Goal: Task Accomplishment & Management: Manage account settings

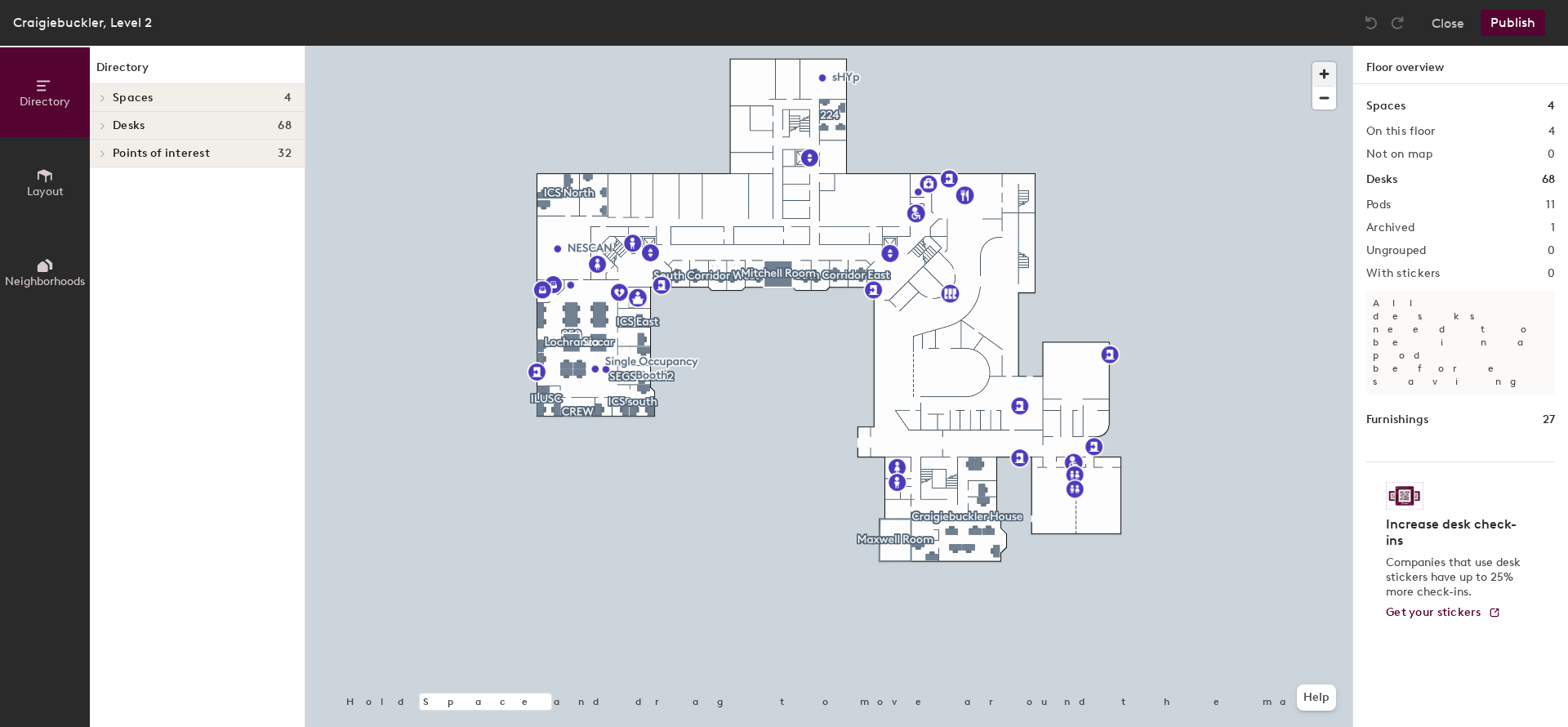
click at [1323, 70] on span "button" at bounding box center [1324, 74] width 23 height 23
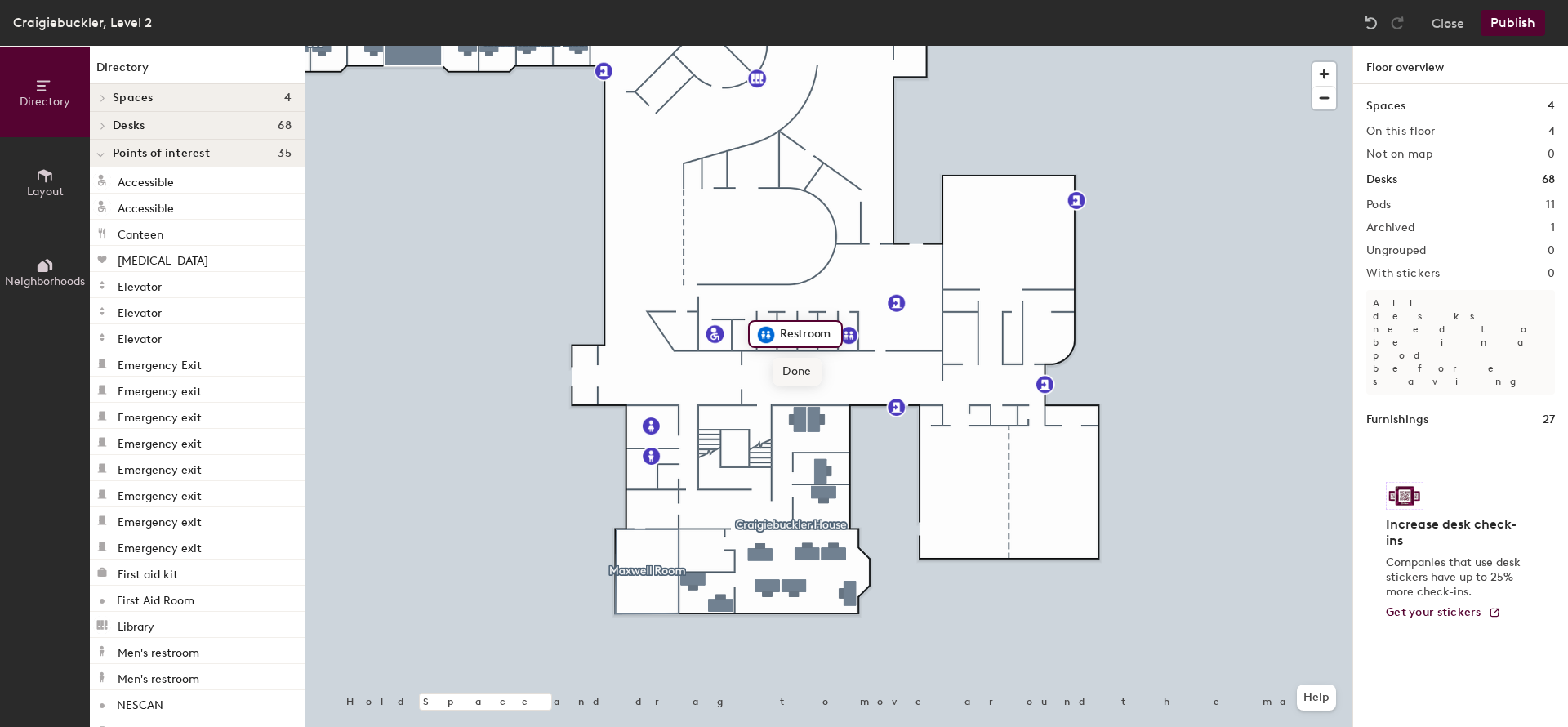
click at [794, 364] on span "Done" at bounding box center [797, 372] width 48 height 28
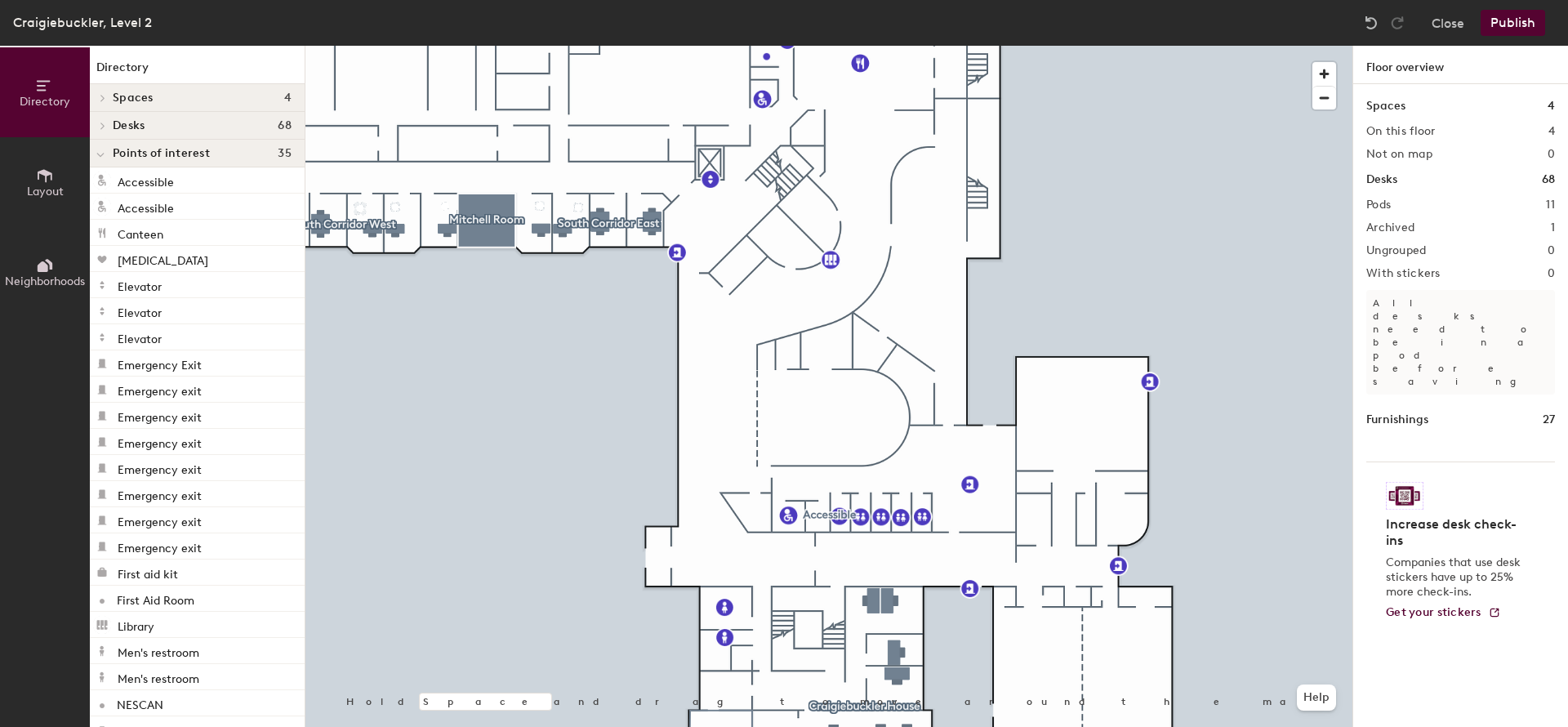
click at [102, 96] on icon at bounding box center [103, 98] width 7 height 8
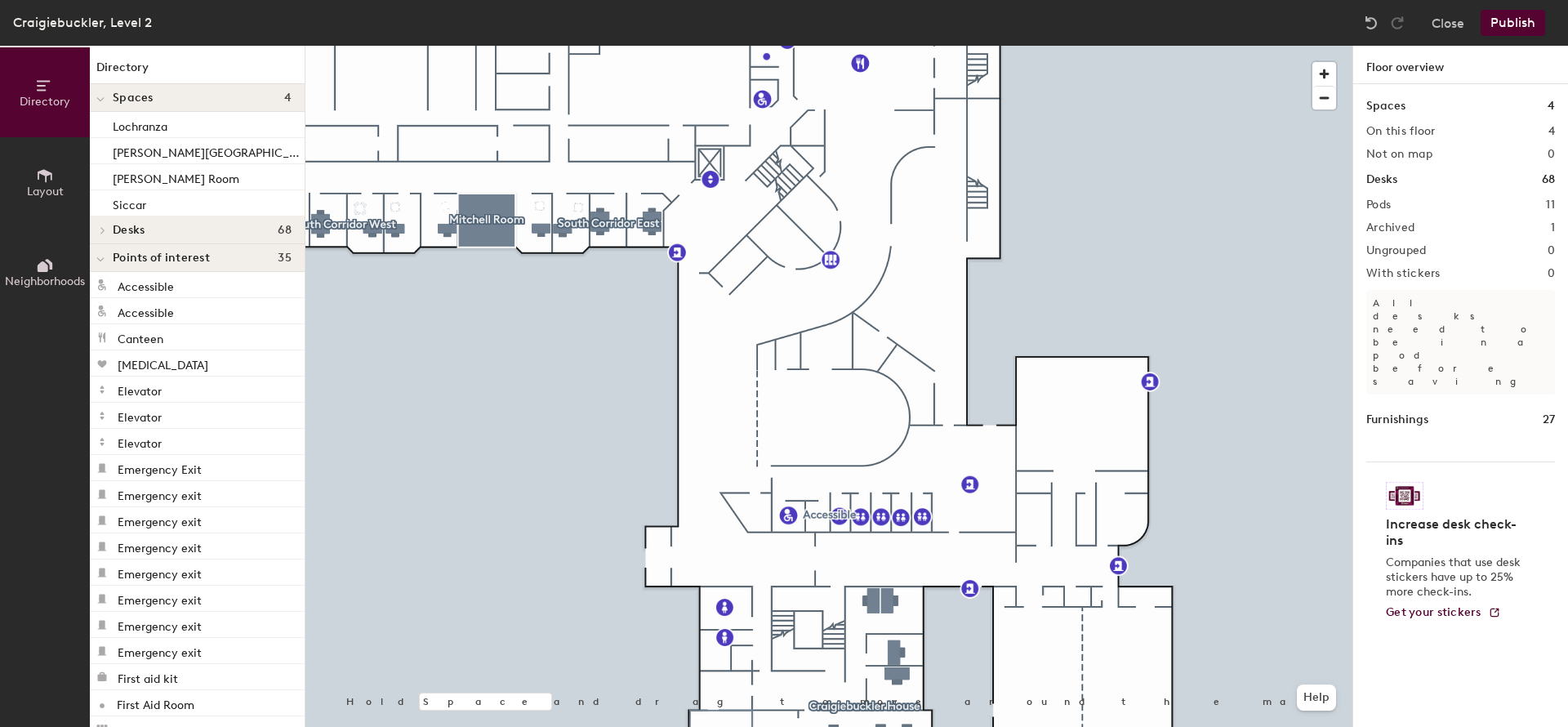
click at [54, 178] on button "Layout" at bounding box center [45, 182] width 89 height 89
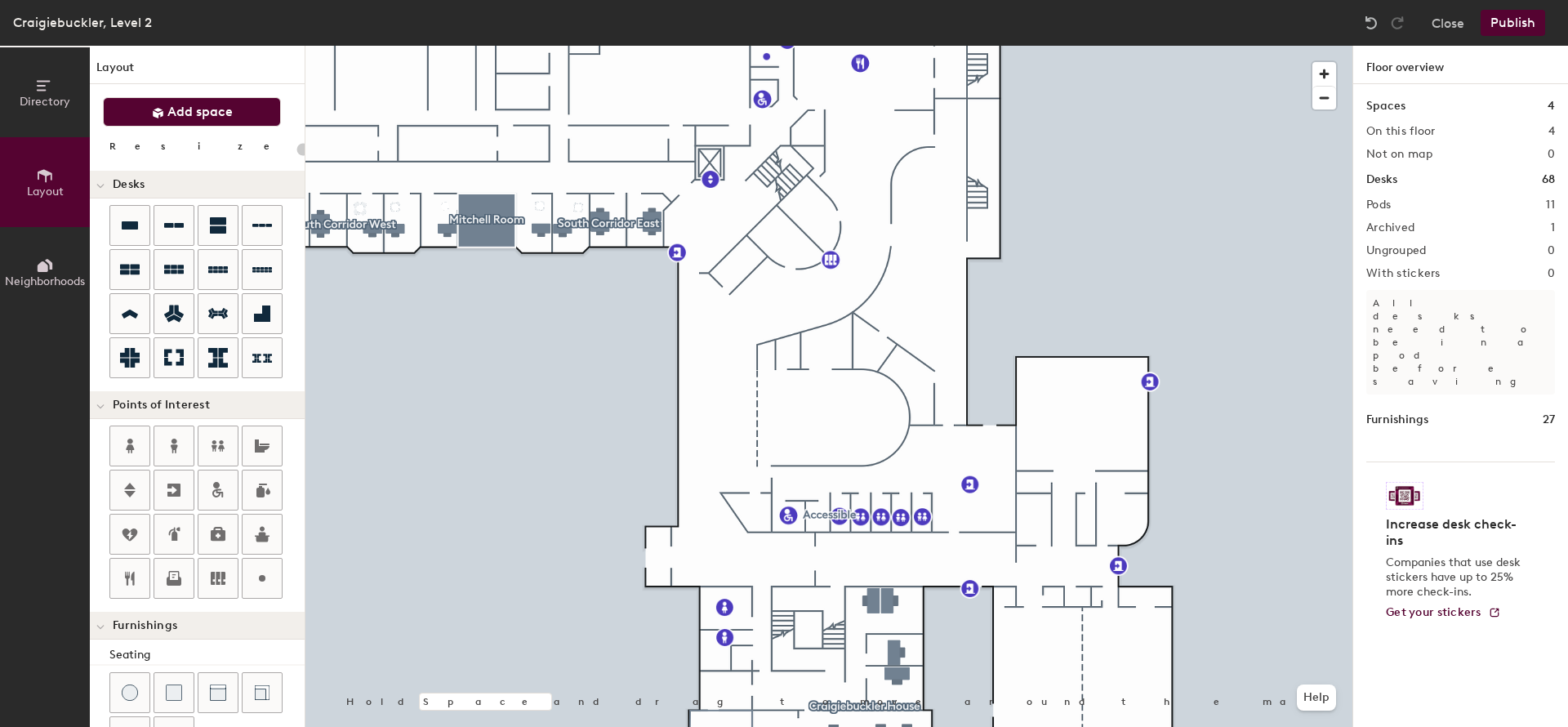
click at [151, 111] on button "Add space" at bounding box center [191, 112] width 178 height 30
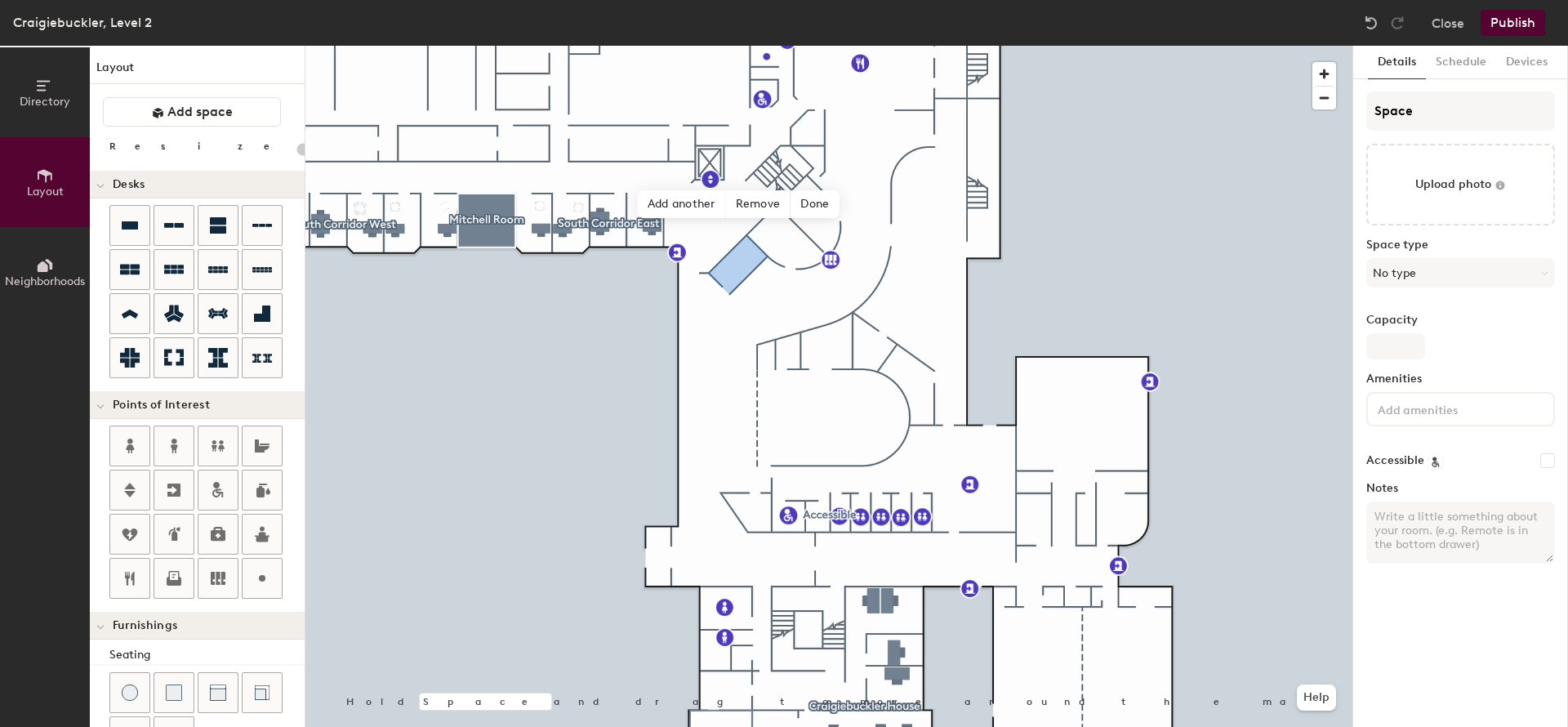
type input "20"
click at [1427, 109] on input "Space" at bounding box center [1461, 111] width 188 height 39
drag, startPoint x: 1452, startPoint y: 113, endPoint x: 1361, endPoint y: 116, distance: 91.0
click at [1367, 116] on input "Space" at bounding box center [1461, 111] width 188 height 39
paste input "PodCasting Suit"
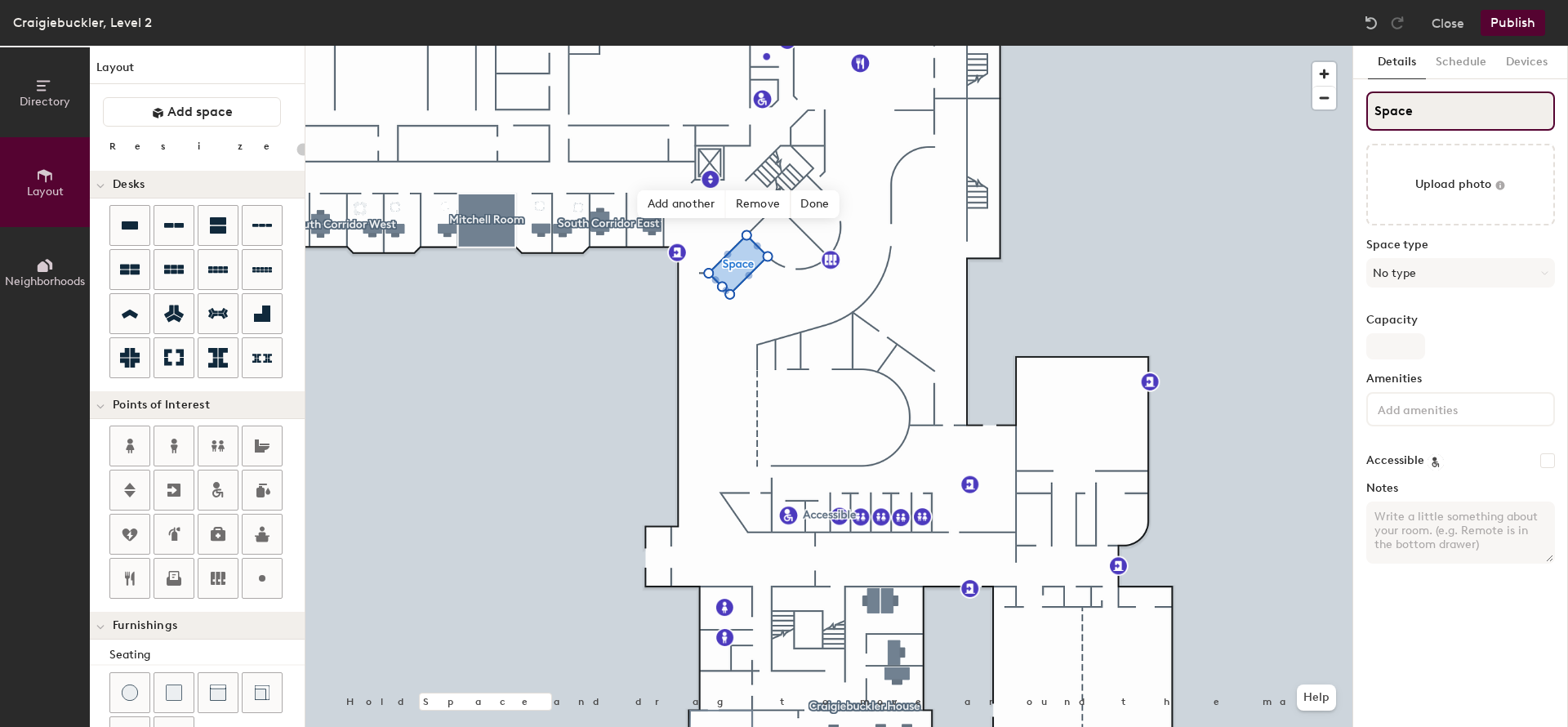
type input "PodCasting Suite"
type input "20"
type input "PodCasting Suite"
click at [1442, 58] on button "Schedule" at bounding box center [1461, 62] width 70 height 34
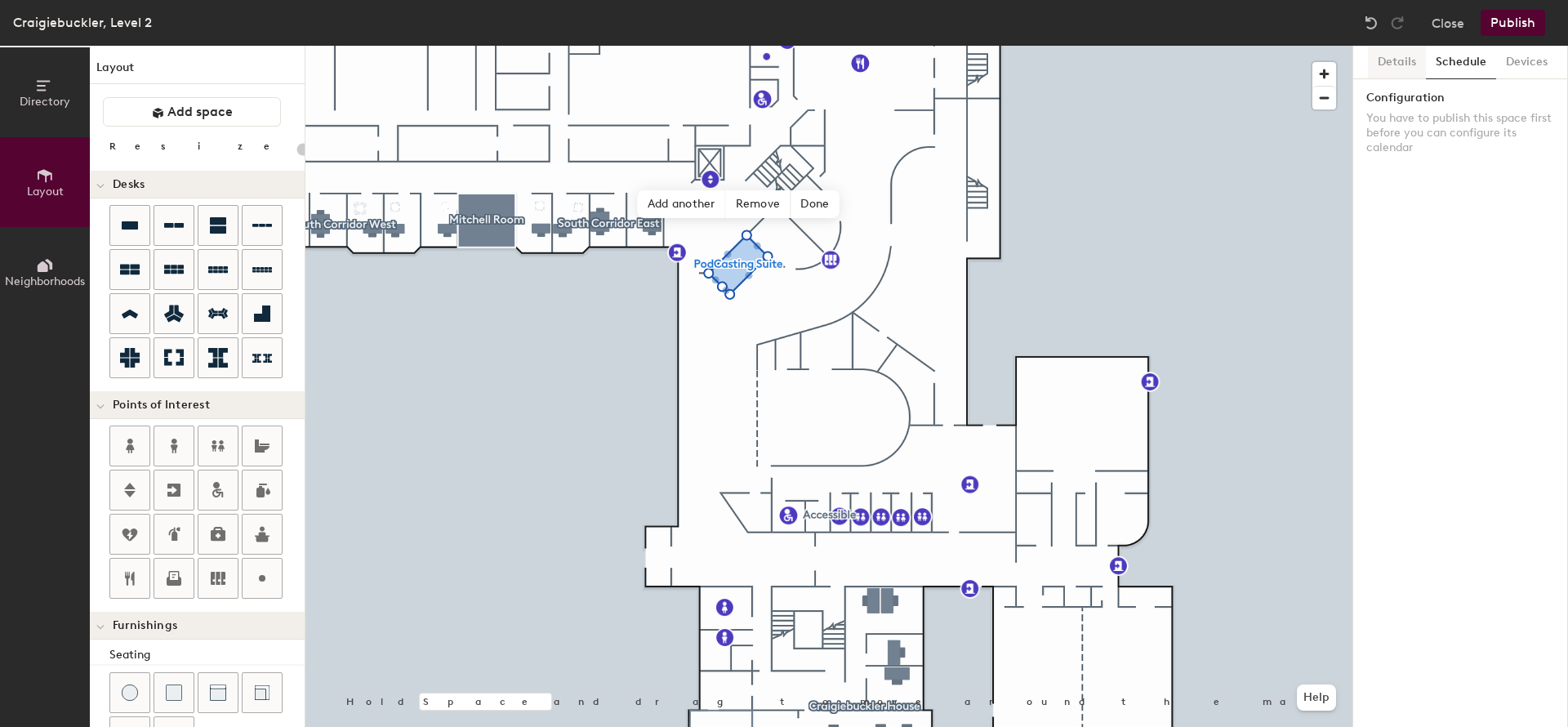
click at [1391, 65] on button "Details" at bounding box center [1397, 62] width 58 height 34
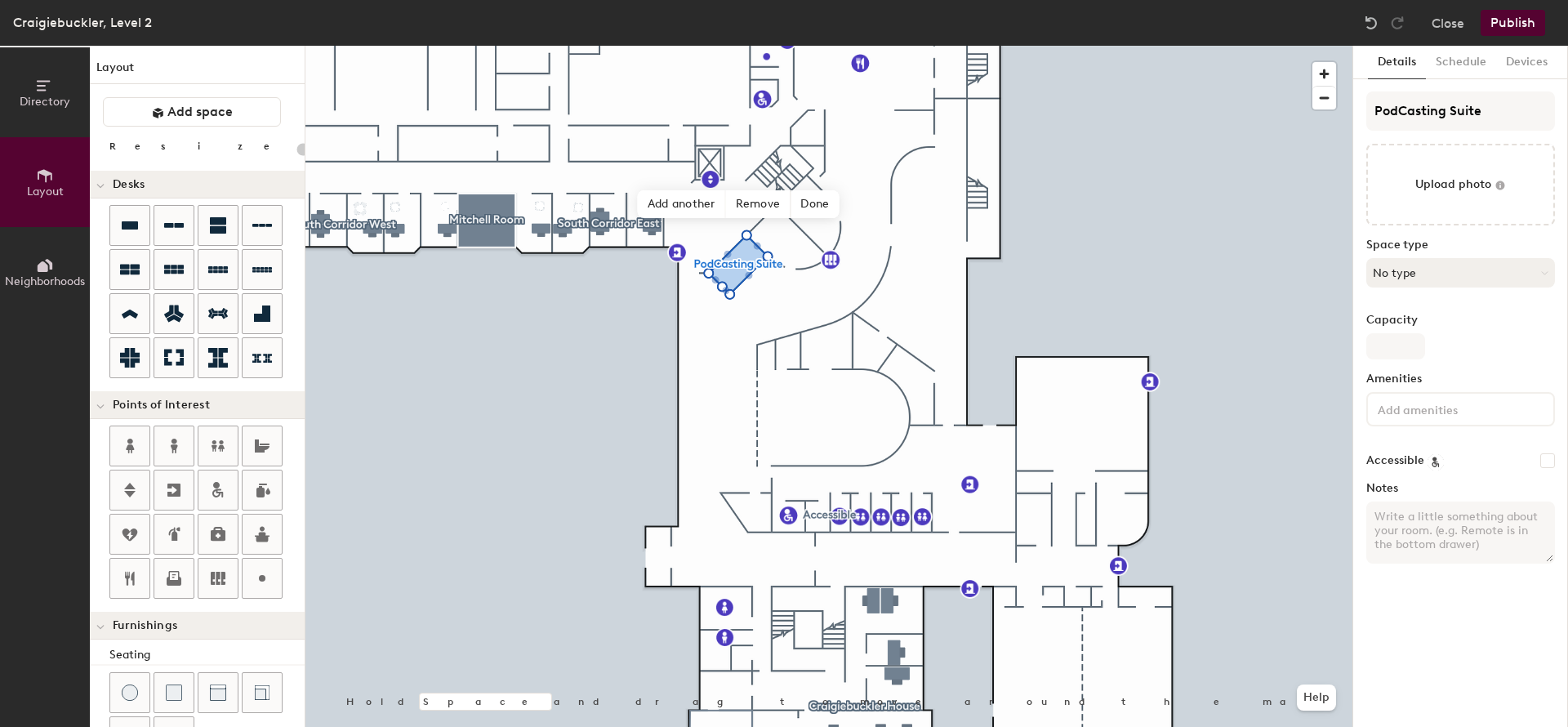
click at [1424, 271] on button "No type" at bounding box center [1461, 273] width 188 height 30
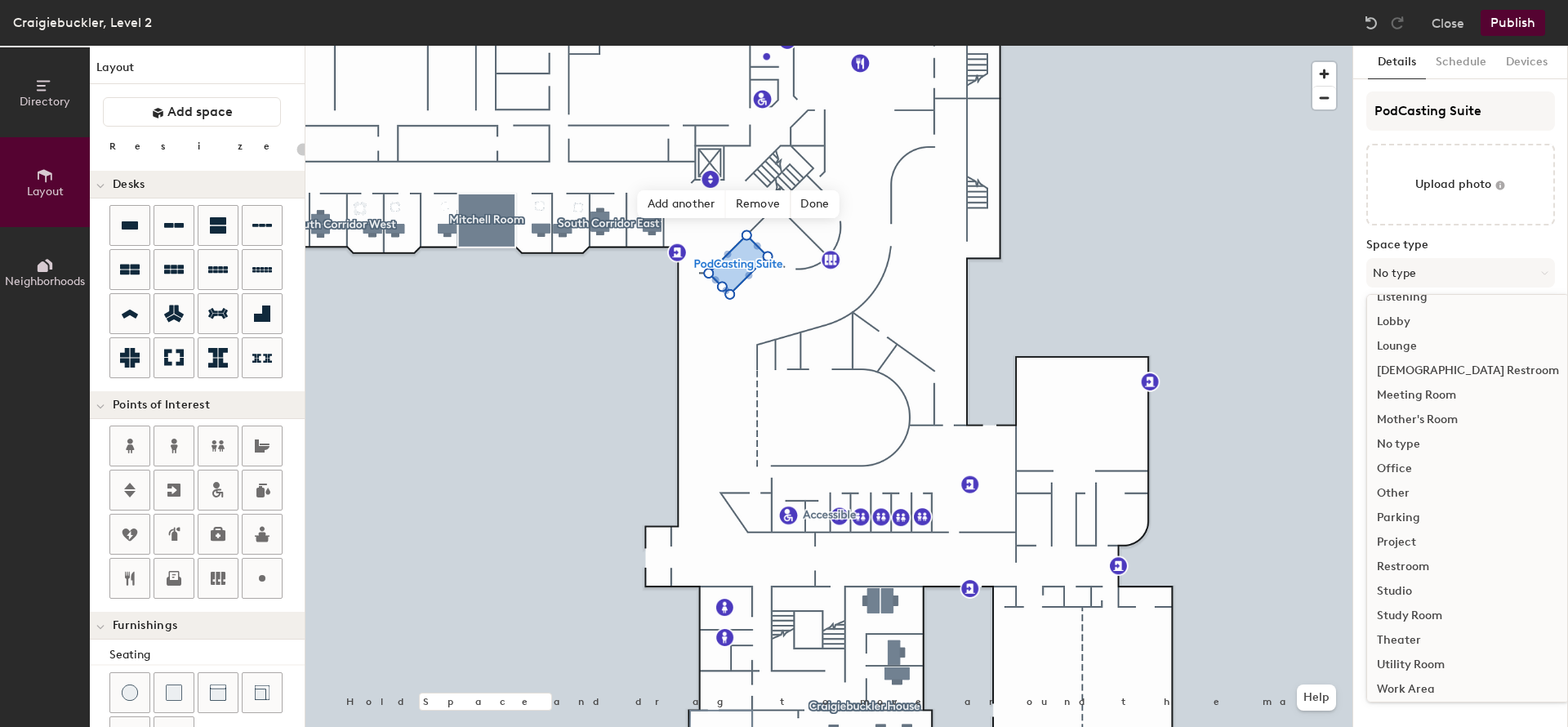
scroll to position [366, 0]
click at [1401, 583] on div "Studio" at bounding box center [1468, 584] width 201 height 24
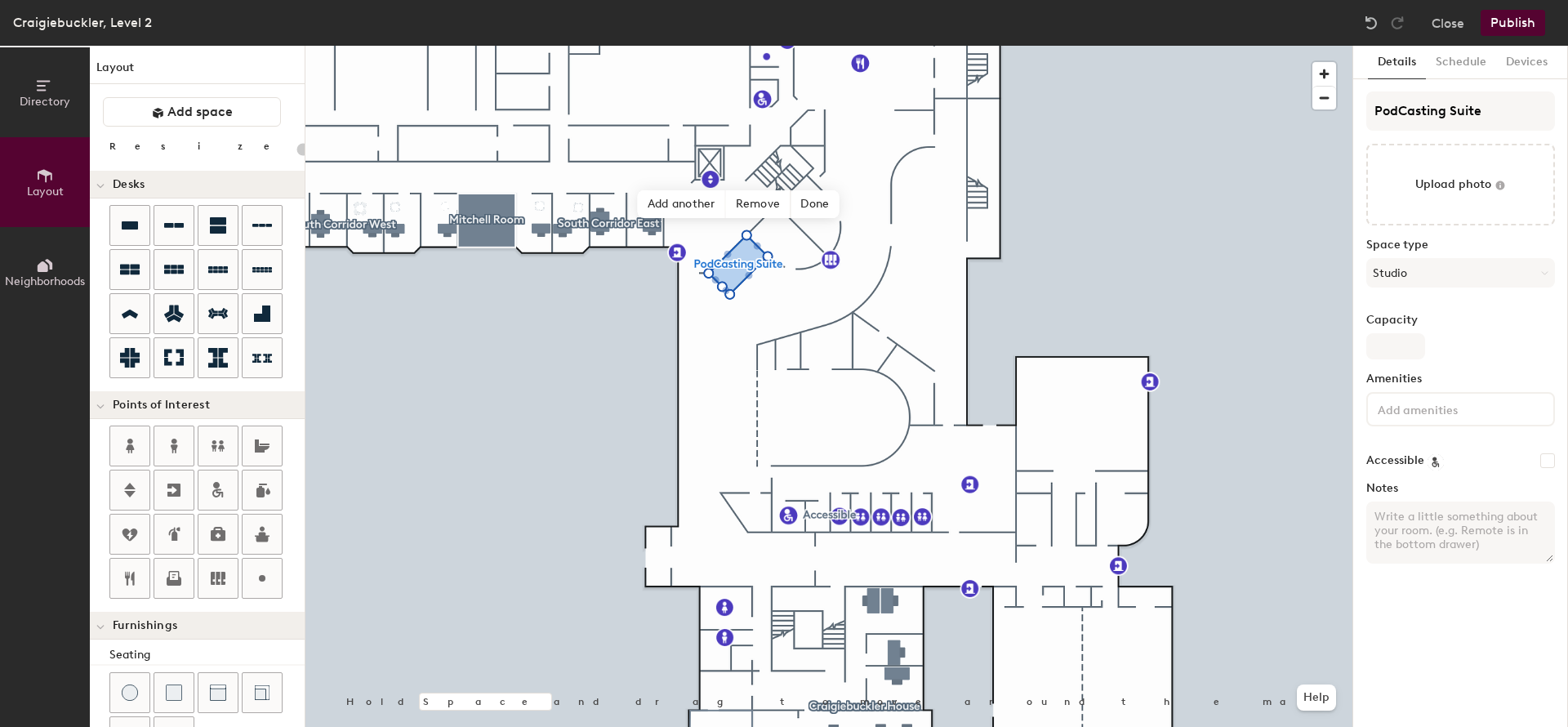
type input "20"
click at [1396, 341] on input "Capacity" at bounding box center [1396, 347] width 59 height 26
type input "4"
type input "20"
type input "4"
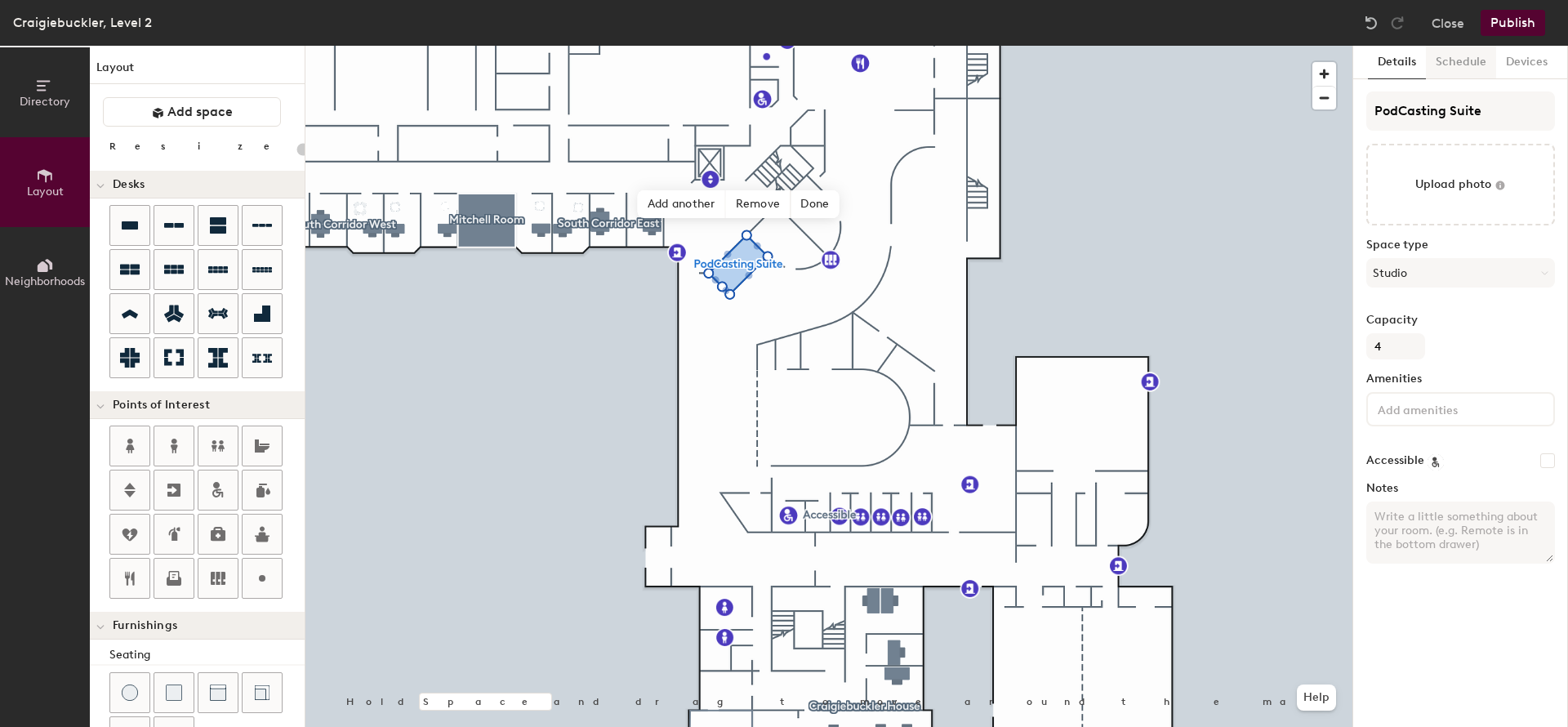
click at [1450, 62] on button "Schedule" at bounding box center [1461, 62] width 70 height 34
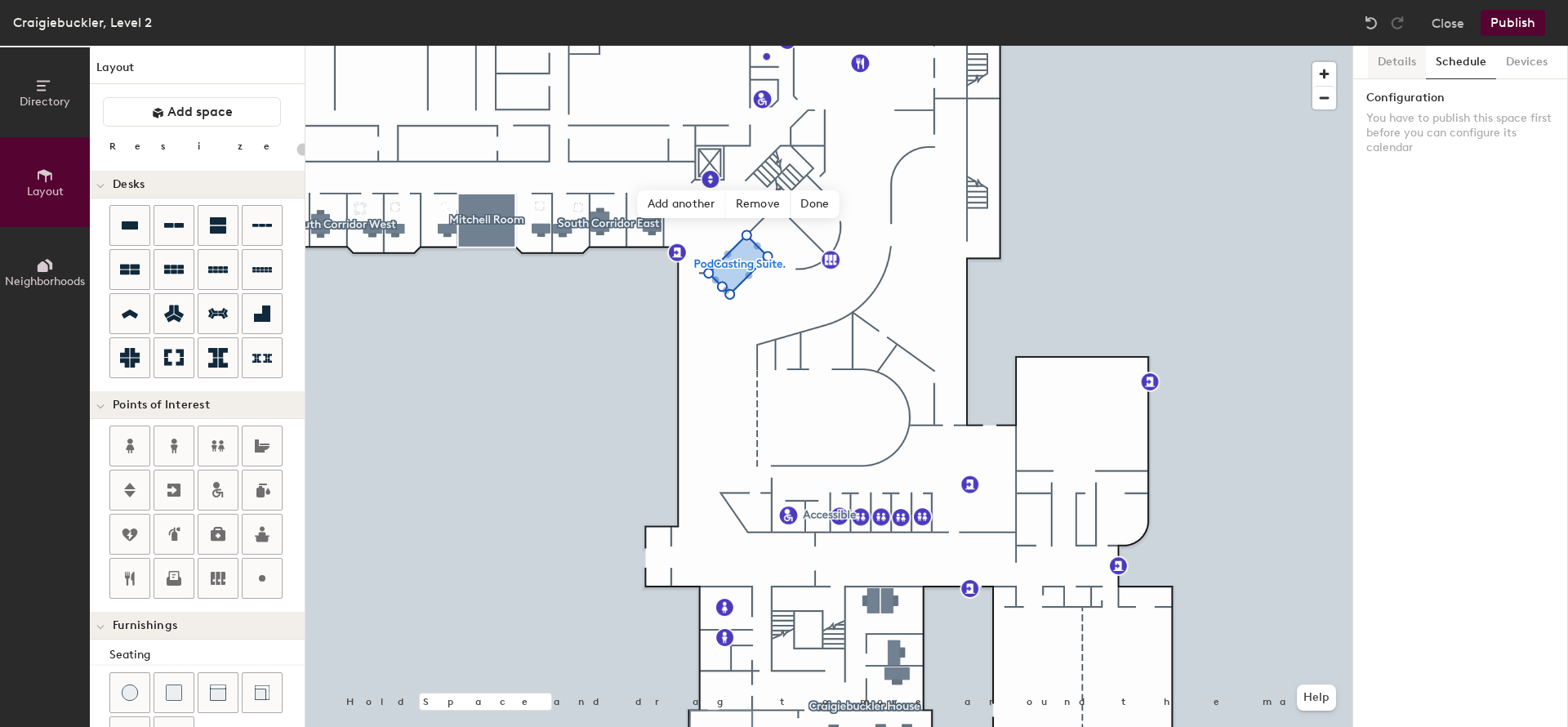
click at [1398, 64] on button "Details" at bounding box center [1397, 62] width 58 height 34
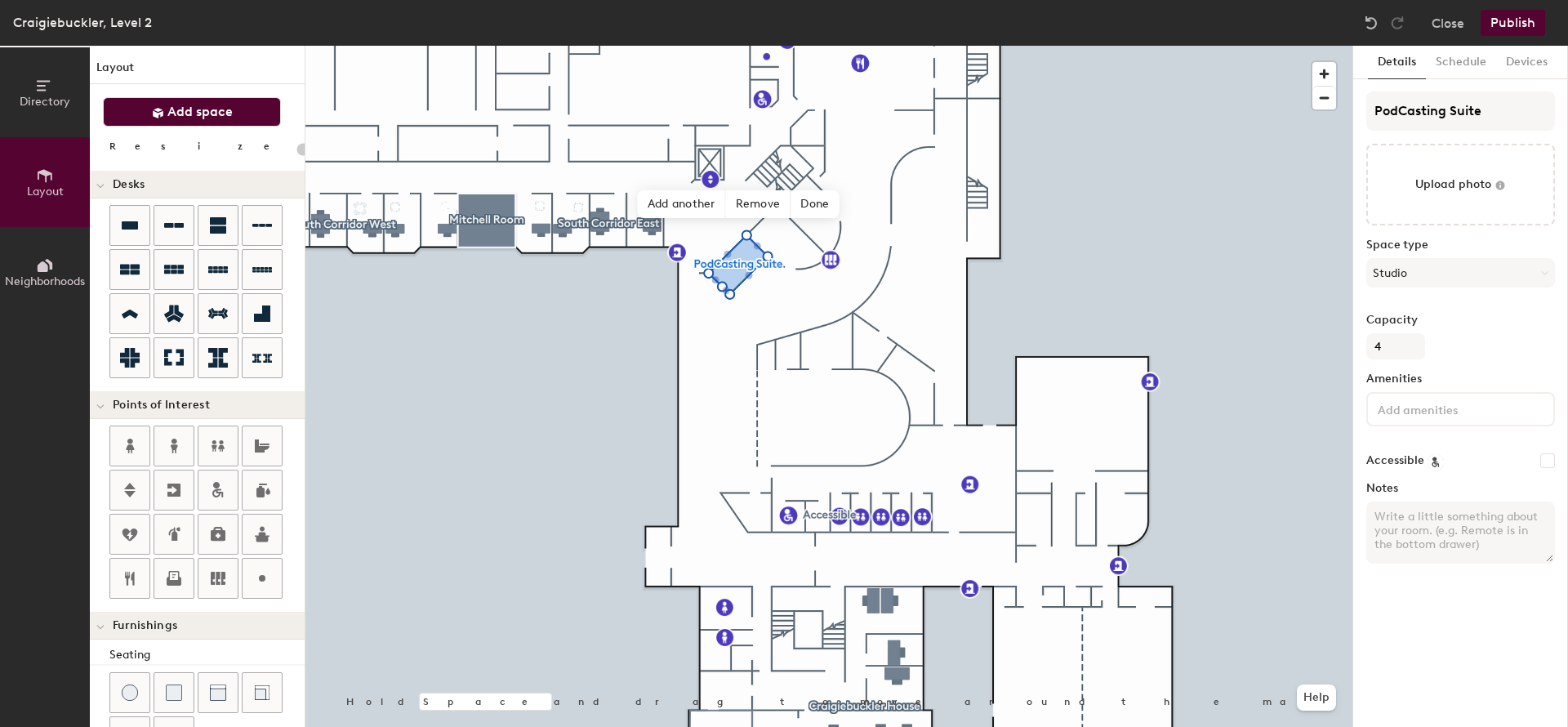
click at [214, 114] on span "Add space" at bounding box center [200, 112] width 65 height 17
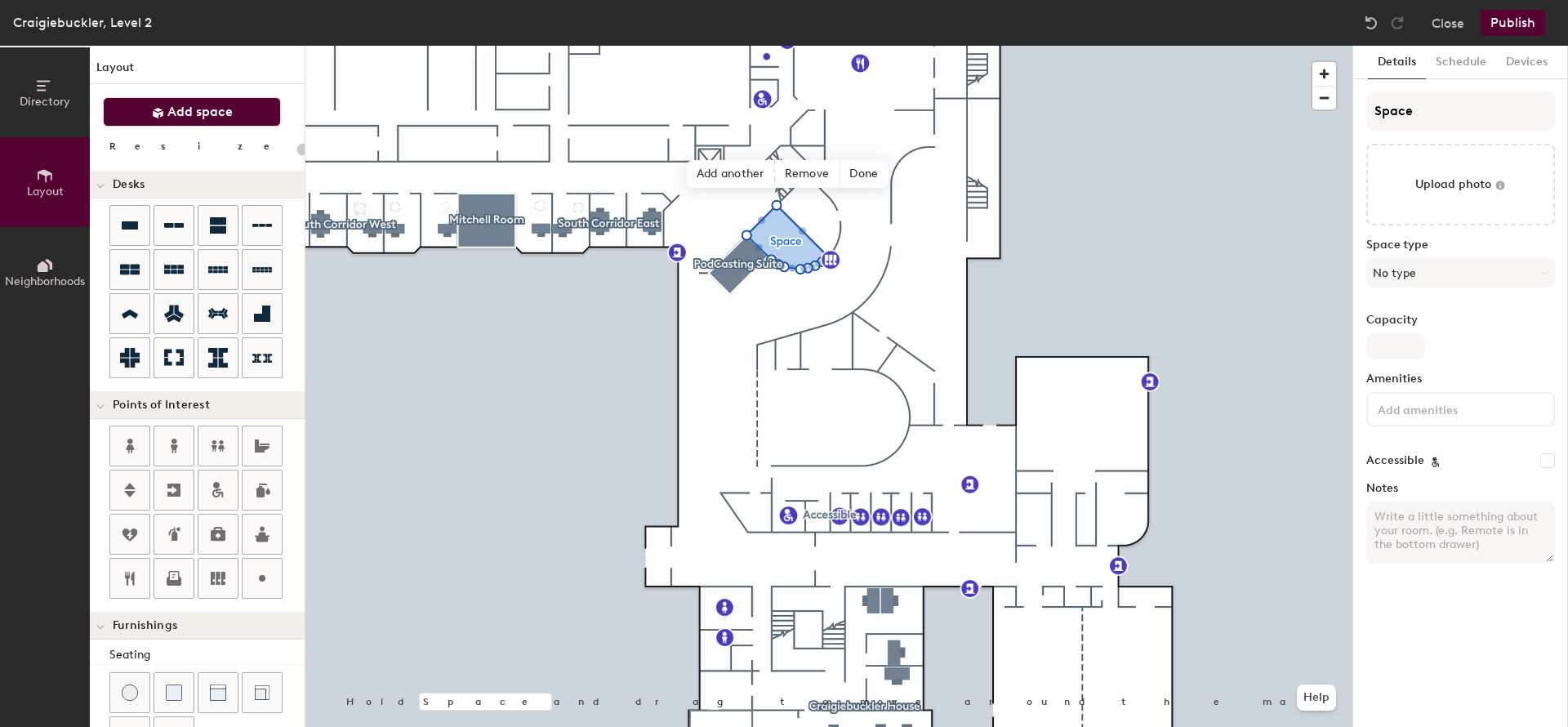
click at [173, 117] on span "Add space" at bounding box center [200, 112] width 65 height 17
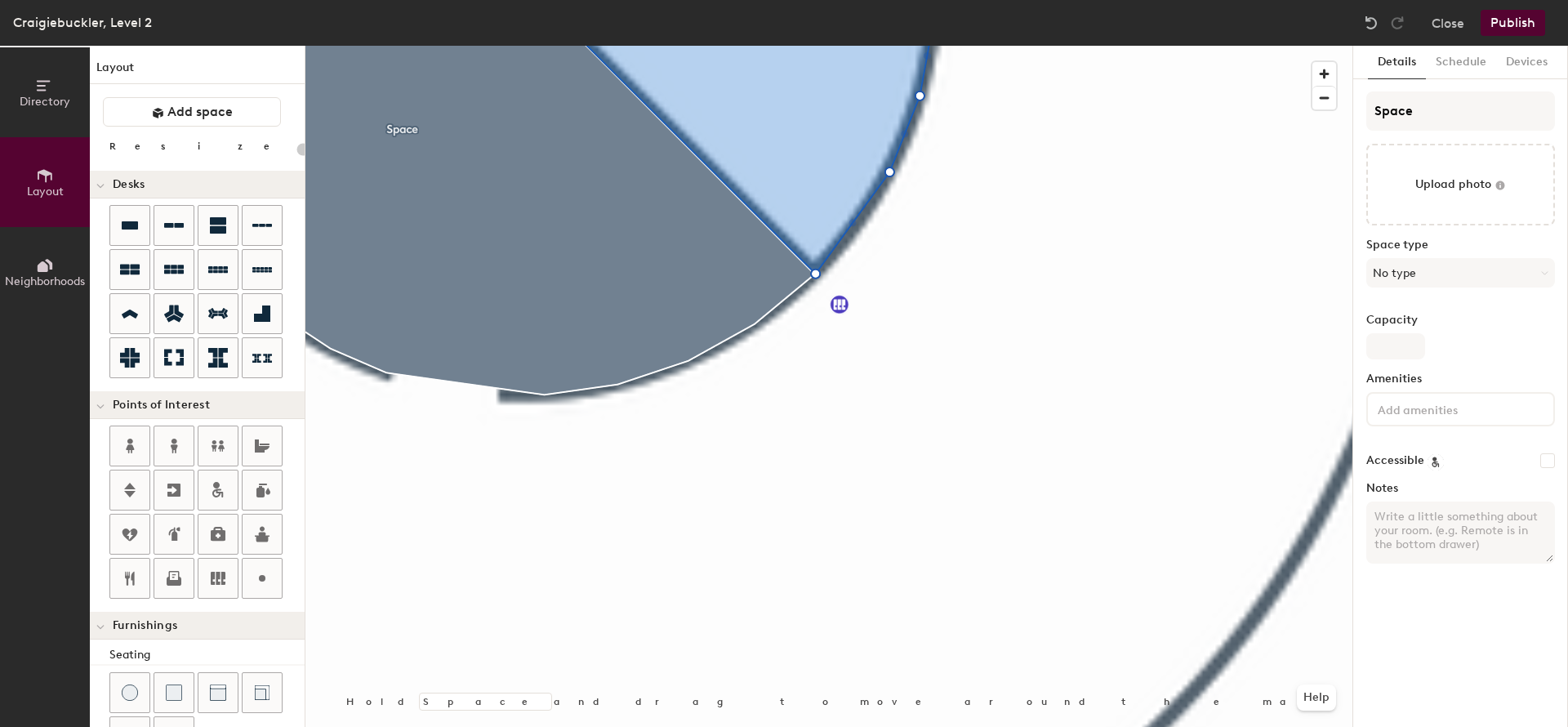
type input "20"
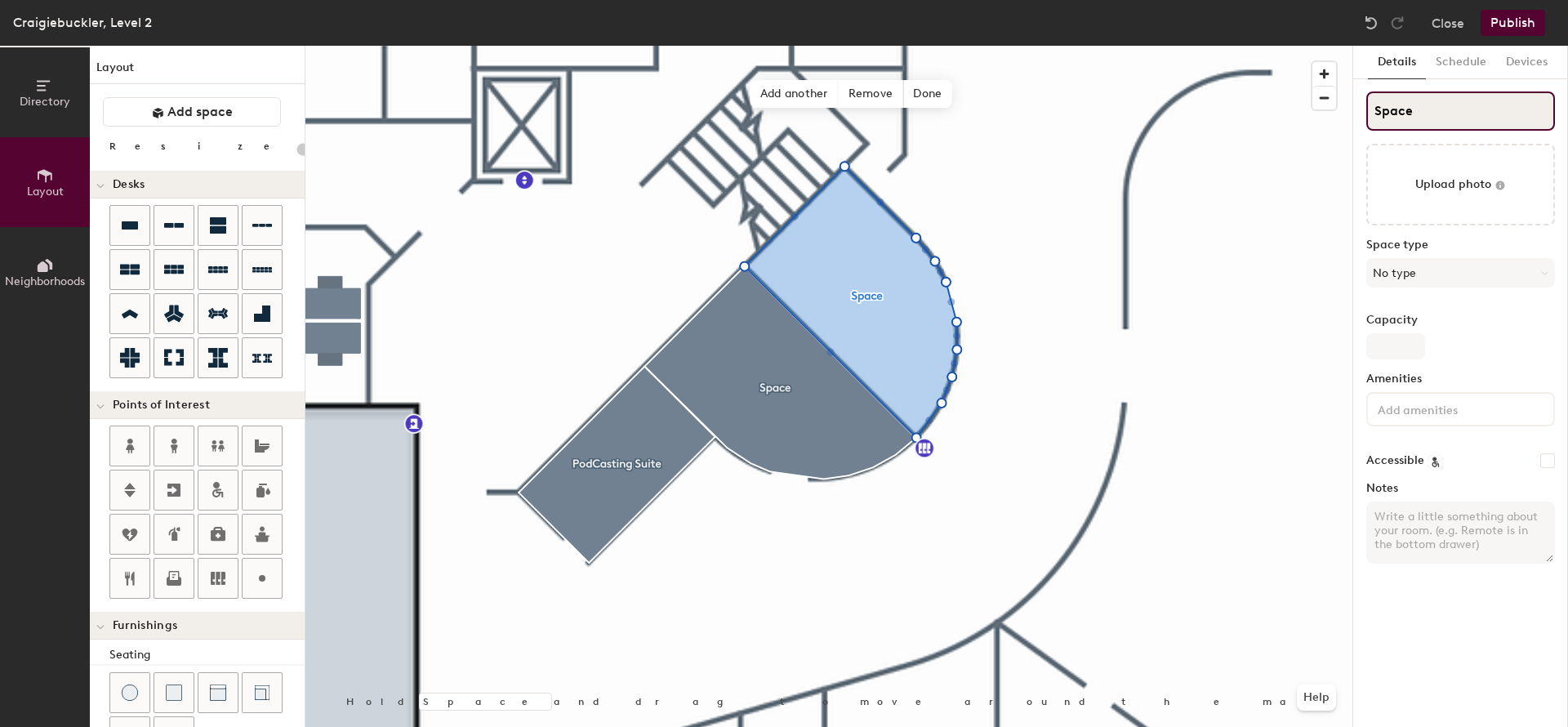
click at [1436, 116] on input "Space" at bounding box center [1461, 111] width 188 height 39
drag, startPoint x: 1456, startPoint y: 110, endPoint x: 1350, endPoint y: 109, distance: 106.0
click at [1367, 109] on input "Space" at bounding box center [1461, 111] width 188 height 39
paste input "Cafe Meeting Room 1"
type input "Cafe Meeting Room 1"
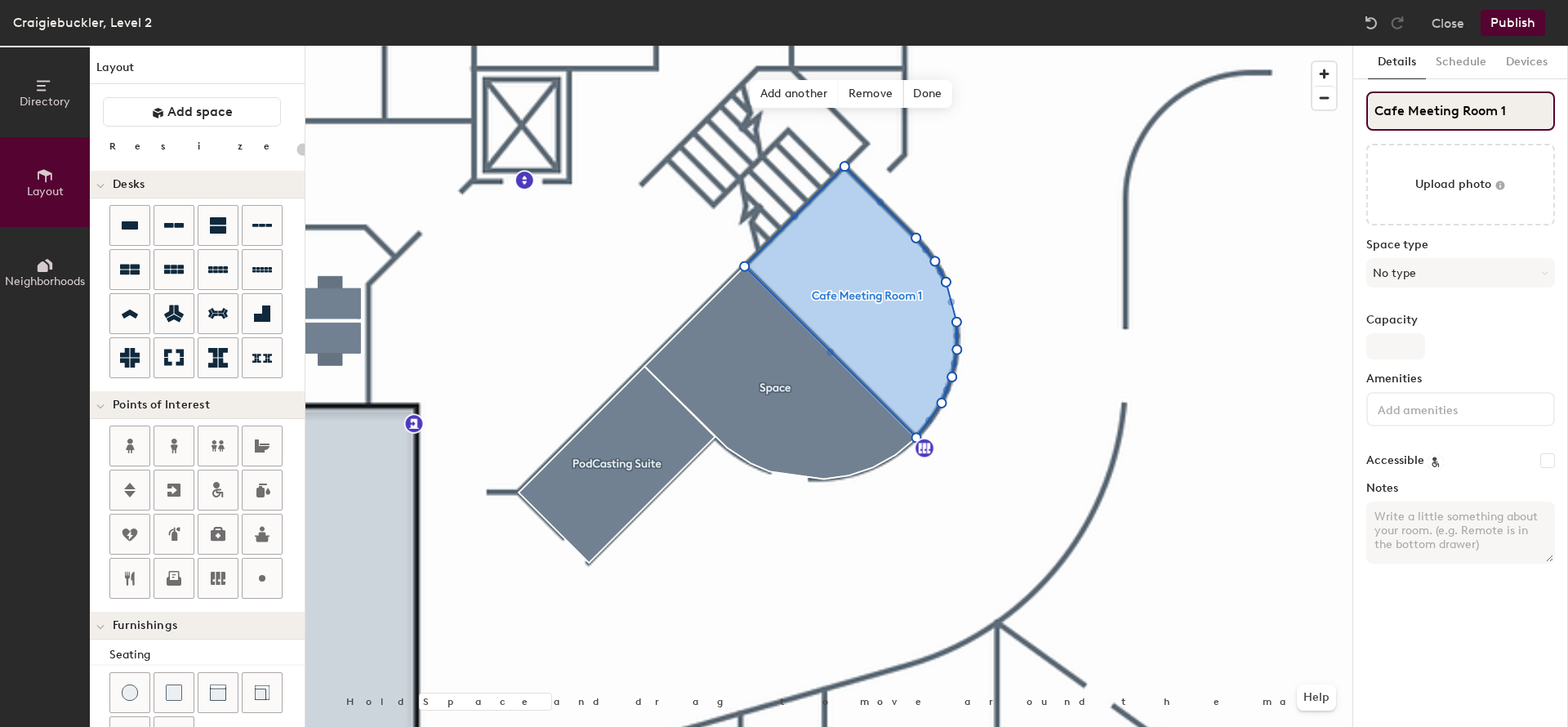
type input "20"
type input "Cafe Meeting Room 1"
click at [1437, 269] on button "No type" at bounding box center [1461, 273] width 188 height 30
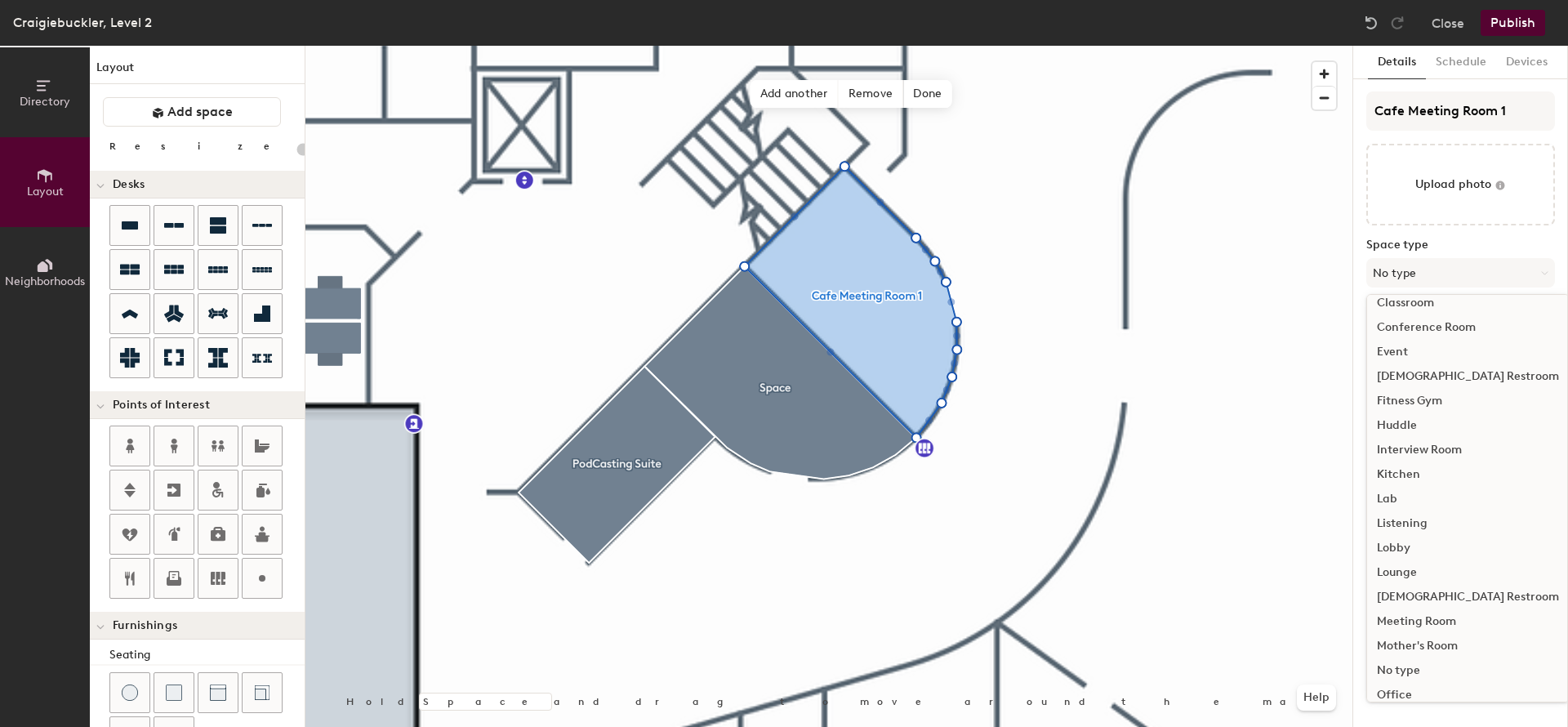
scroll to position [144, 0]
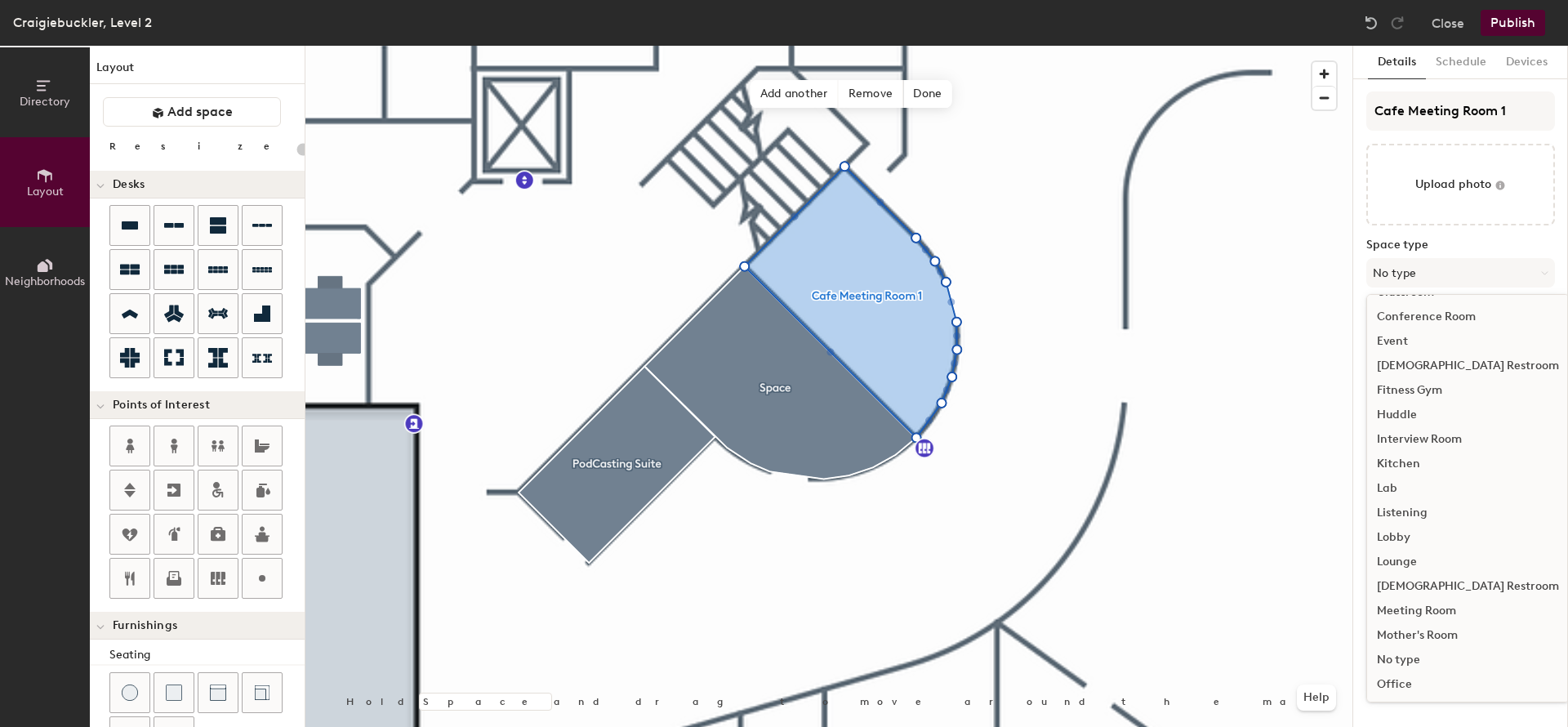
click at [1438, 606] on div "Meeting Room" at bounding box center [1468, 610] width 201 height 24
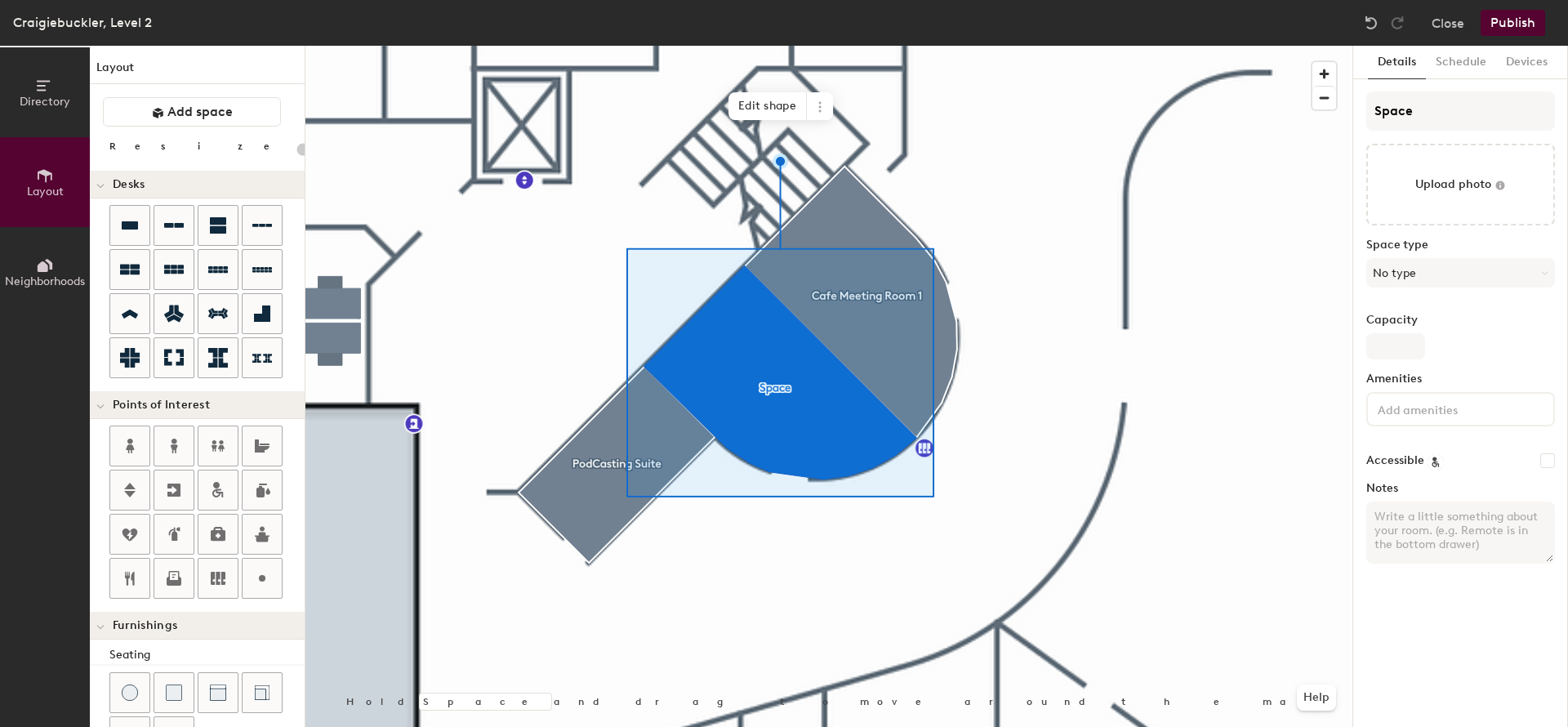
type input "20"
click at [1453, 104] on input "Space" at bounding box center [1461, 111] width 188 height 39
paste input "Cafe Meeting Room 1"
type input "Cafe Meeting Room 1"
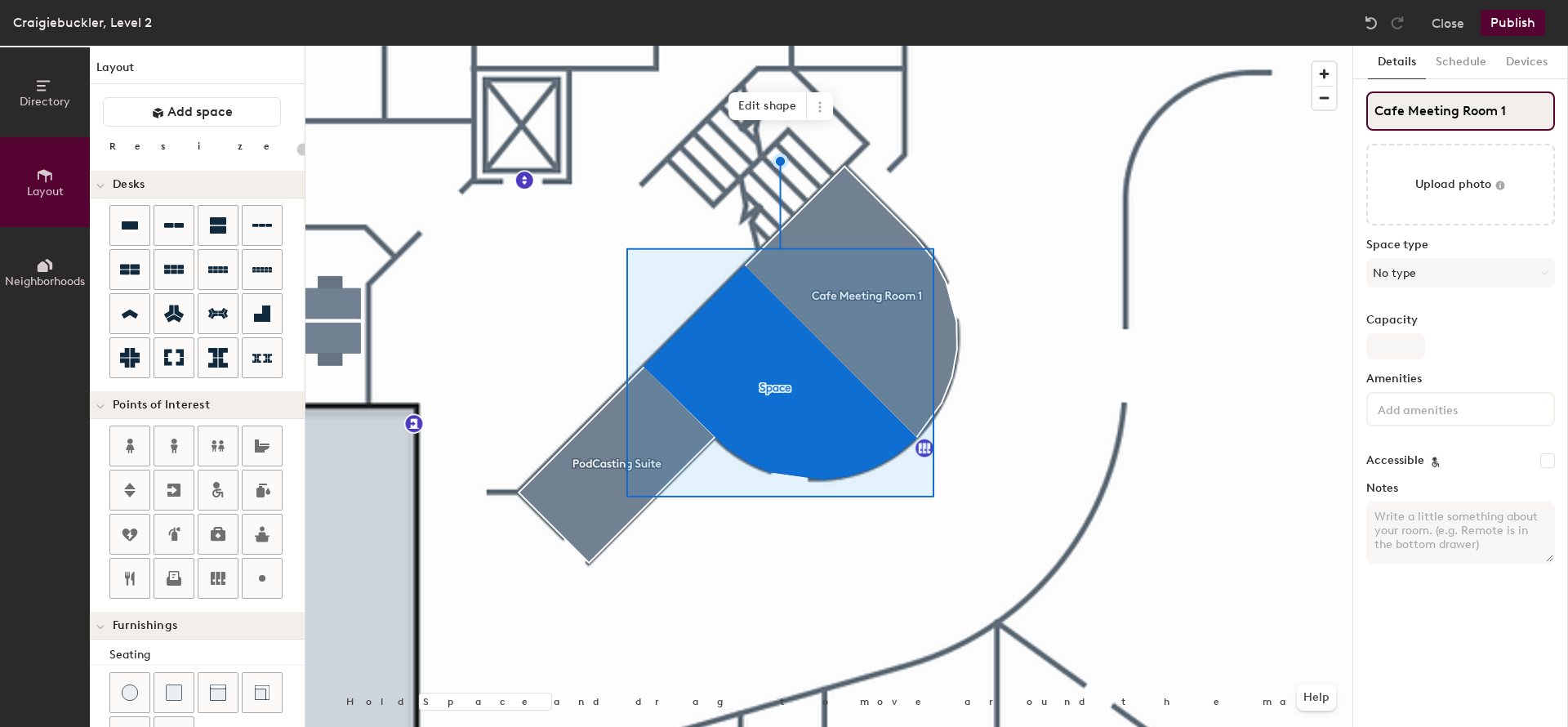
type input "20"
type input "Cafe Meeting Room 2"
type input "20"
type input "Cafe Meeting Room 2"
click at [1405, 276] on button "No type" at bounding box center [1461, 273] width 188 height 30
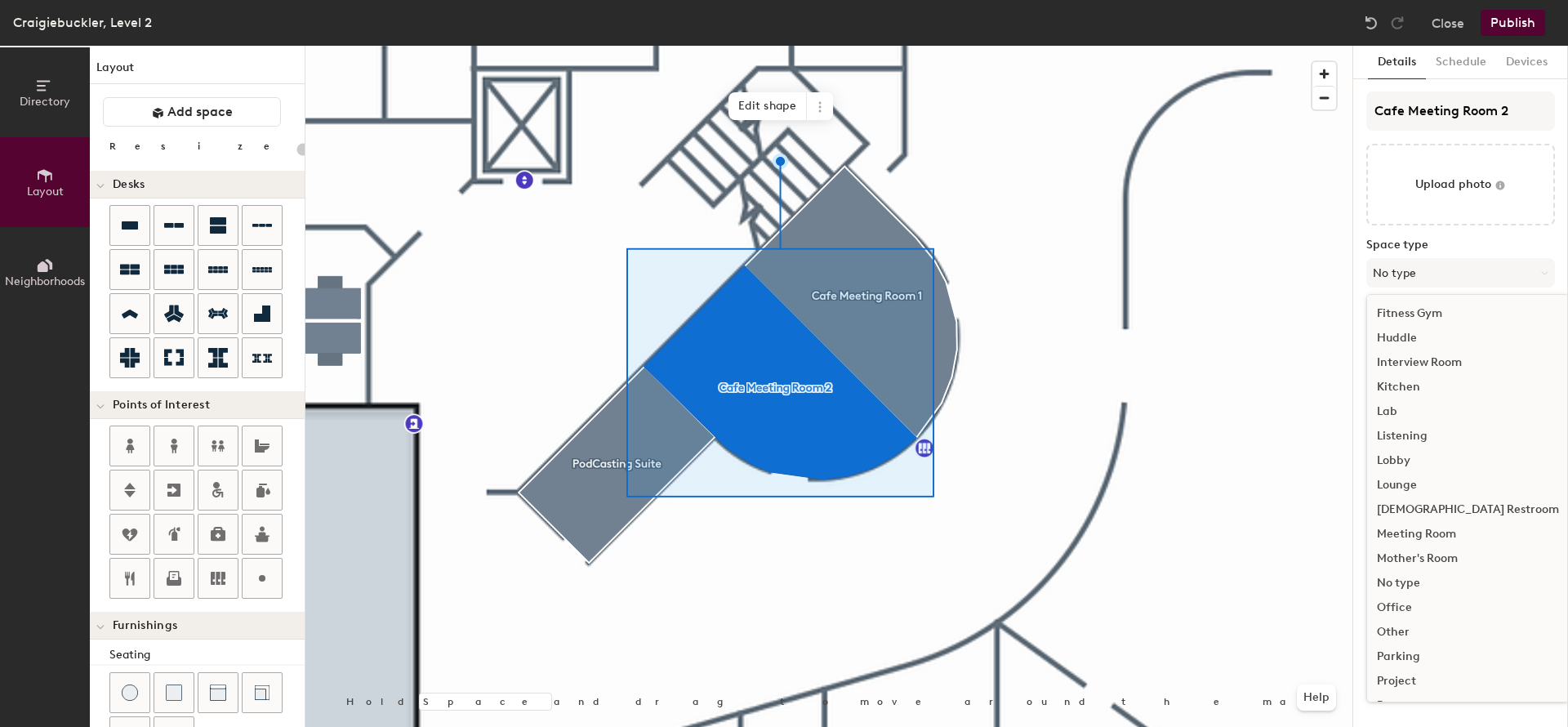
scroll to position [224, 0]
click at [1438, 530] on div "Meeting Room" at bounding box center [1468, 530] width 201 height 24
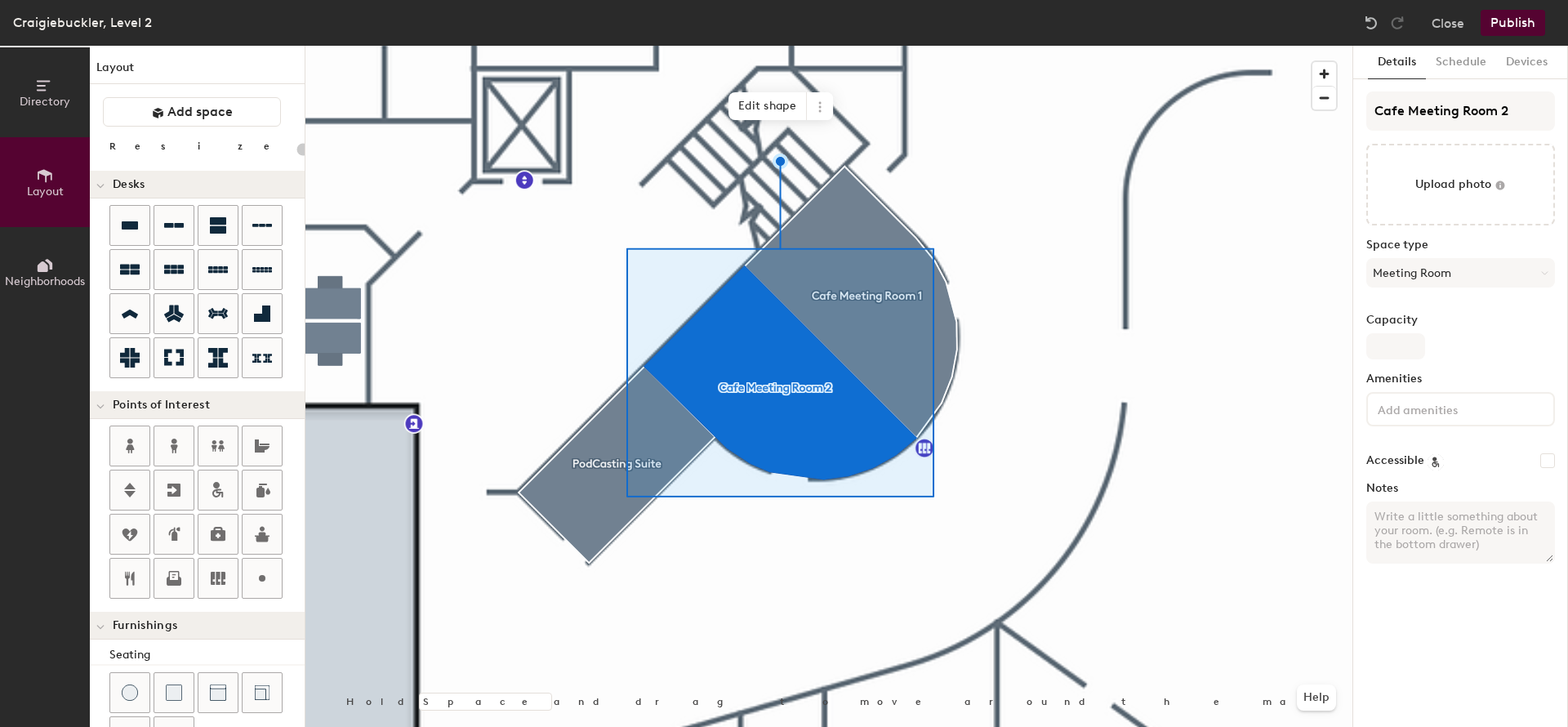
type input "20"
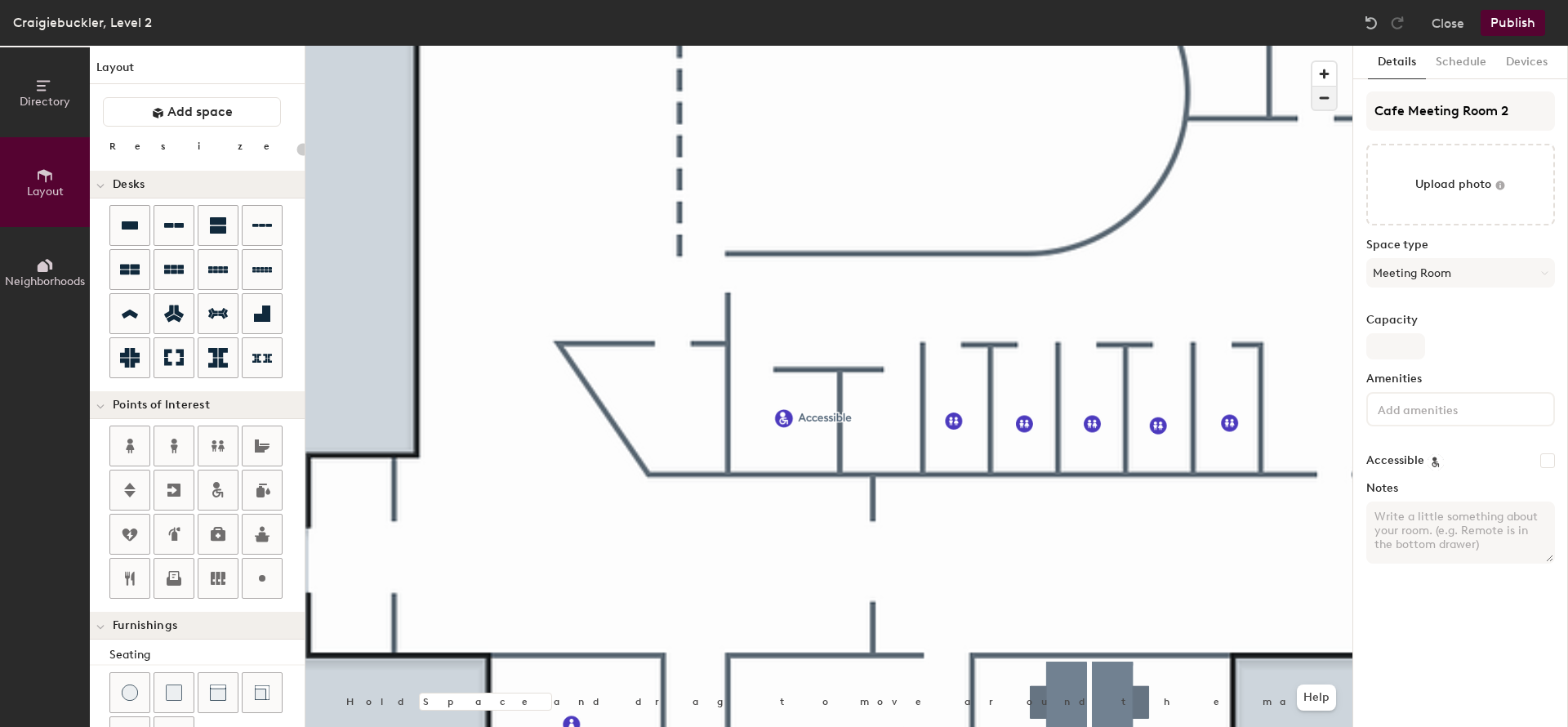
click at [1328, 95] on span "button" at bounding box center [1324, 98] width 23 height 23
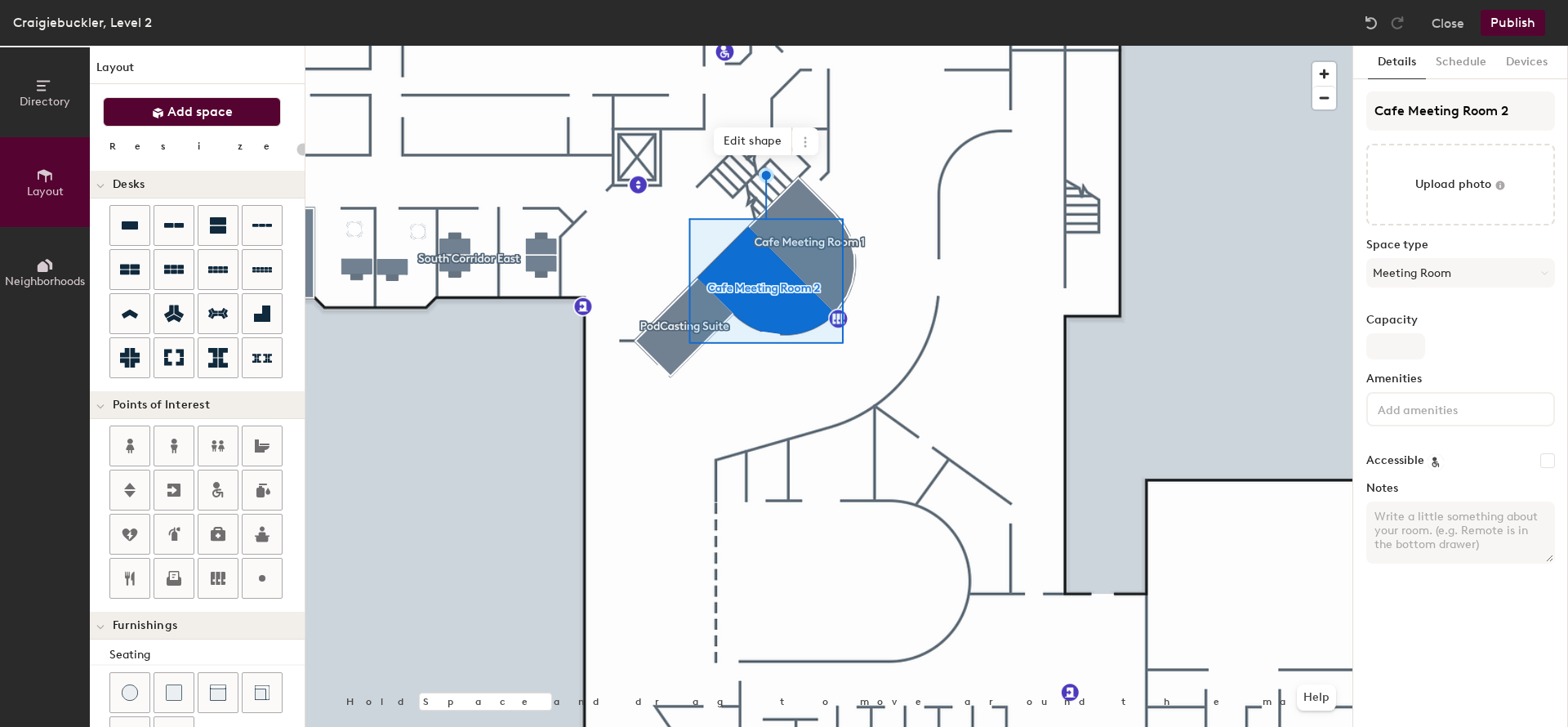
click at [168, 116] on button "Add space" at bounding box center [191, 112] width 178 height 30
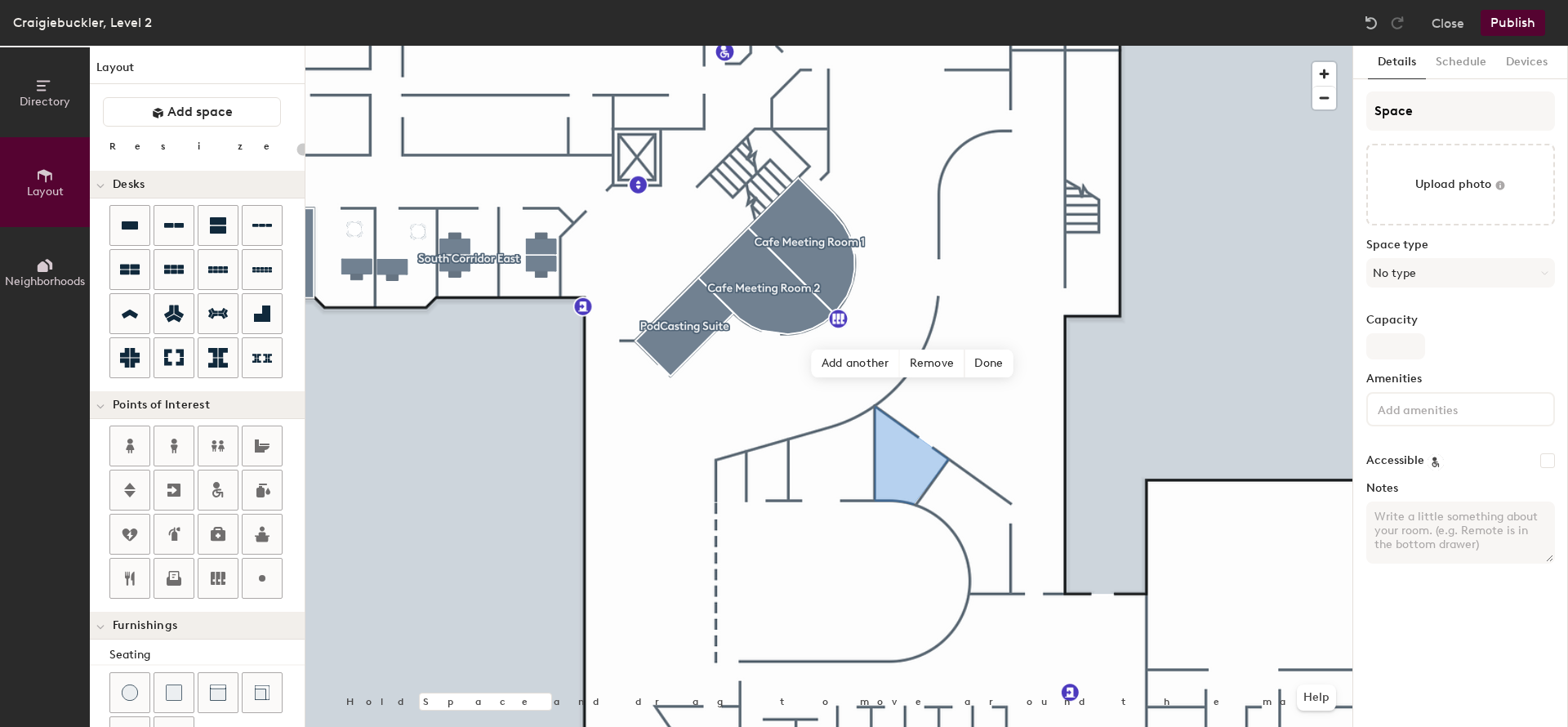
type input "20"
click at [1426, 109] on input "Space" at bounding box center [1461, 111] width 188 height 39
paste input "Library Meeting Room"
type input "Library Meeting Room"
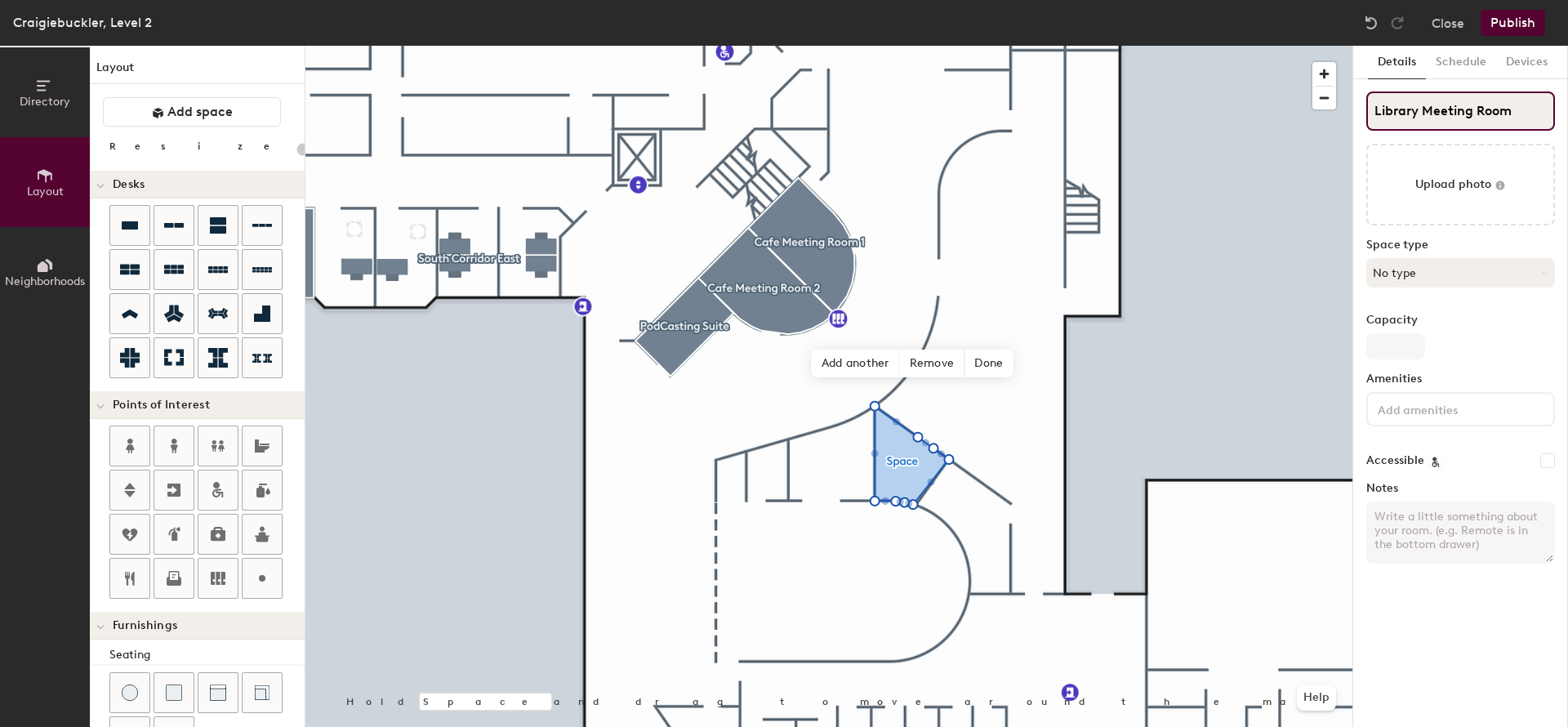
type input "20"
type input "Library Meeting Room"
click at [1441, 267] on button "No type" at bounding box center [1461, 273] width 188 height 30
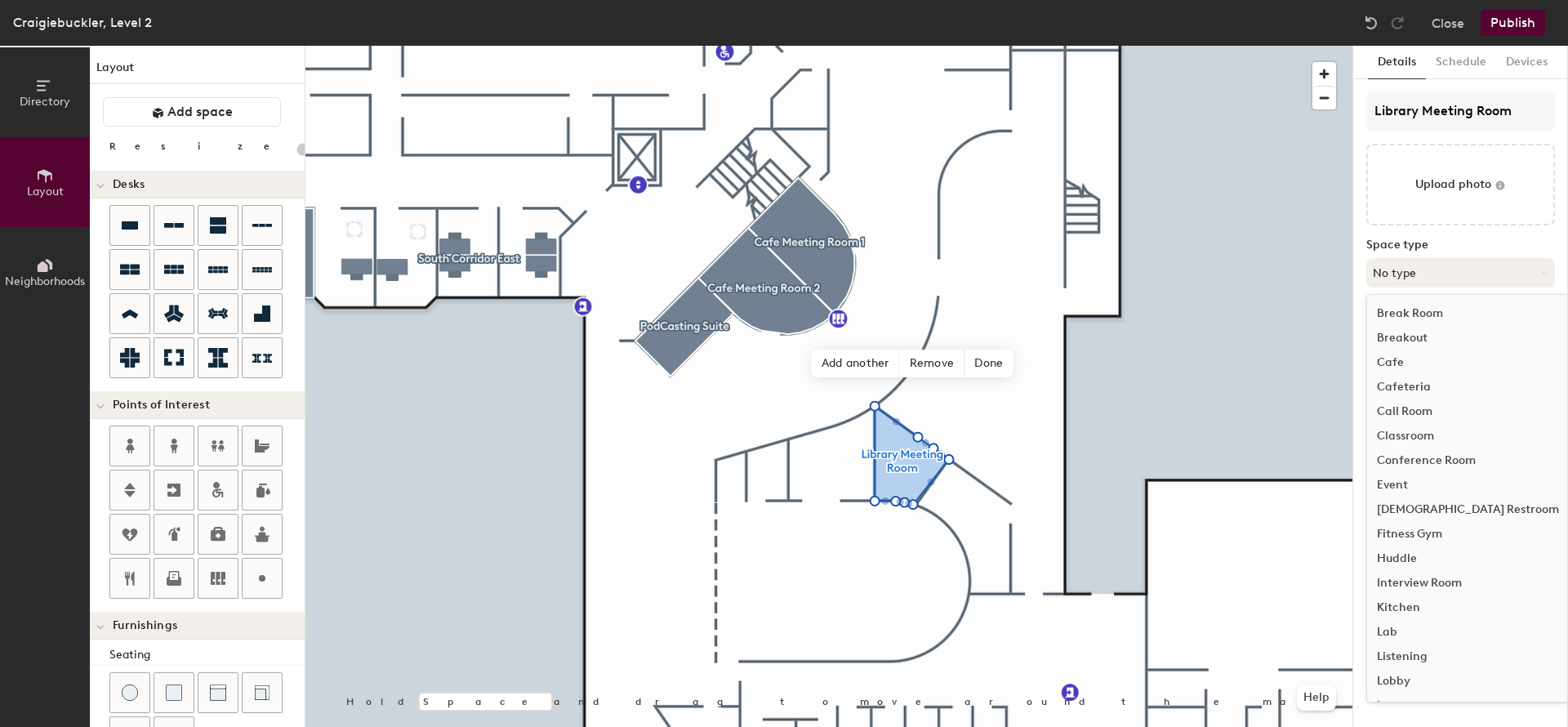
type input "20"
click at [1432, 486] on div "Meeting Room" at bounding box center [1468, 489] width 201 height 24
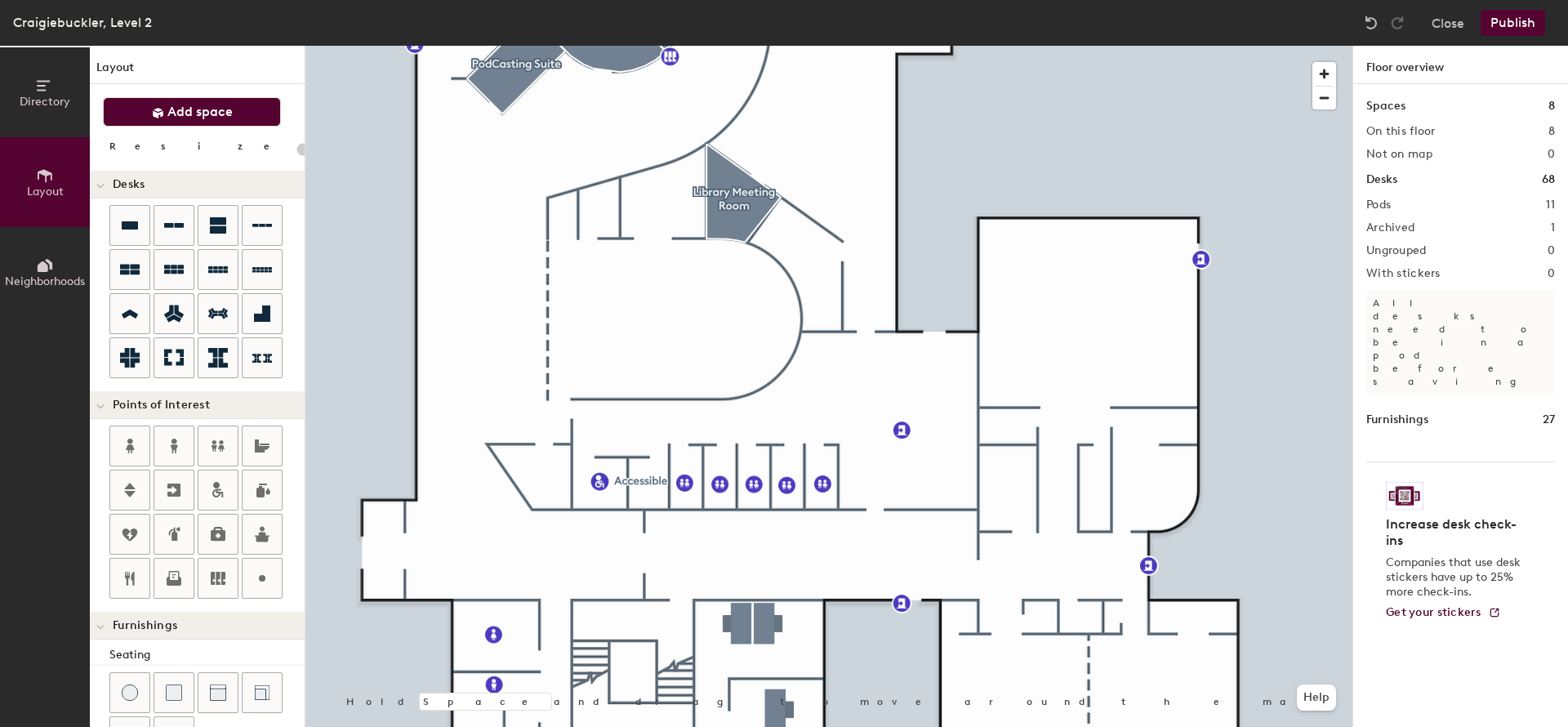
click at [199, 115] on span "Add space" at bounding box center [200, 112] width 65 height 17
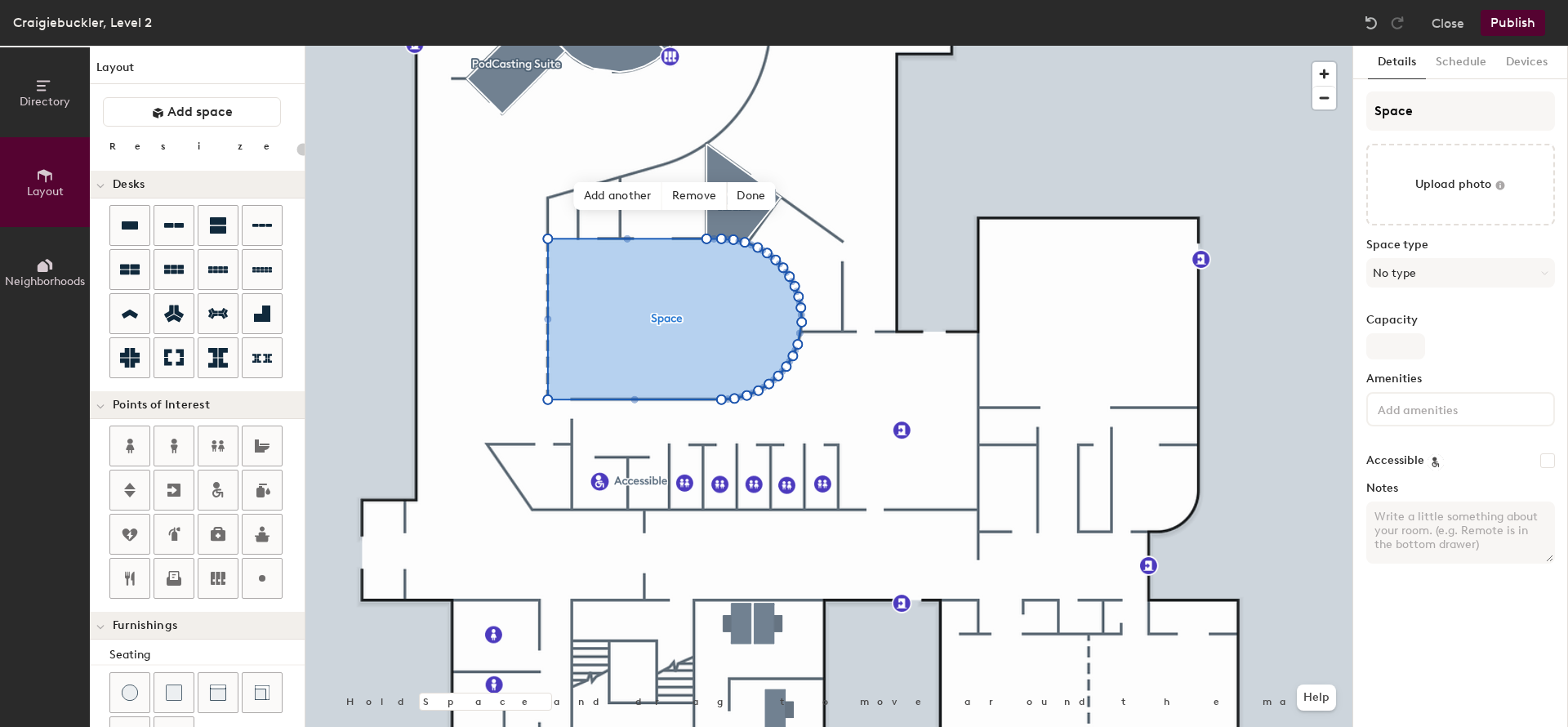
type input "20"
click at [1411, 114] on input "Space" at bounding box center [1461, 111] width 188 height 39
drag, startPoint x: 1431, startPoint y: 113, endPoint x: 1373, endPoint y: 115, distance: 58.0
click at [1373, 115] on input "Space" at bounding box center [1461, 111] width 188 height 39
paste input "Immersive Suit"
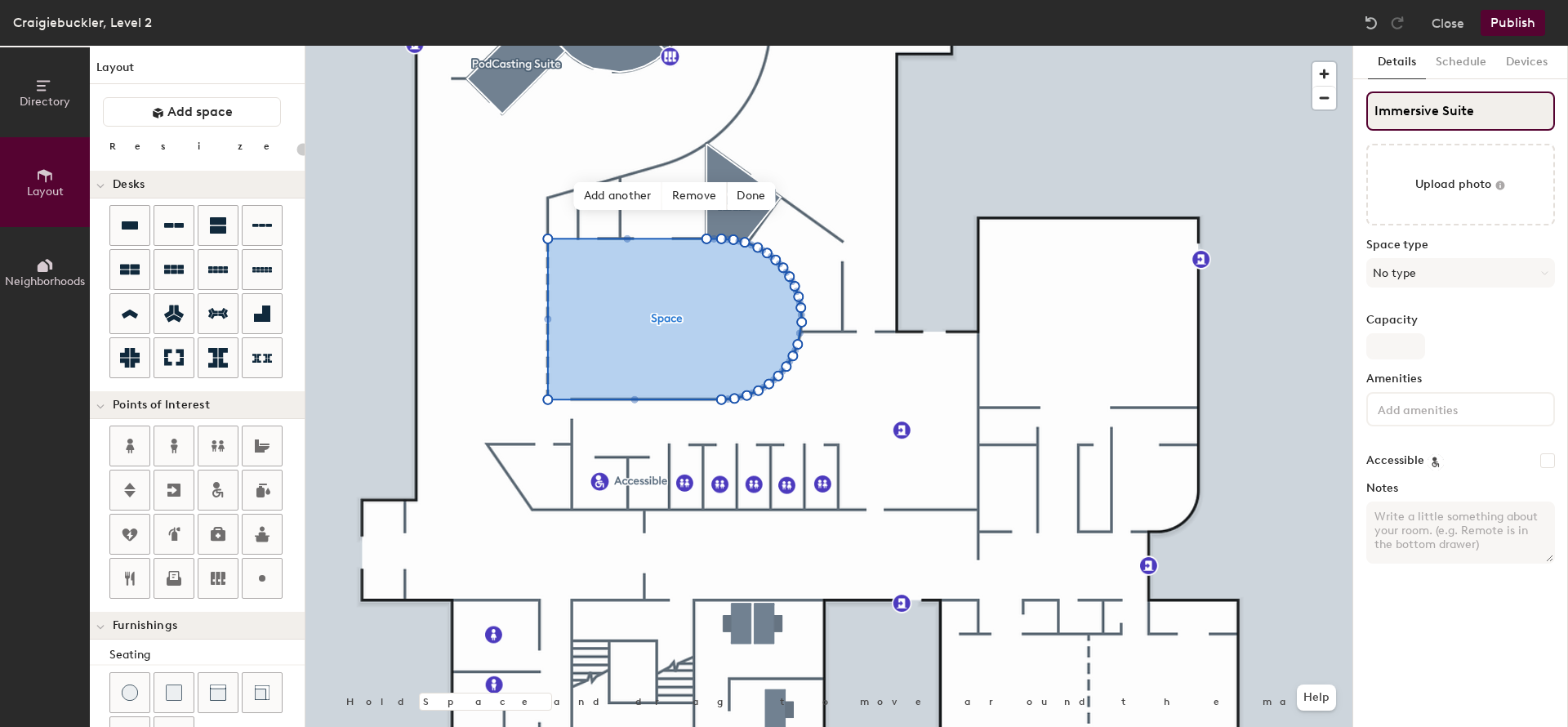
type input "Immersive Suite"
type input "20"
type input "Immersive Suite"
click at [1429, 275] on button "No type" at bounding box center [1461, 273] width 188 height 30
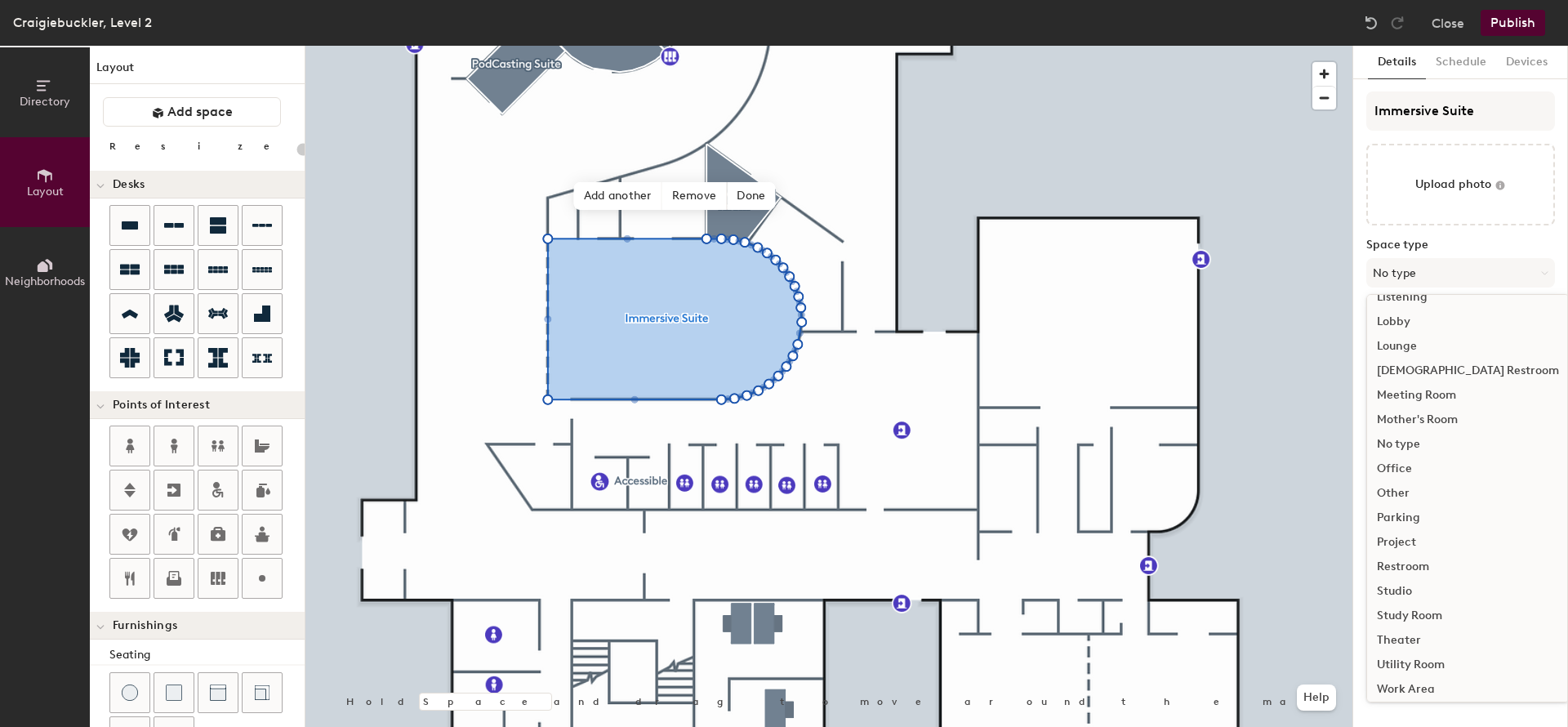
scroll to position [366, 0]
click at [1423, 632] on div "Theater" at bounding box center [1468, 634] width 201 height 24
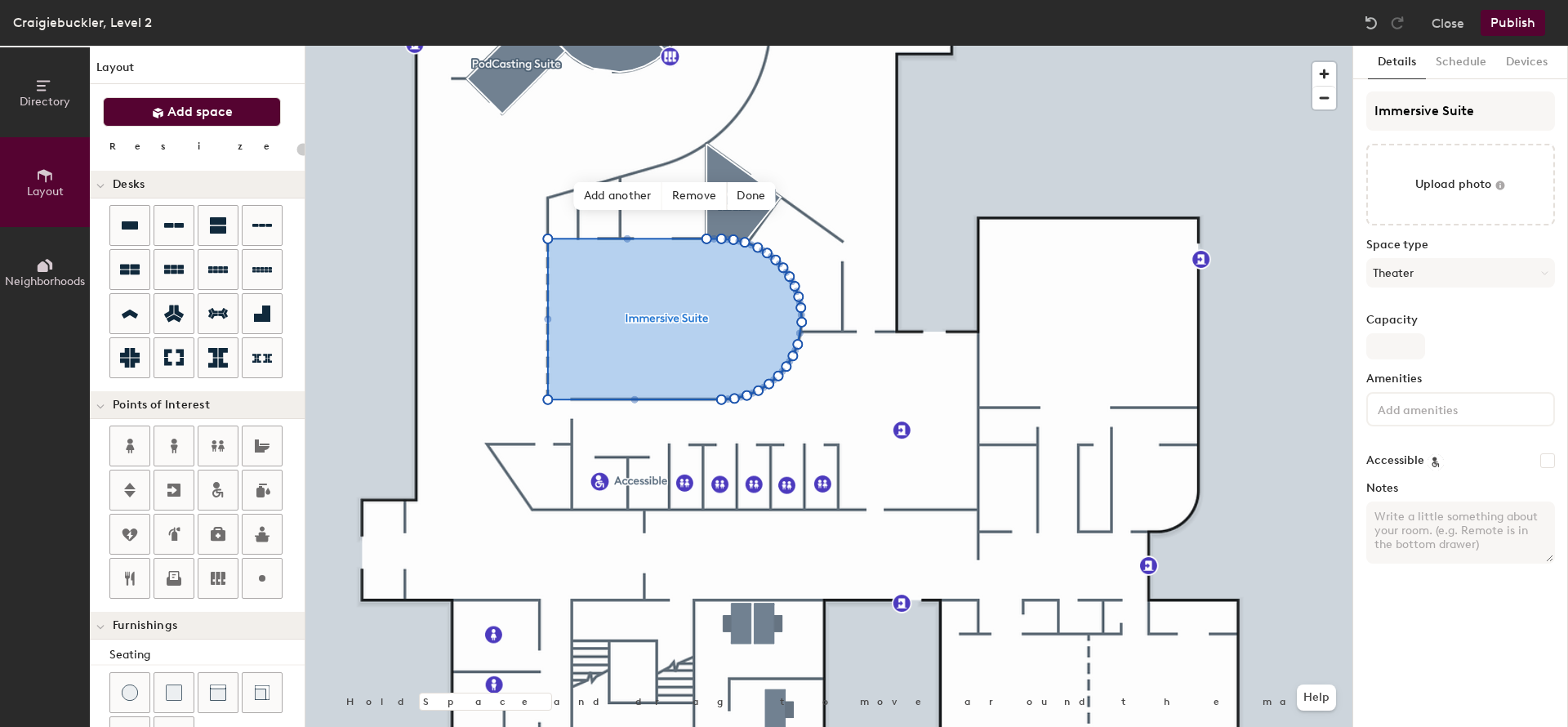
click at [199, 111] on span "Add space" at bounding box center [200, 112] width 65 height 17
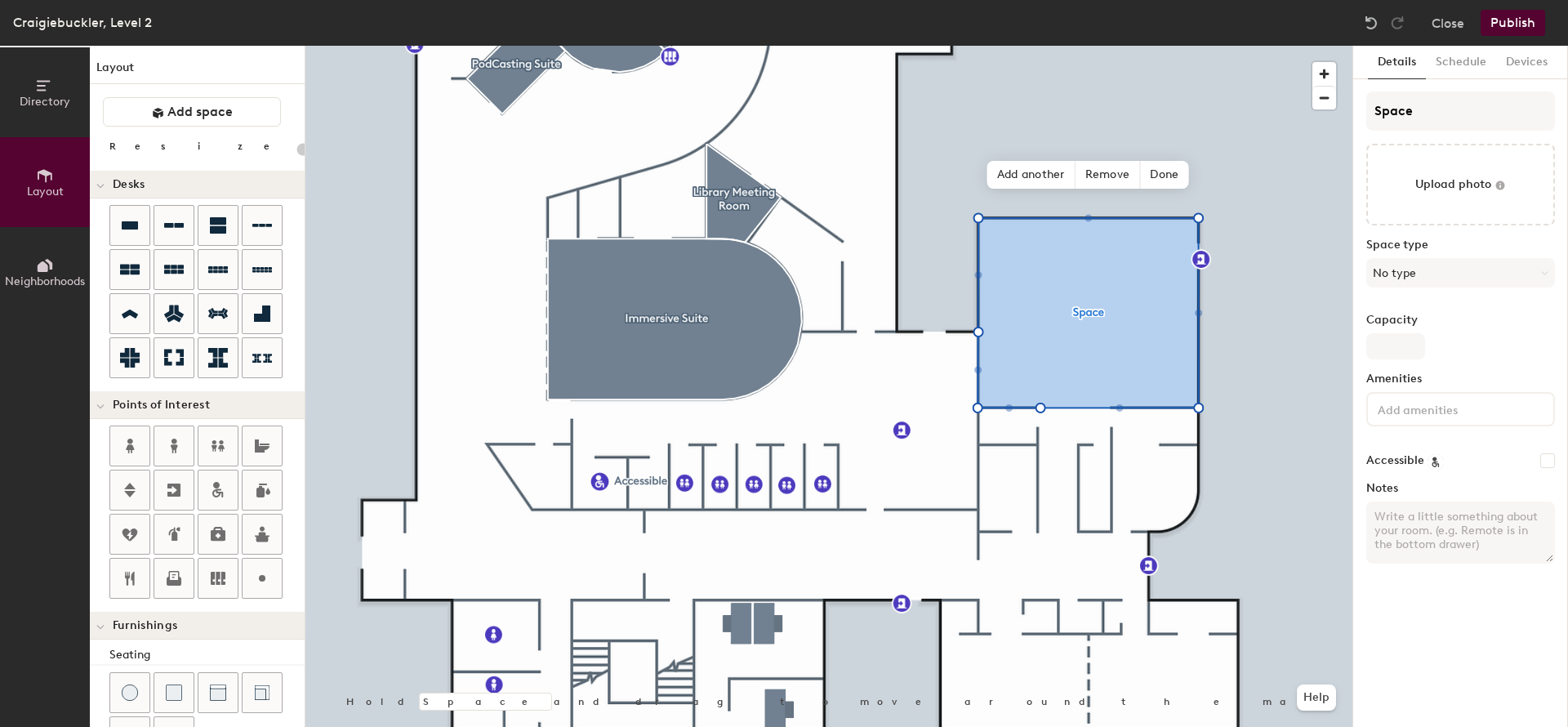
type input "20"
click at [1425, 121] on input "Space" at bounding box center [1461, 111] width 188 height 39
drag, startPoint x: 1443, startPoint y: 111, endPoint x: 1361, endPoint y: 113, distance: 82.0
click at [1367, 113] on input "Space" at bounding box center [1461, 111] width 188 height 39
paste input "Conference Suite 1"
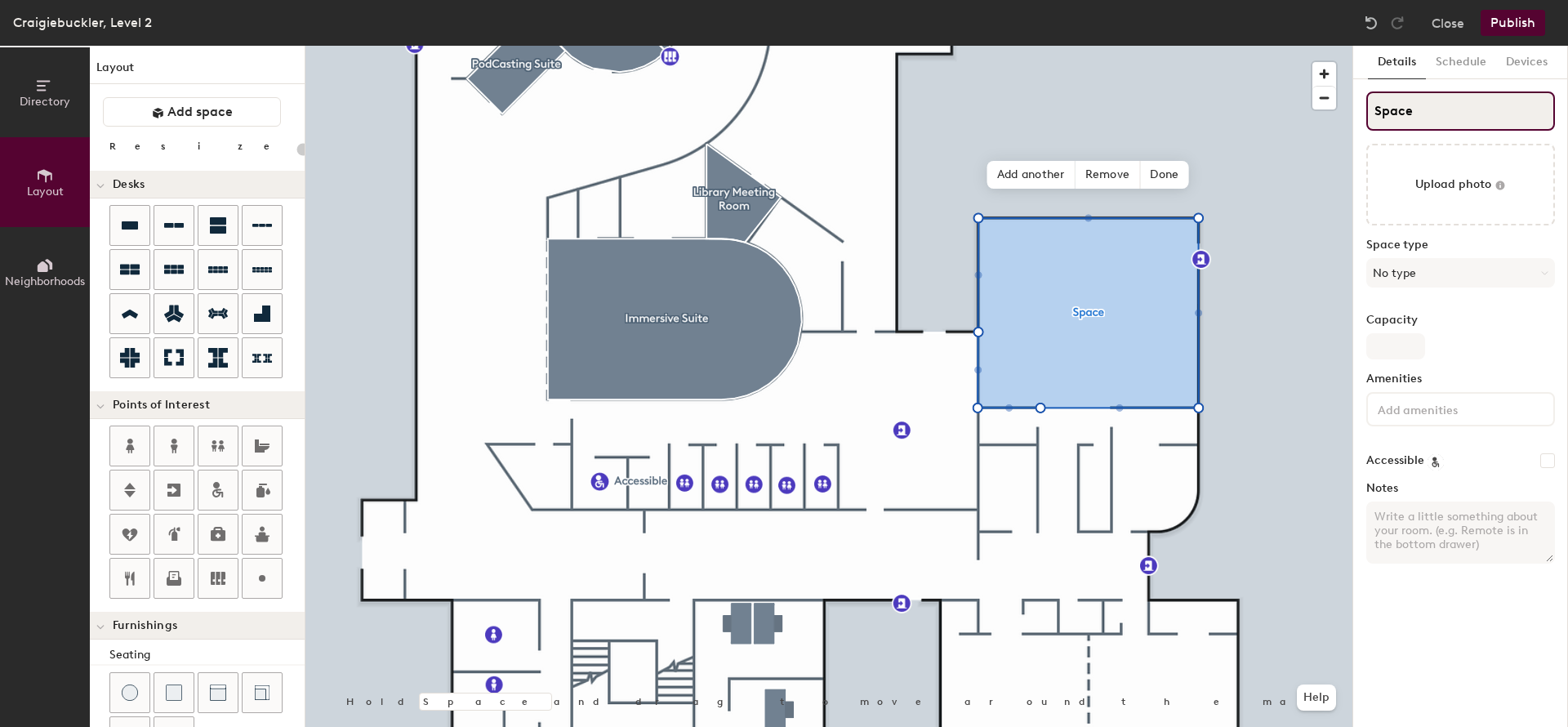
type input "Conference Suite 1"
type input "20"
type input "Conference Suite 1"
click at [1406, 277] on button "No type" at bounding box center [1461, 273] width 188 height 30
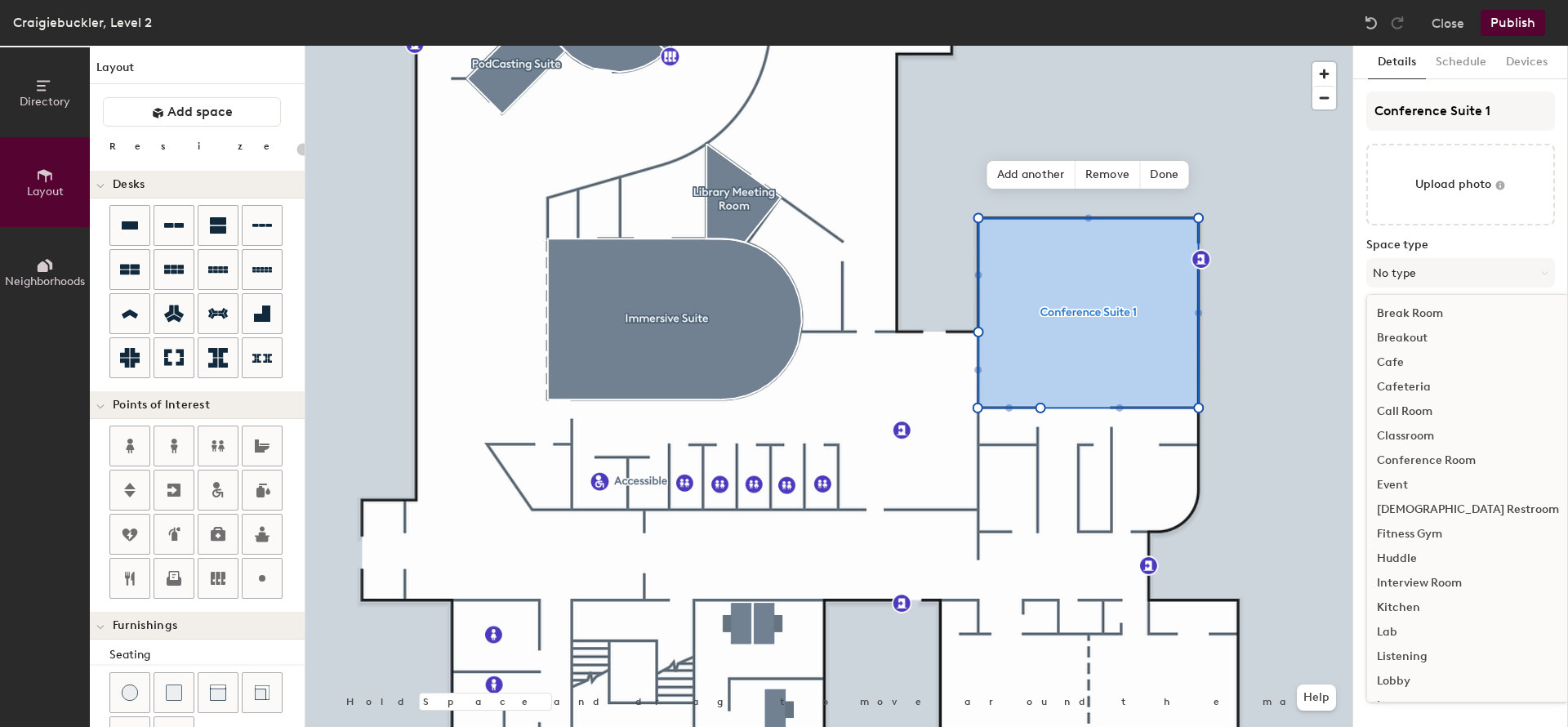
click at [1408, 460] on div "Conference Room" at bounding box center [1468, 460] width 201 height 24
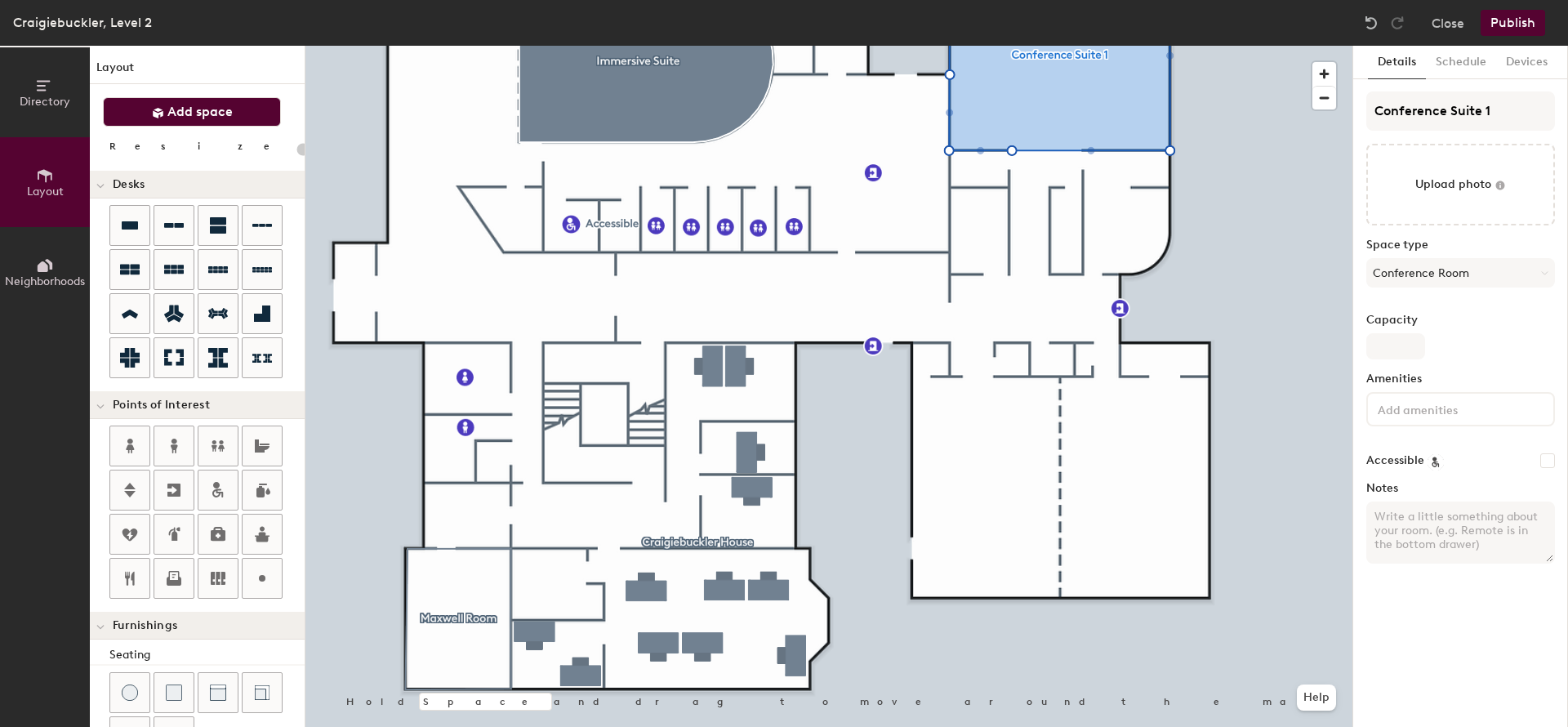
drag, startPoint x: 195, startPoint y: 105, endPoint x: 241, endPoint y: 108, distance: 46.1
click at [195, 104] on span "Add space" at bounding box center [200, 112] width 65 height 17
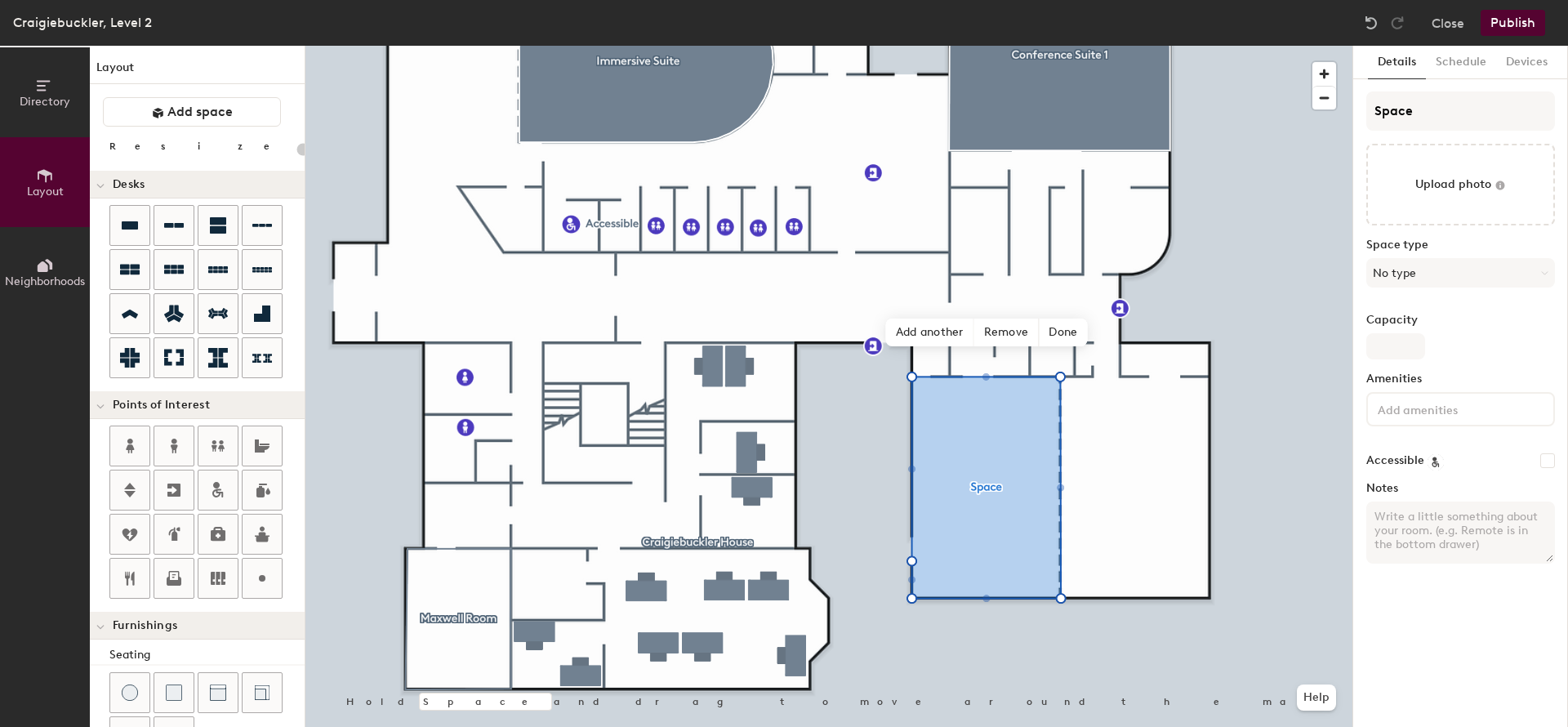
type input "20"
click at [1437, 103] on input "Space" at bounding box center [1461, 111] width 188 height 39
drag, startPoint x: 1442, startPoint y: 110, endPoint x: 1361, endPoint y: 110, distance: 81.0
click at [1367, 110] on input "Space" at bounding box center [1461, 111] width 188 height 39
paste input "Conference Suite 2A"
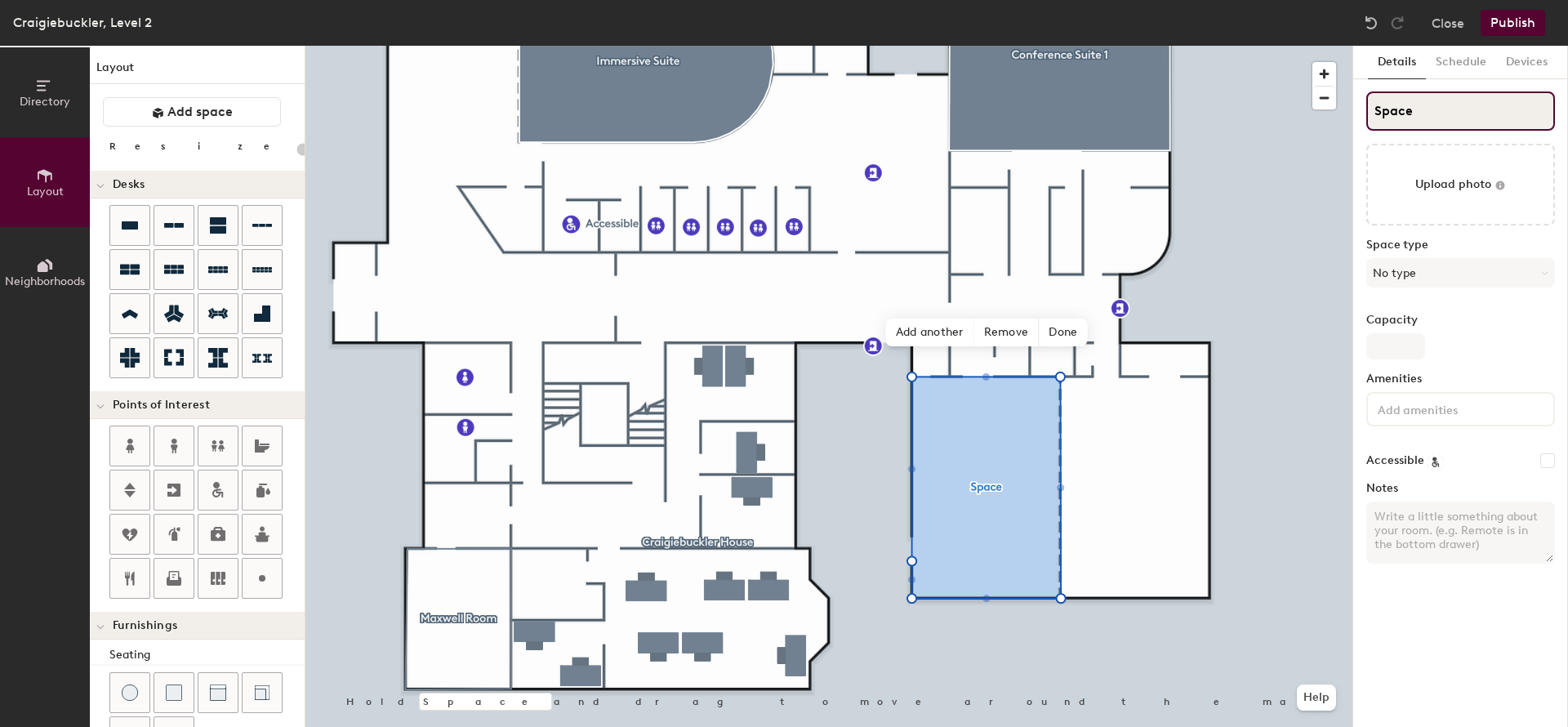
type input "Conference Suite 2A"
type input "20"
type input "Conference Suite 2A"
click at [1423, 274] on button "No type" at bounding box center [1461, 273] width 188 height 30
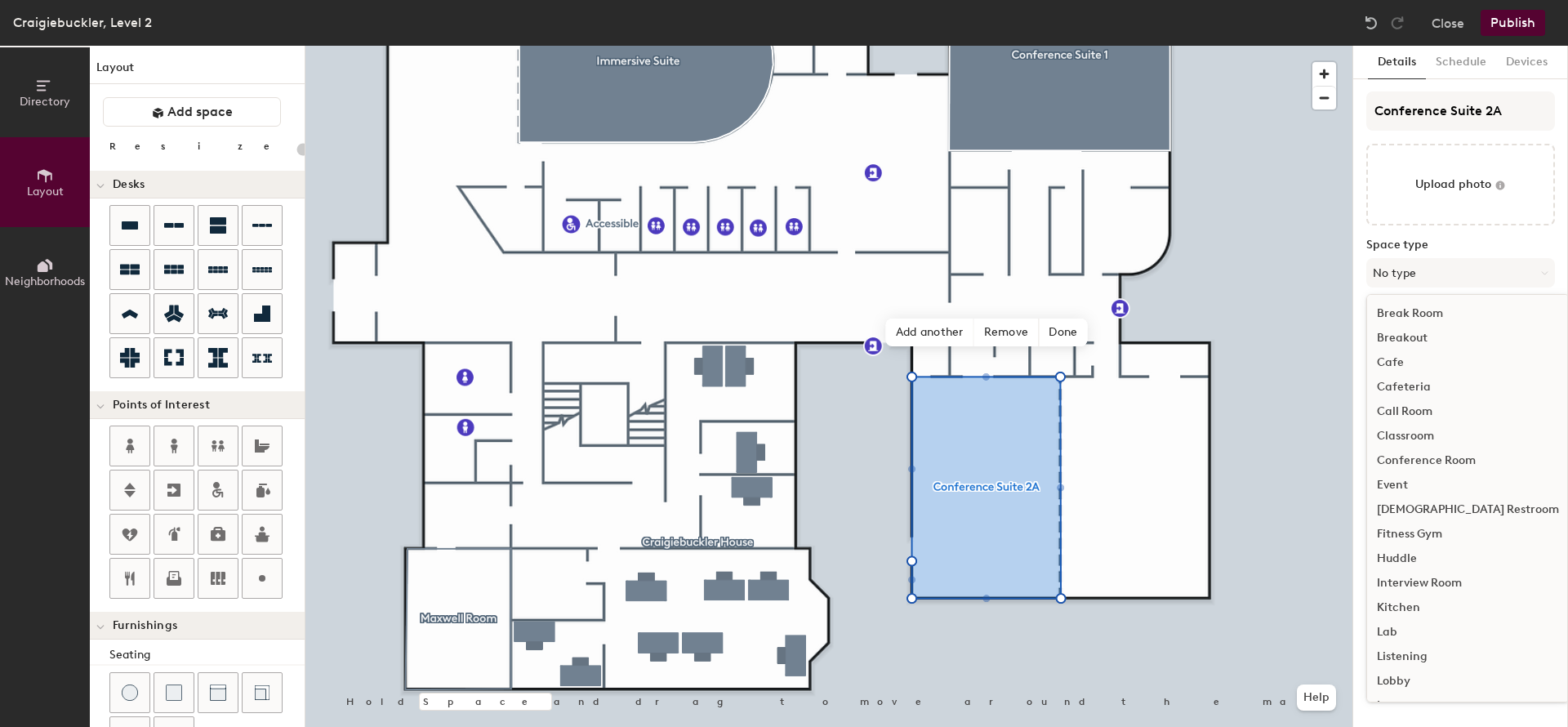
click at [1428, 458] on div "Conference Room" at bounding box center [1468, 460] width 201 height 24
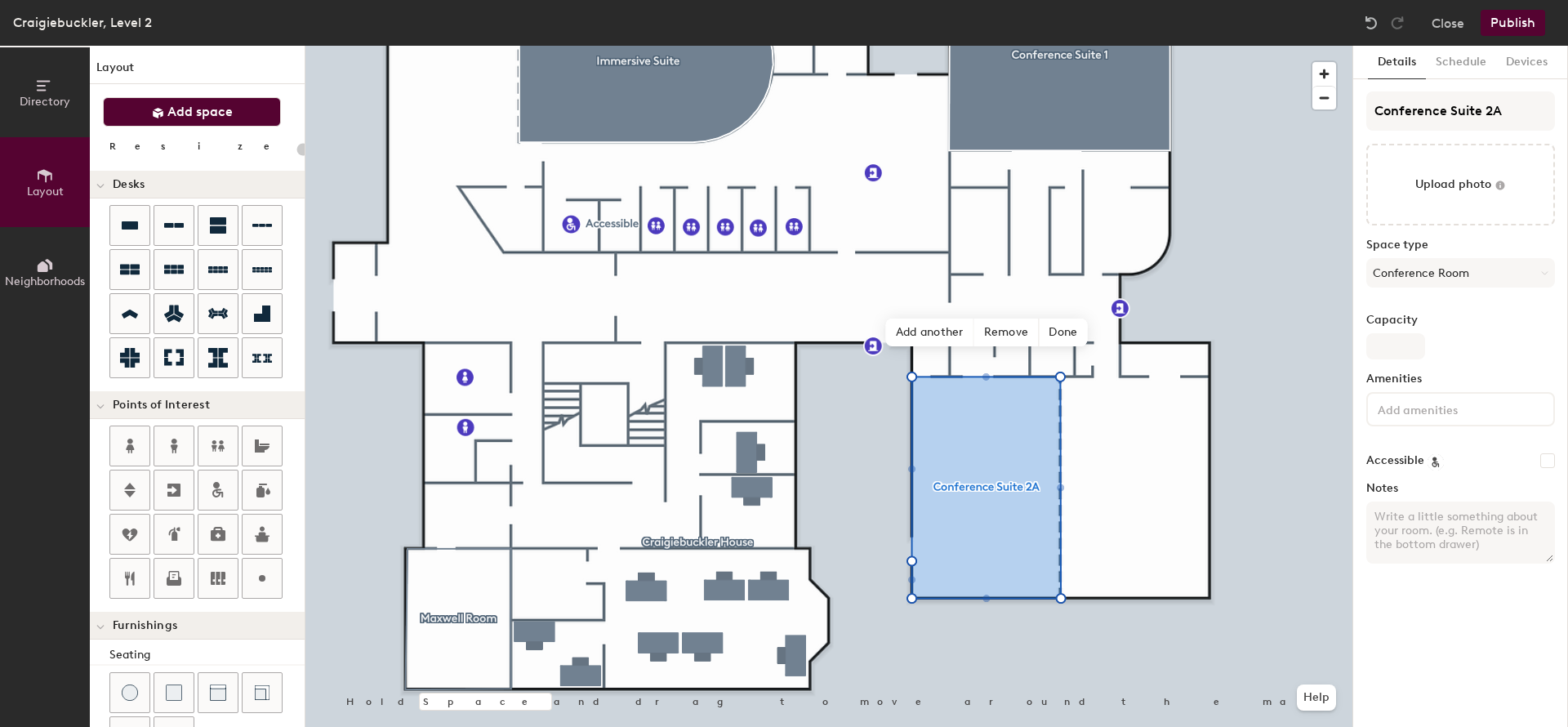
drag, startPoint x: 175, startPoint y: 103, endPoint x: 175, endPoint y: 117, distance: 14.0
click at [175, 103] on button "Add space" at bounding box center [191, 112] width 178 height 30
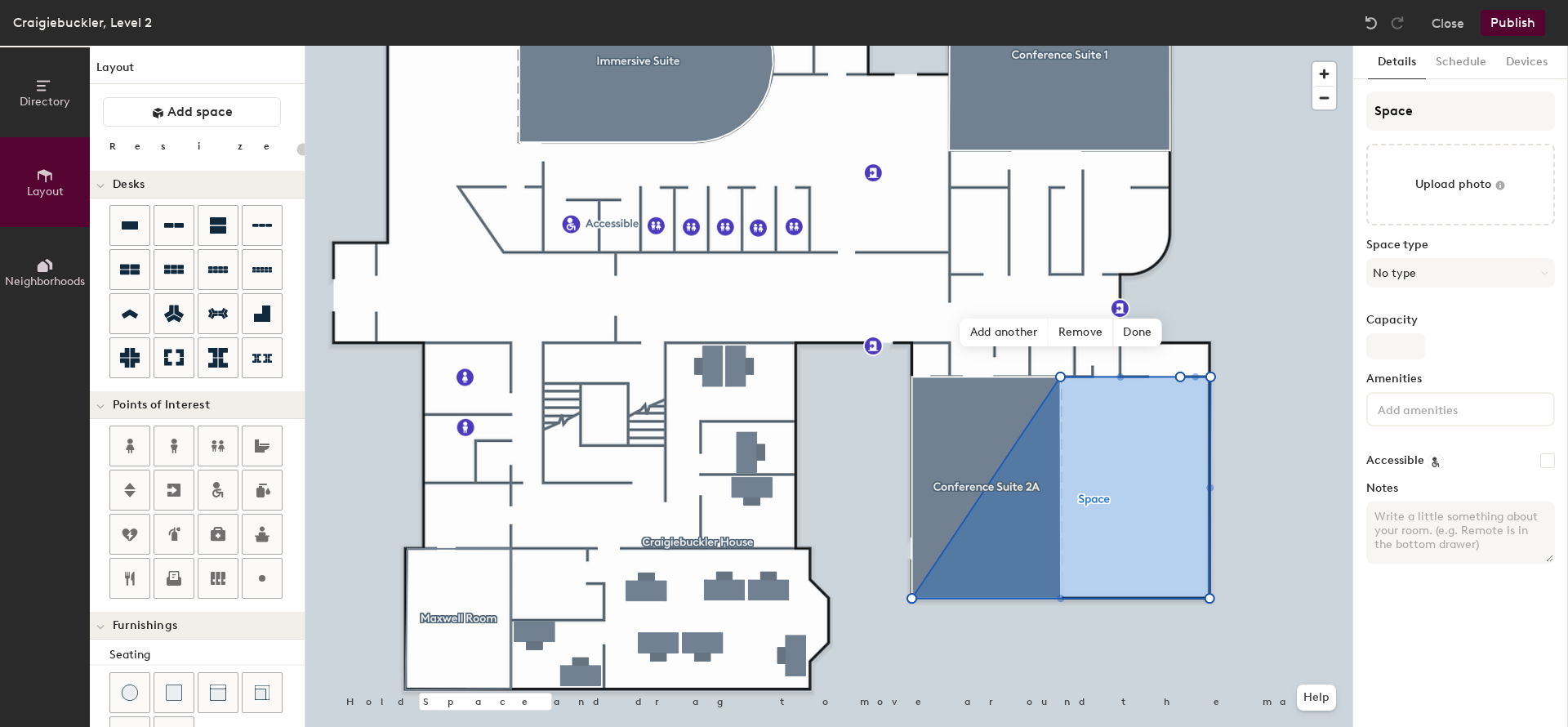
type input "20"
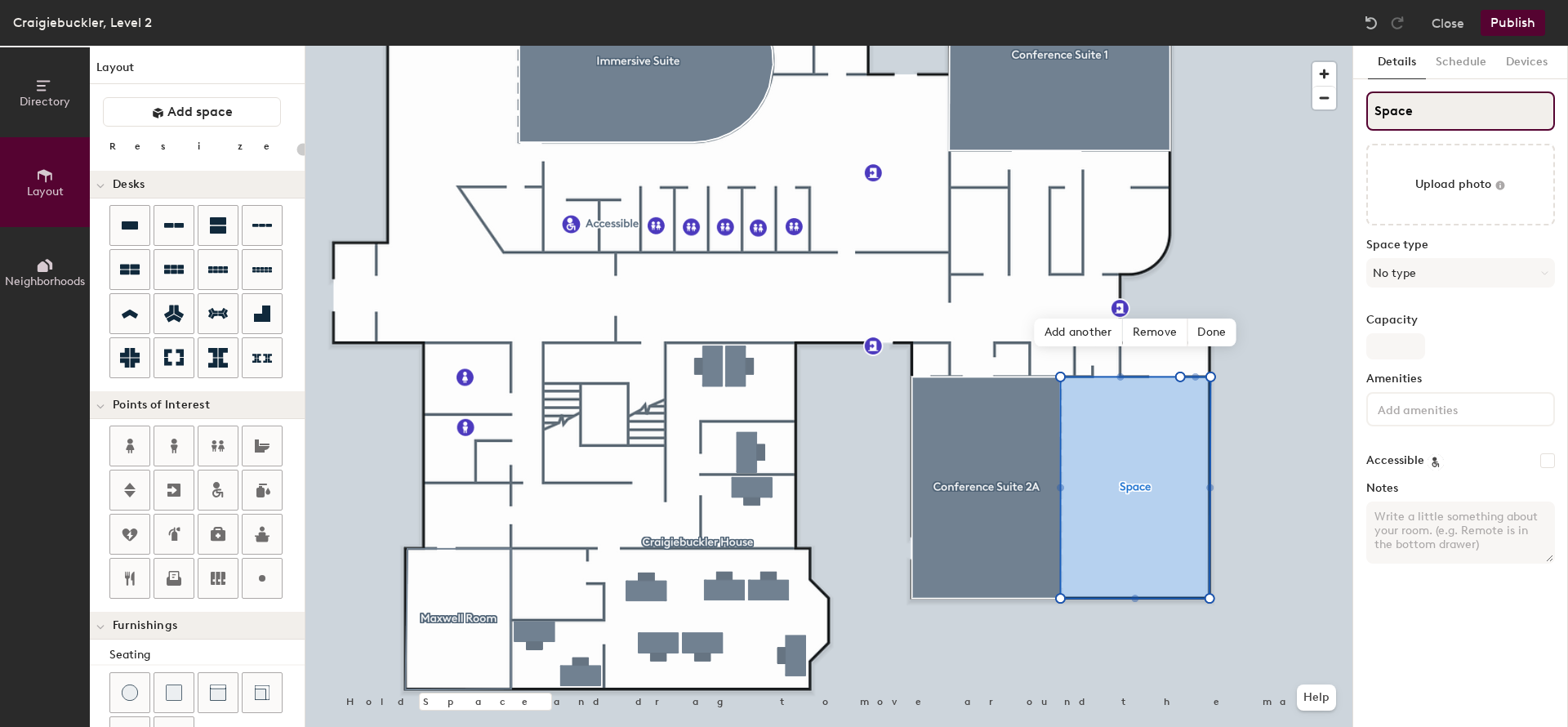
click at [1425, 109] on input "Space" at bounding box center [1461, 111] width 188 height 39
type input "20"
drag, startPoint x: 1425, startPoint y: 109, endPoint x: 1361, endPoint y: 109, distance: 64.0
click at [1367, 109] on input "Space" at bounding box center [1461, 111] width 188 height 39
paste input "Conference Suite 2A"
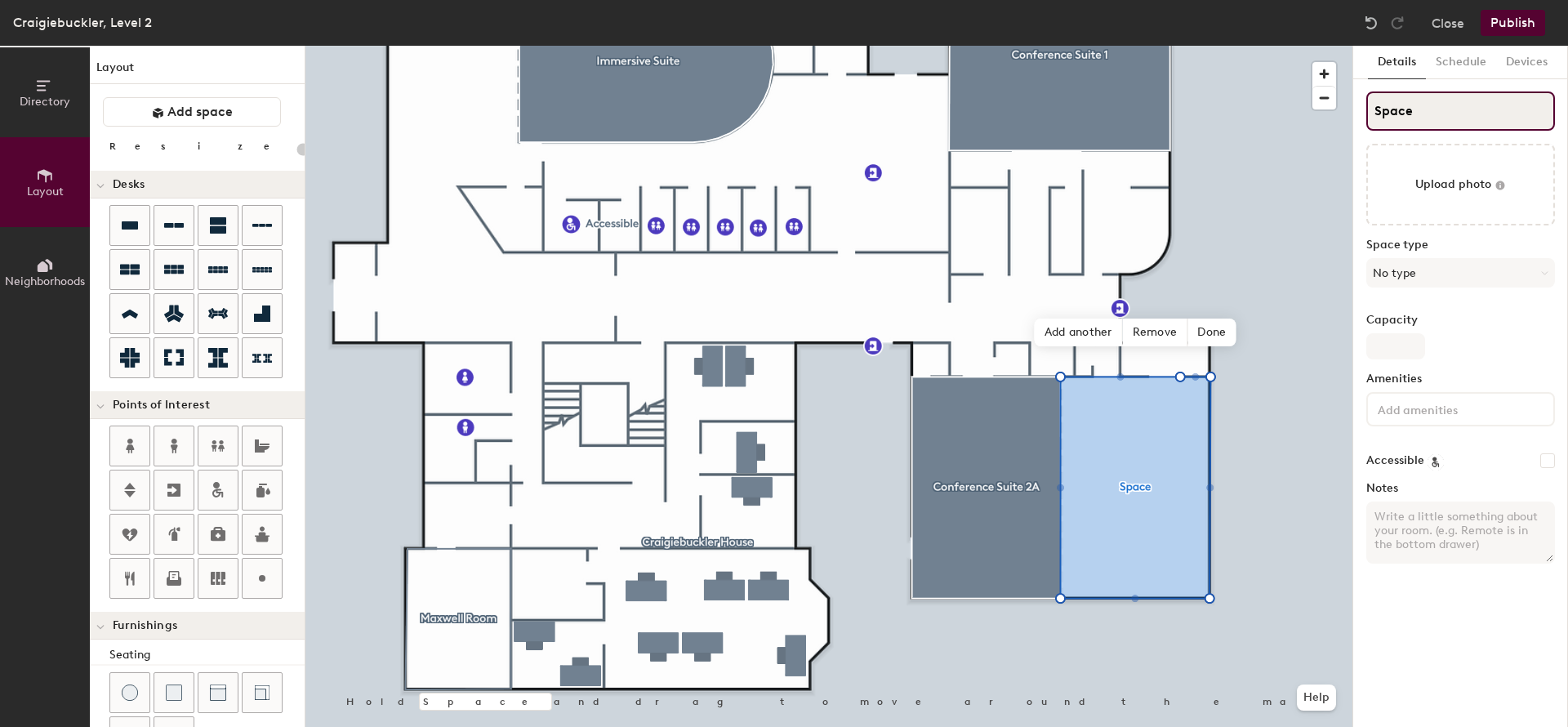
type input "Conference Suite 2A"
type input "20"
type input "Conference Suite 2B"
type input "20"
type input "Conference Suite 2B"
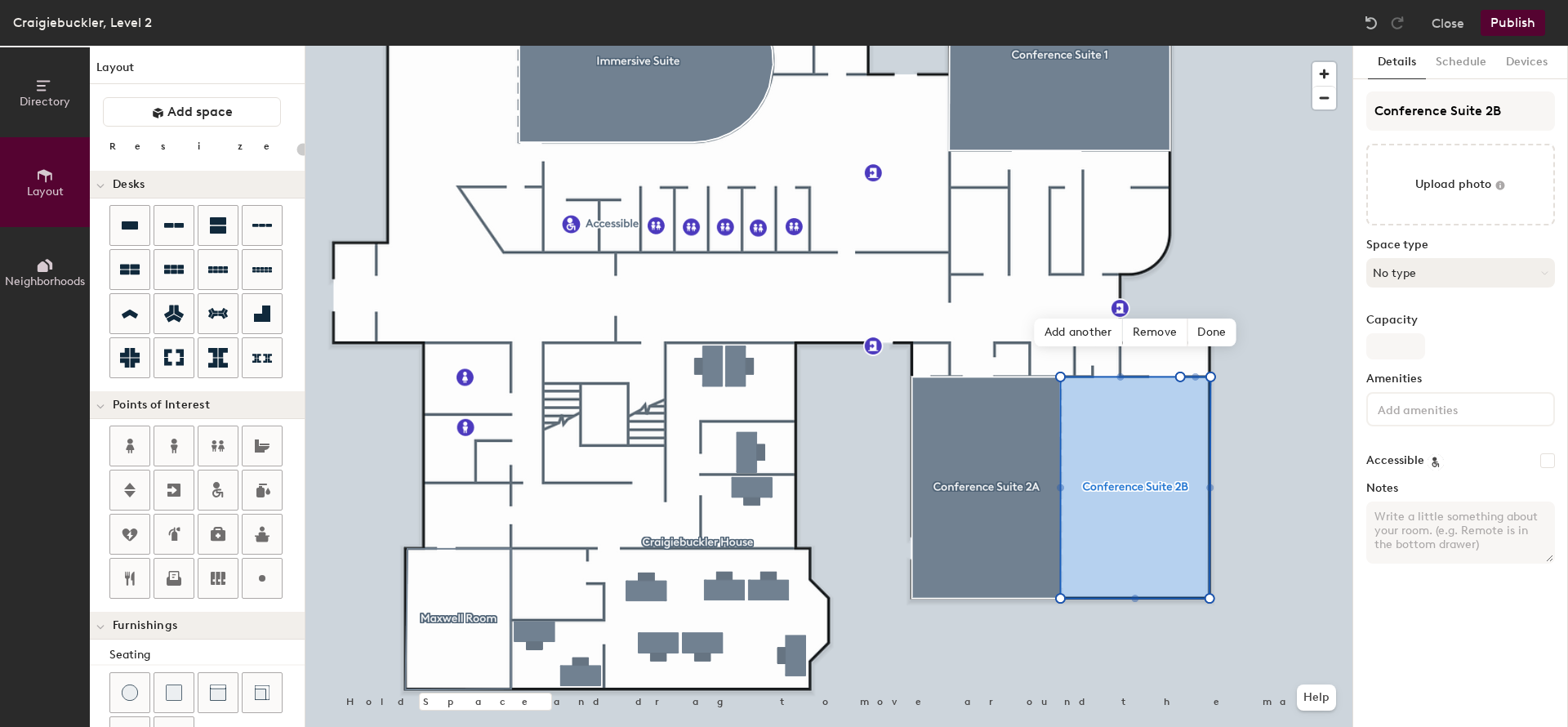
click at [1412, 264] on button "No type" at bounding box center [1461, 273] width 188 height 30
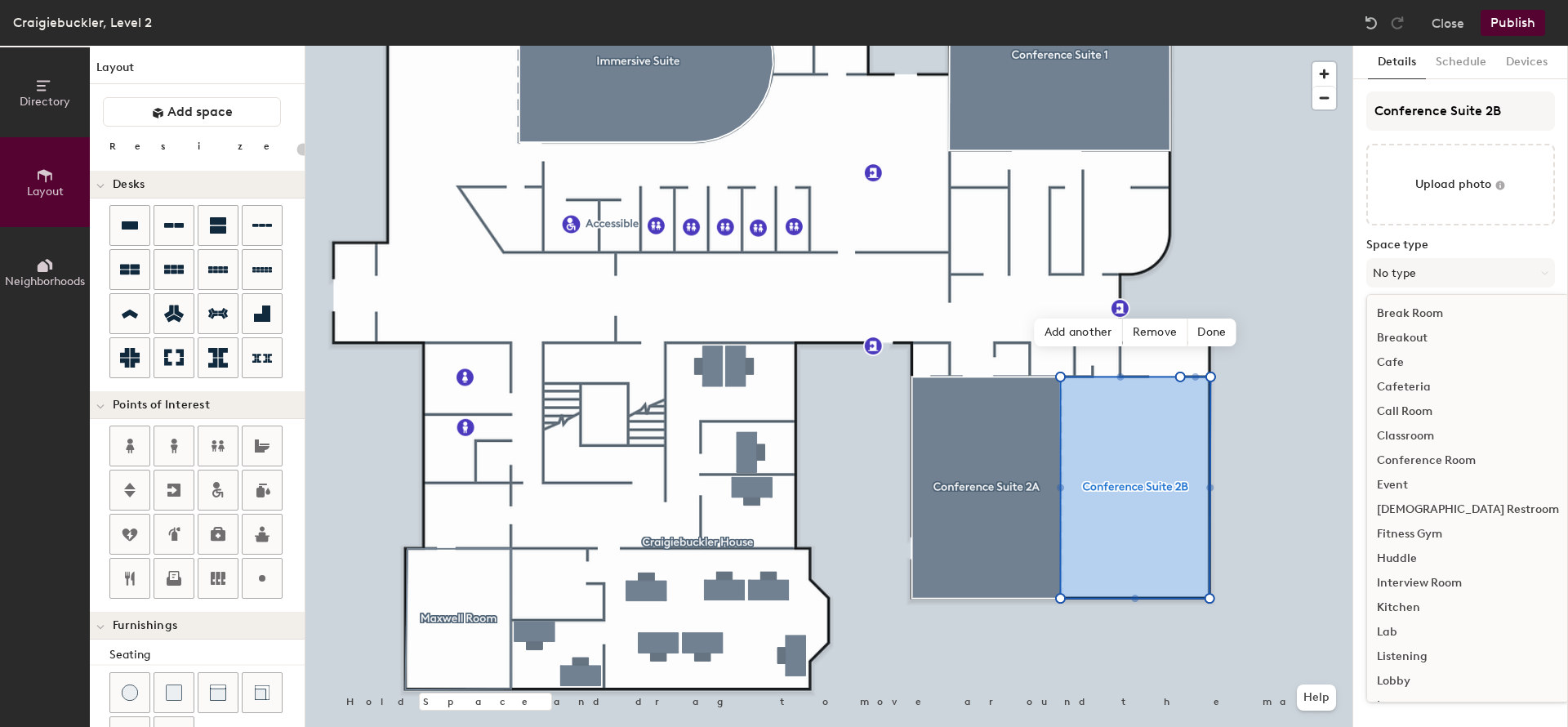
click at [1430, 459] on div "Conference Room" at bounding box center [1468, 460] width 201 height 24
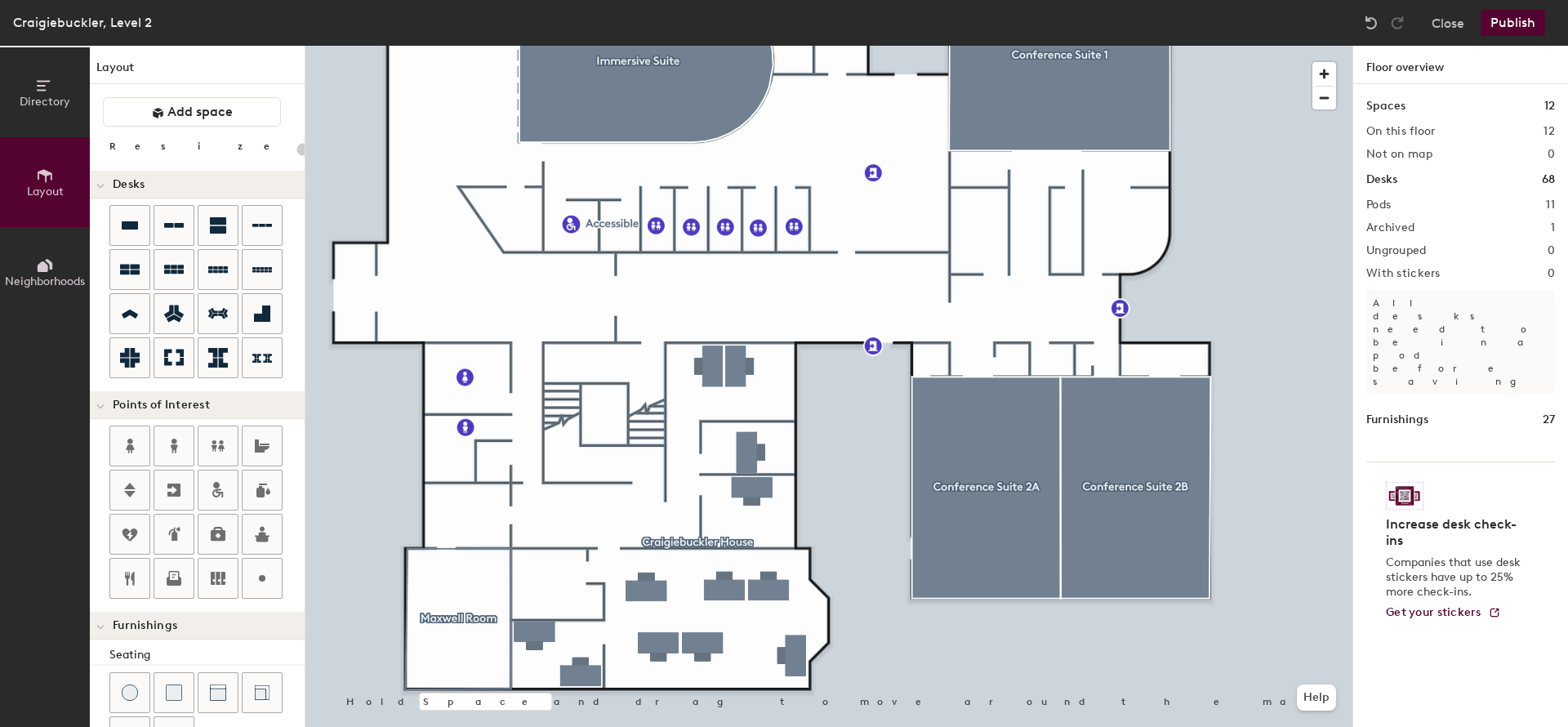
type input "20"
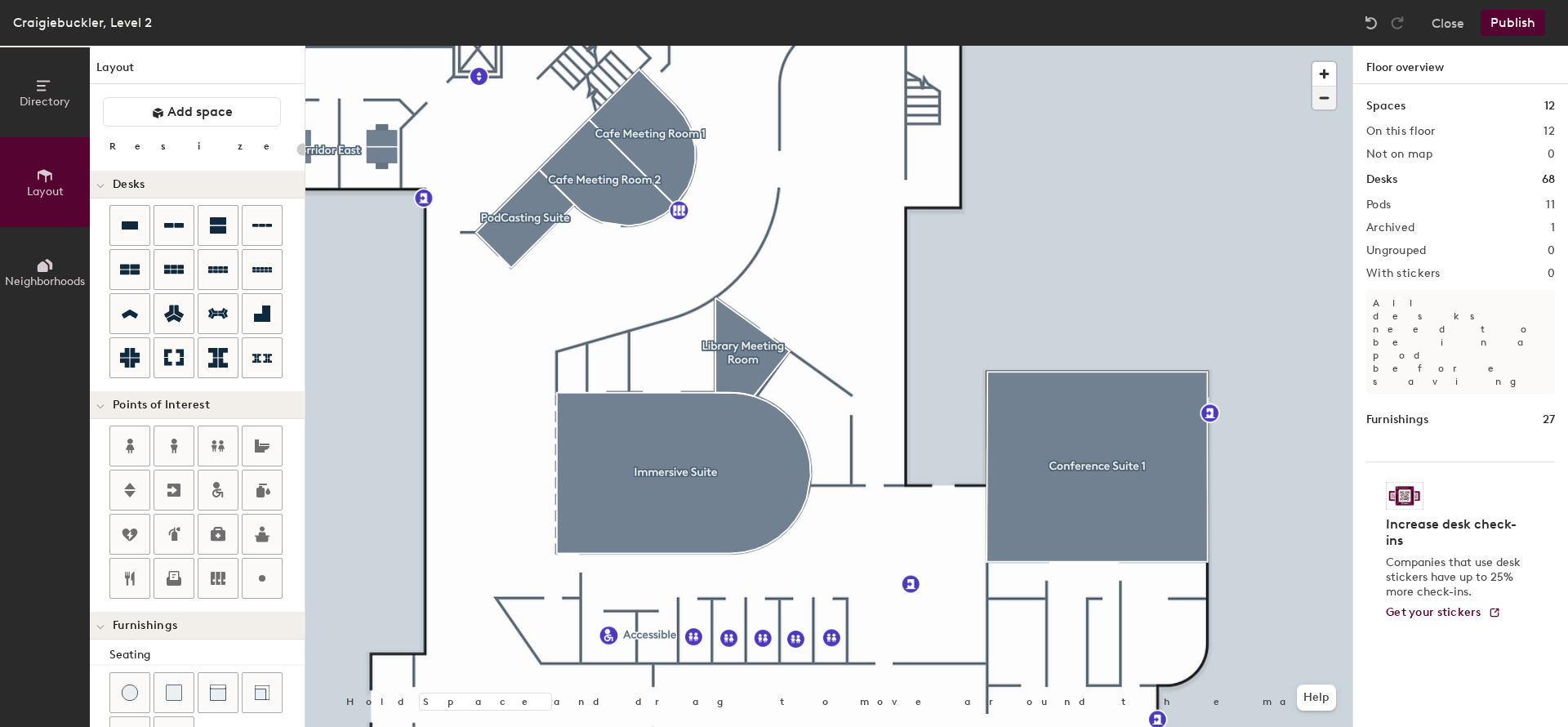
click at [1327, 92] on span "button" at bounding box center [1324, 98] width 23 height 23
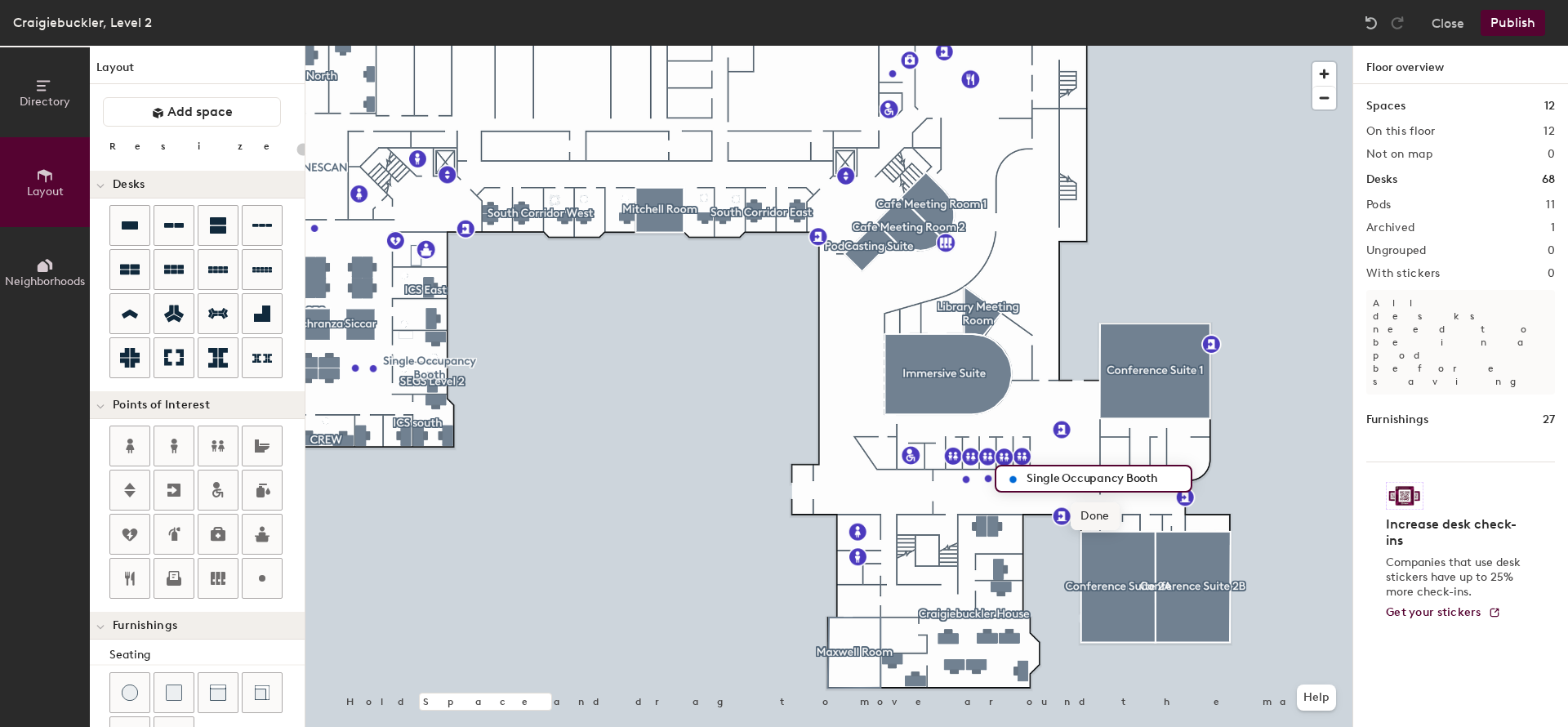
click at [1102, 513] on span "Done" at bounding box center [1095, 516] width 48 height 28
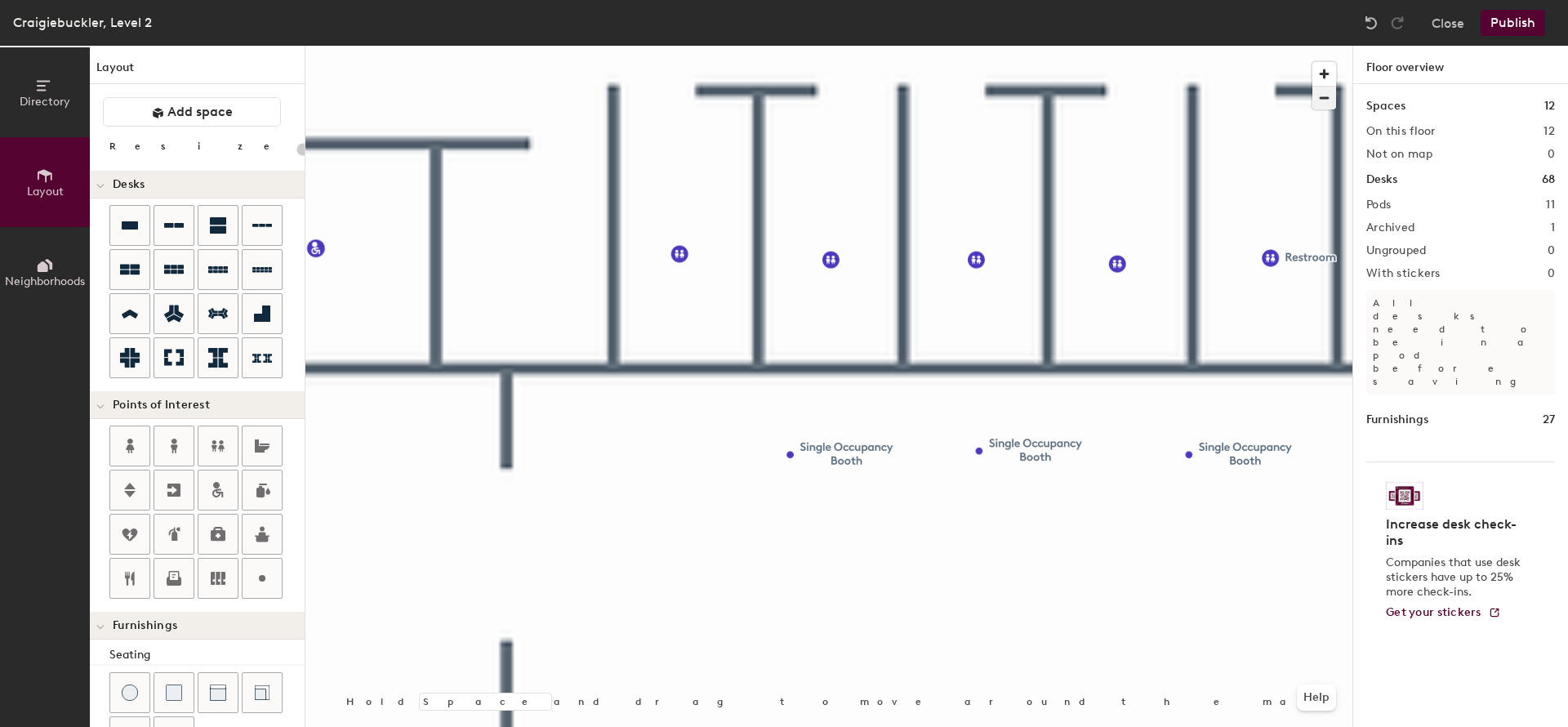
click at [1319, 96] on span "button" at bounding box center [1324, 98] width 23 height 23
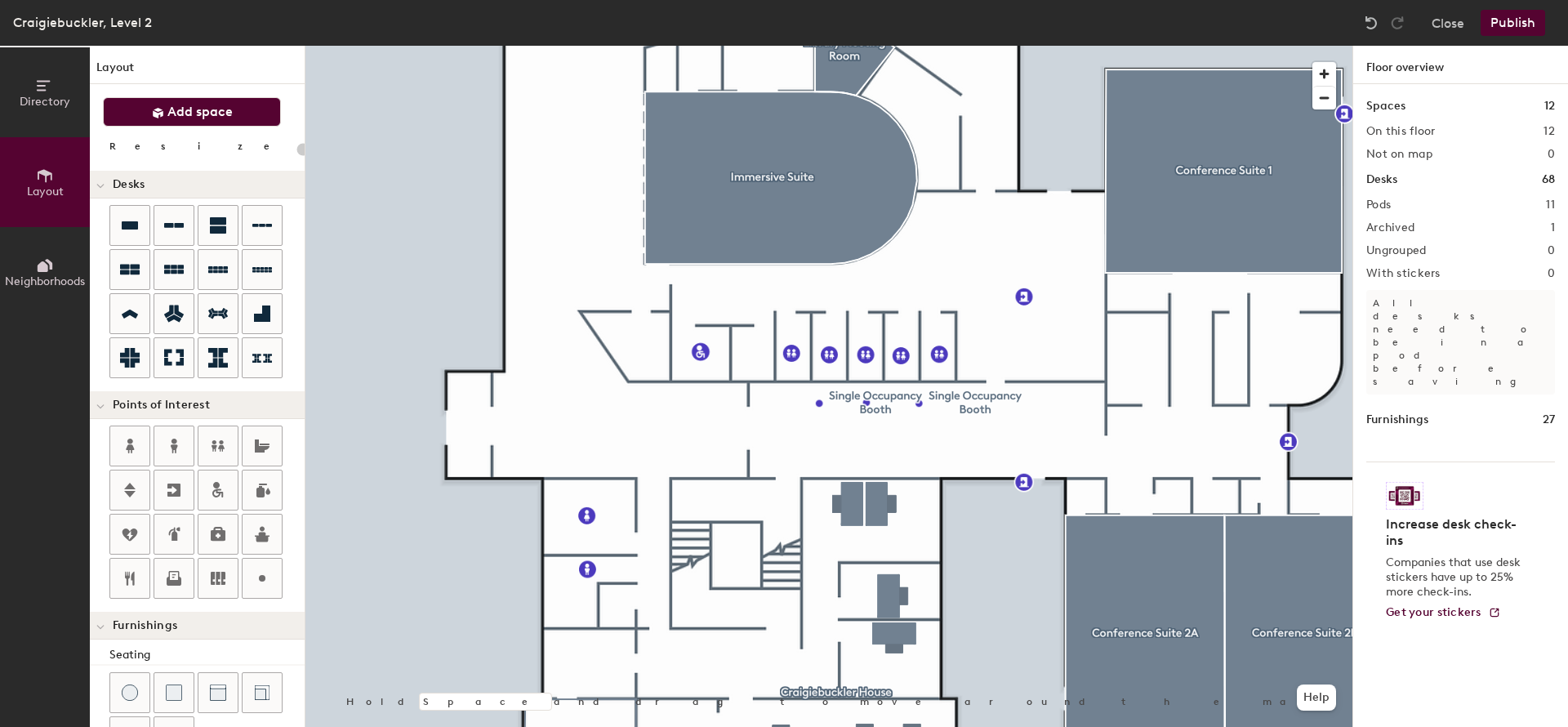
click at [154, 112] on icon at bounding box center [158, 113] width 10 height 10
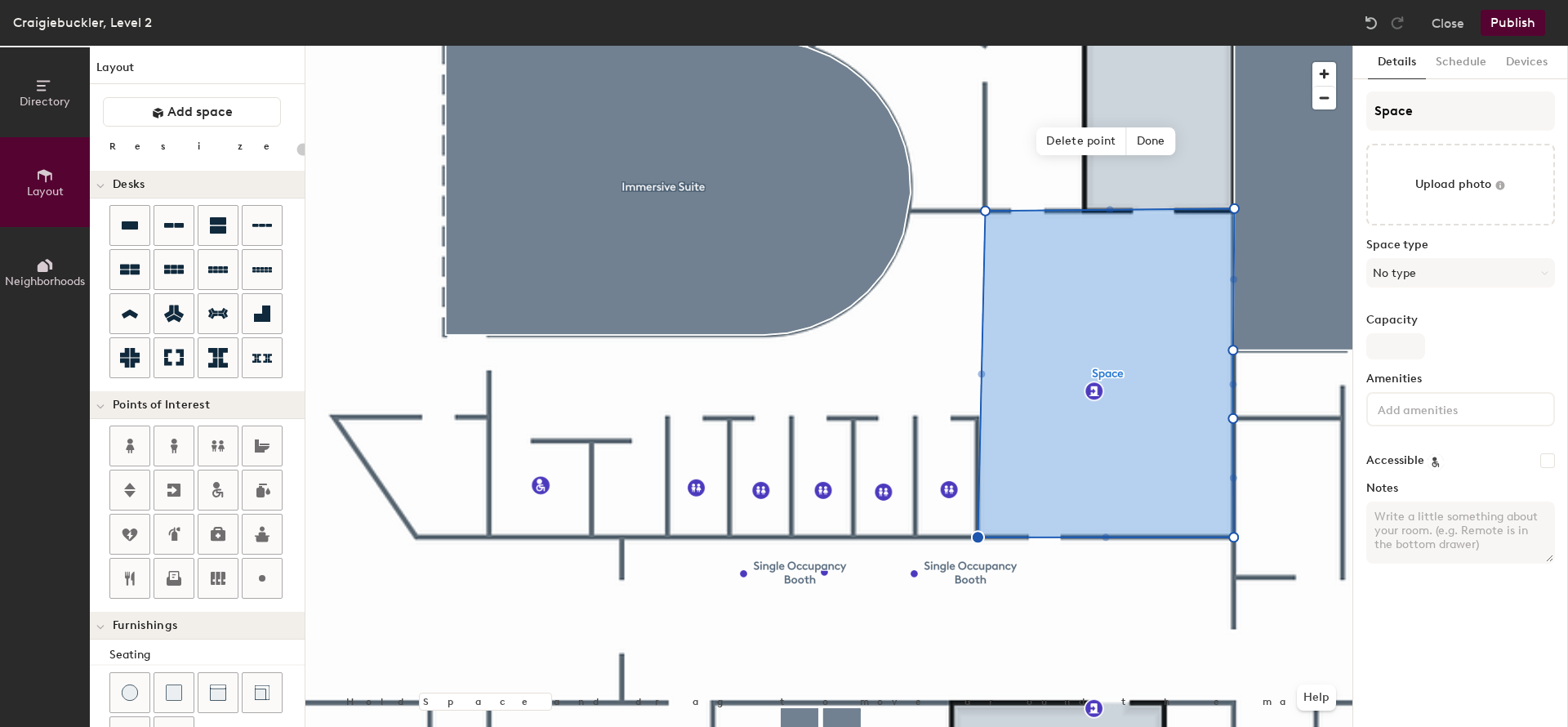
type input "20"
click at [1463, 116] on input "Space" at bounding box center [1461, 111] width 188 height 39
drag, startPoint x: 1419, startPoint y: 108, endPoint x: 1365, endPoint y: 108, distance: 54.0
click at [1367, 108] on input "Space" at bounding box center [1461, 111] width 188 height 39
paste input "Conference Suite Breakout"
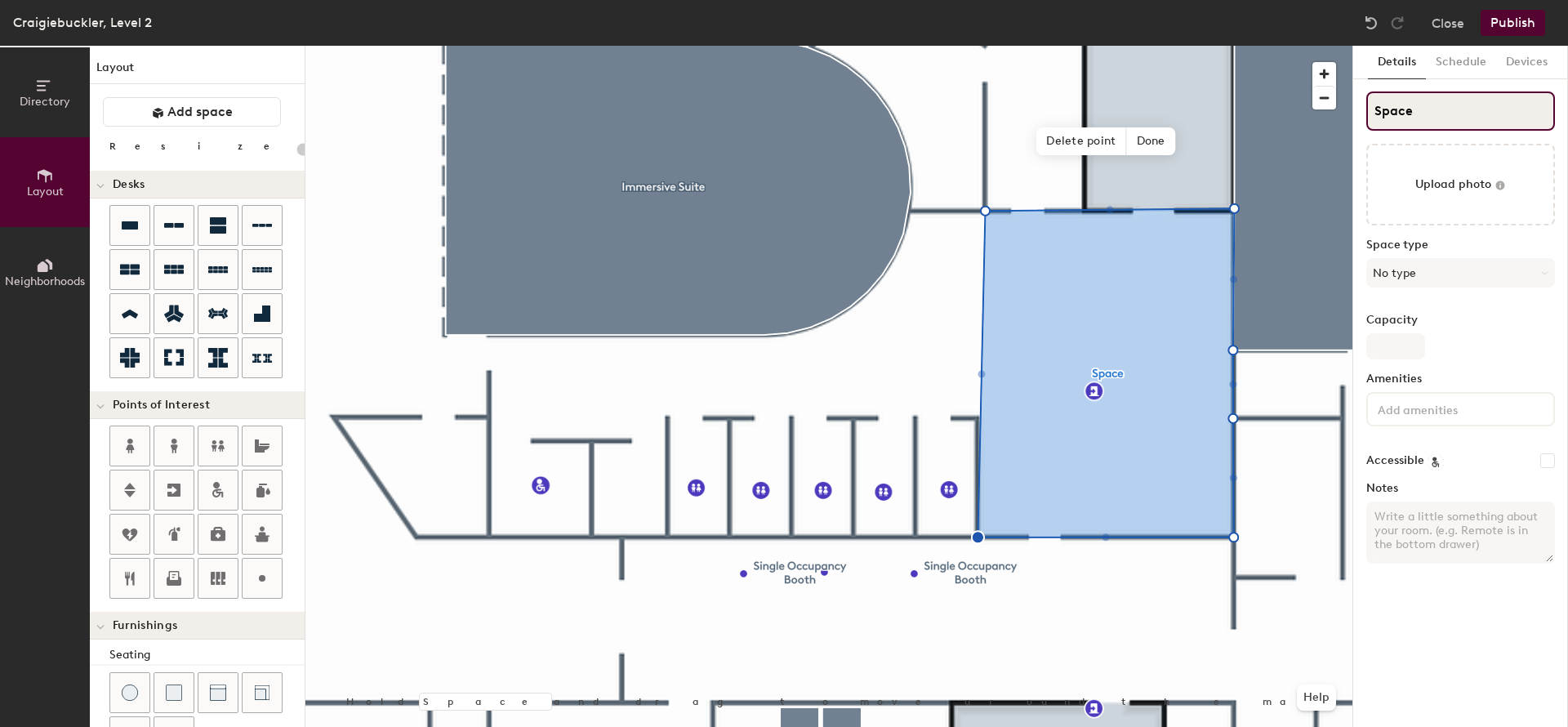
type input "Conference Suite Breakout"
type input "20"
type input "Conference Suite Breakout"
click at [1444, 273] on button "No type" at bounding box center [1461, 273] width 188 height 30
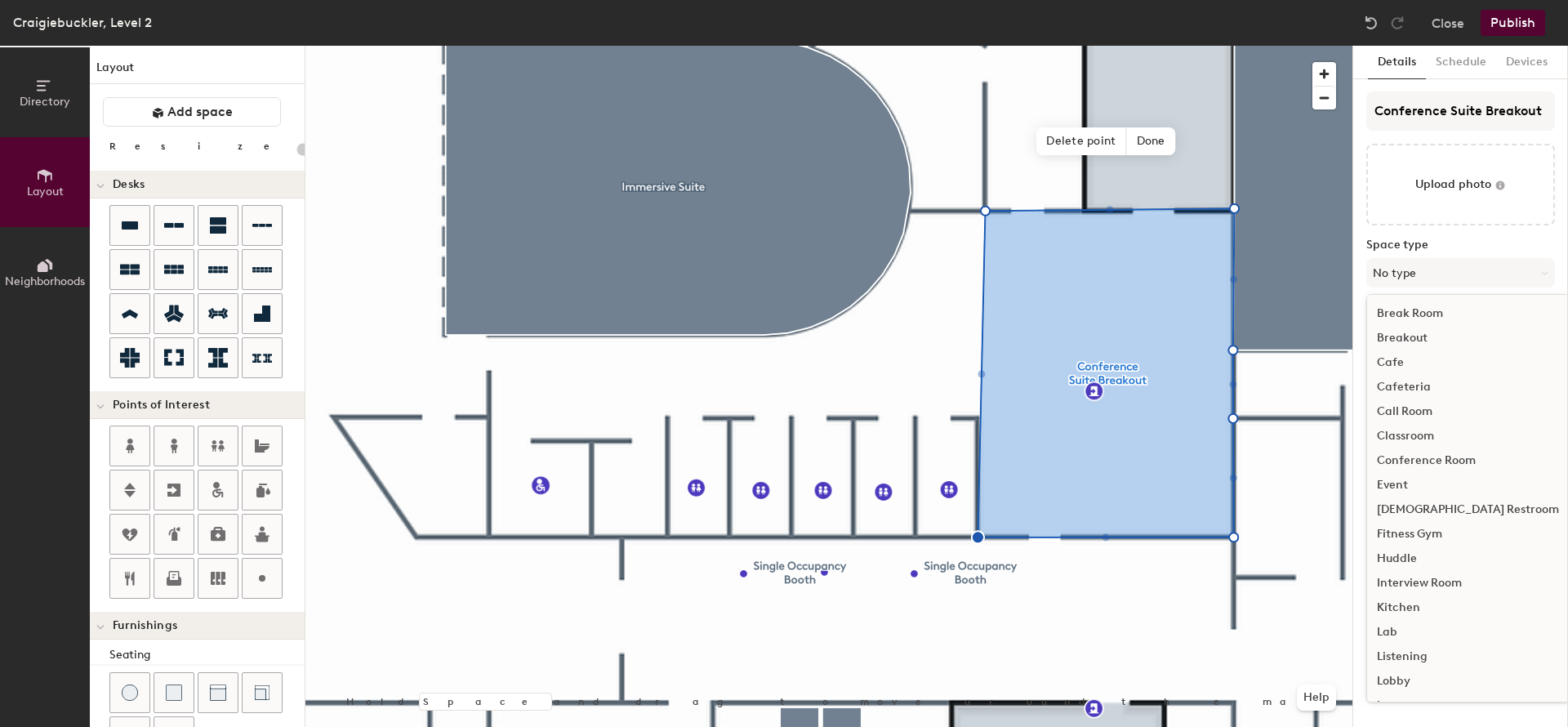
click at [1418, 335] on div "Breakout" at bounding box center [1468, 338] width 201 height 24
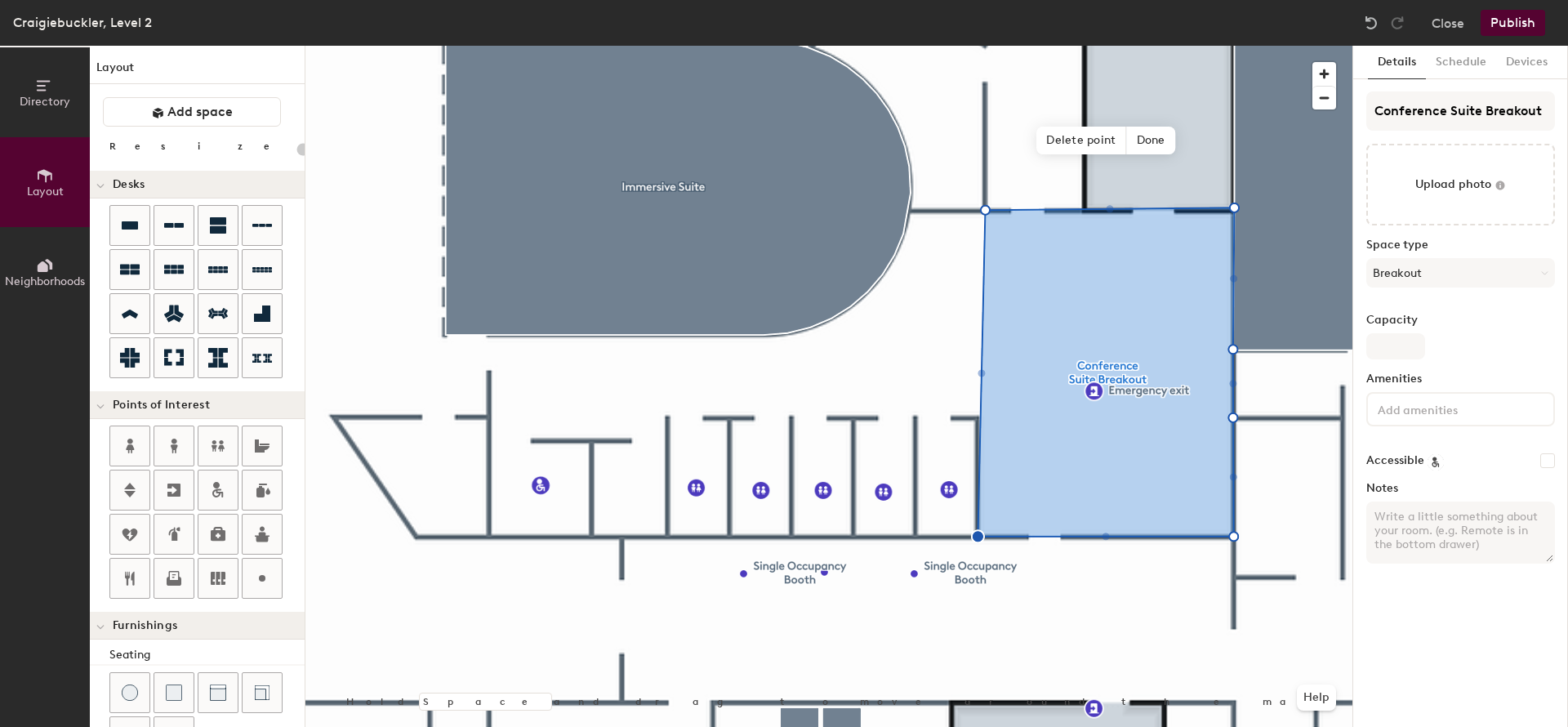
type input "20"
click at [47, 93] on icon at bounding box center [45, 85] width 18 height 18
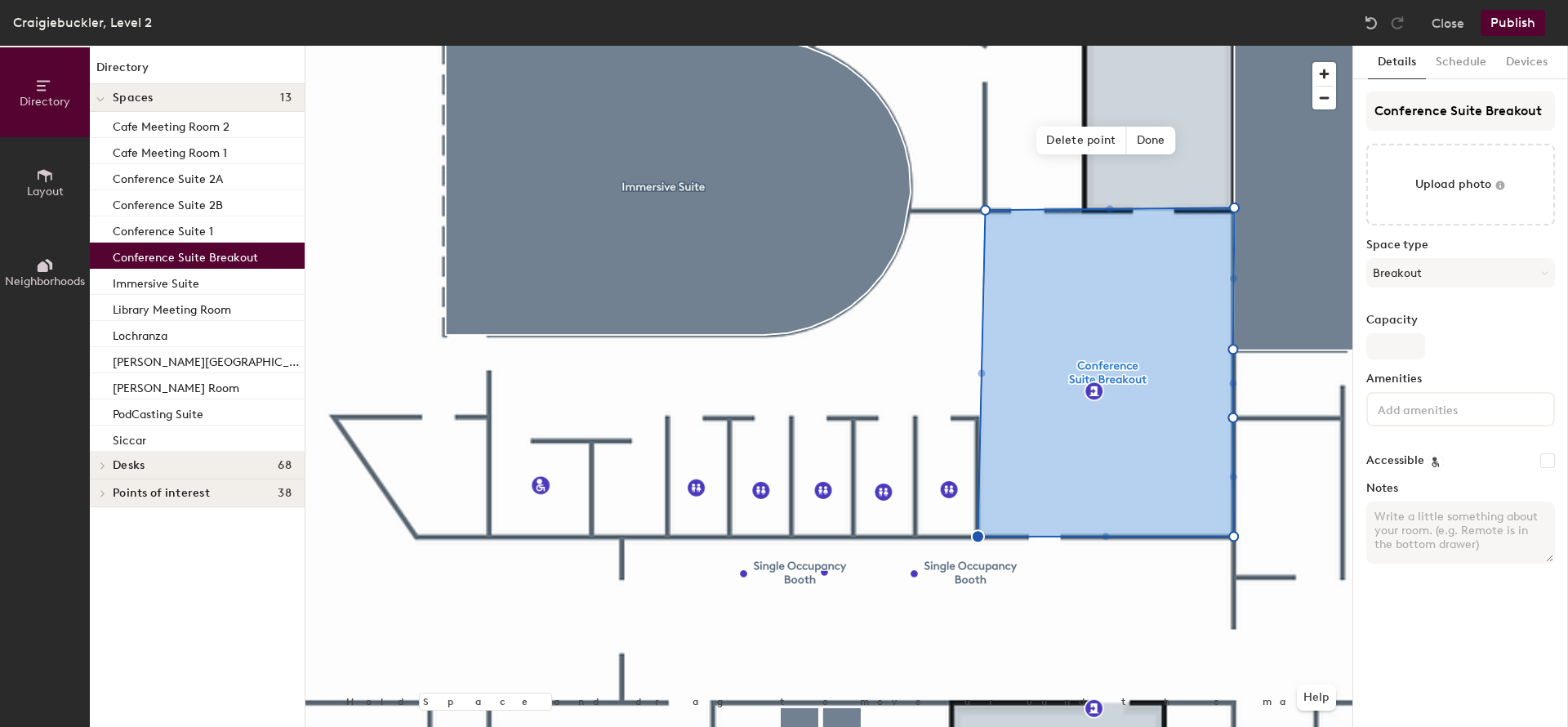
click at [124, 494] on span "Points of interest" at bounding box center [161, 493] width 97 height 13
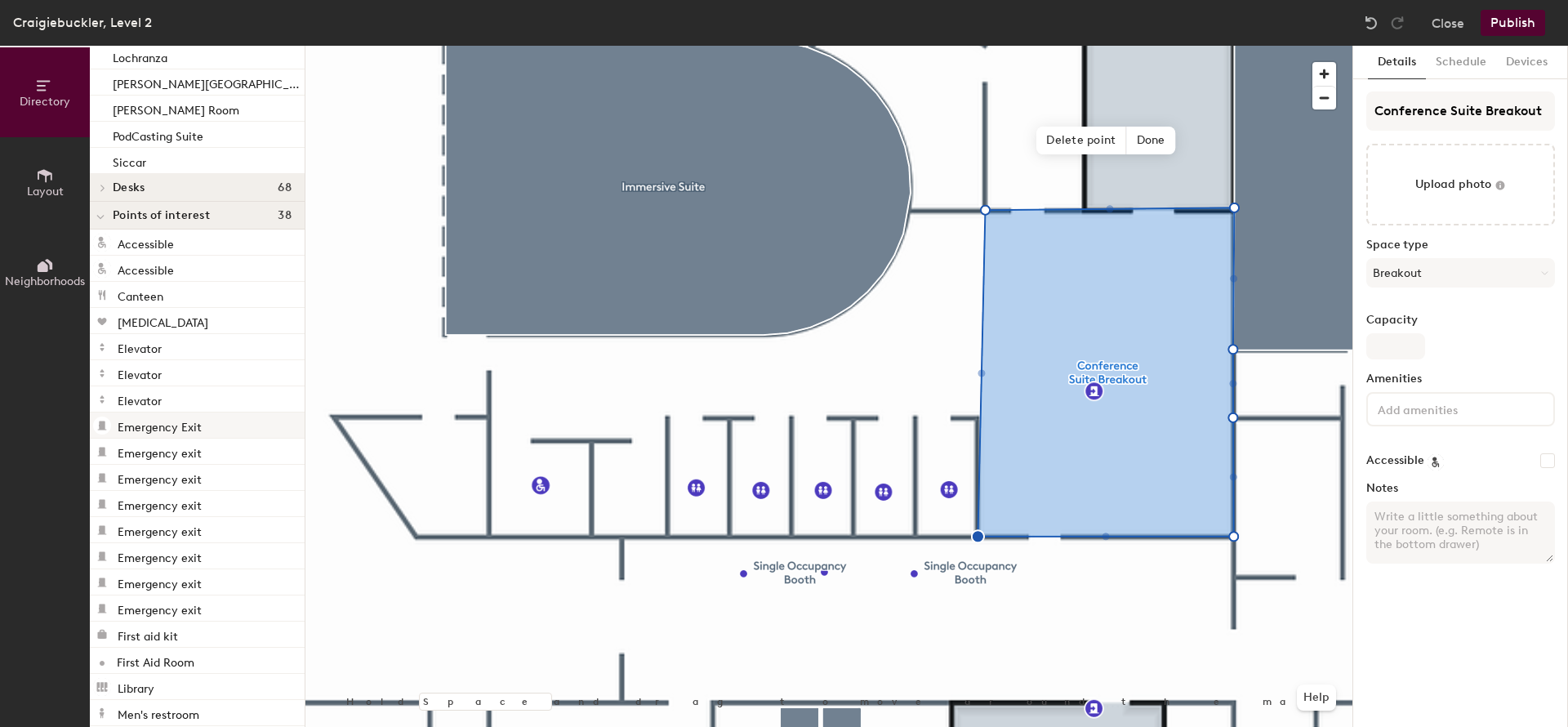
click at [160, 432] on p "Emergency Exit" at bounding box center [159, 425] width 84 height 19
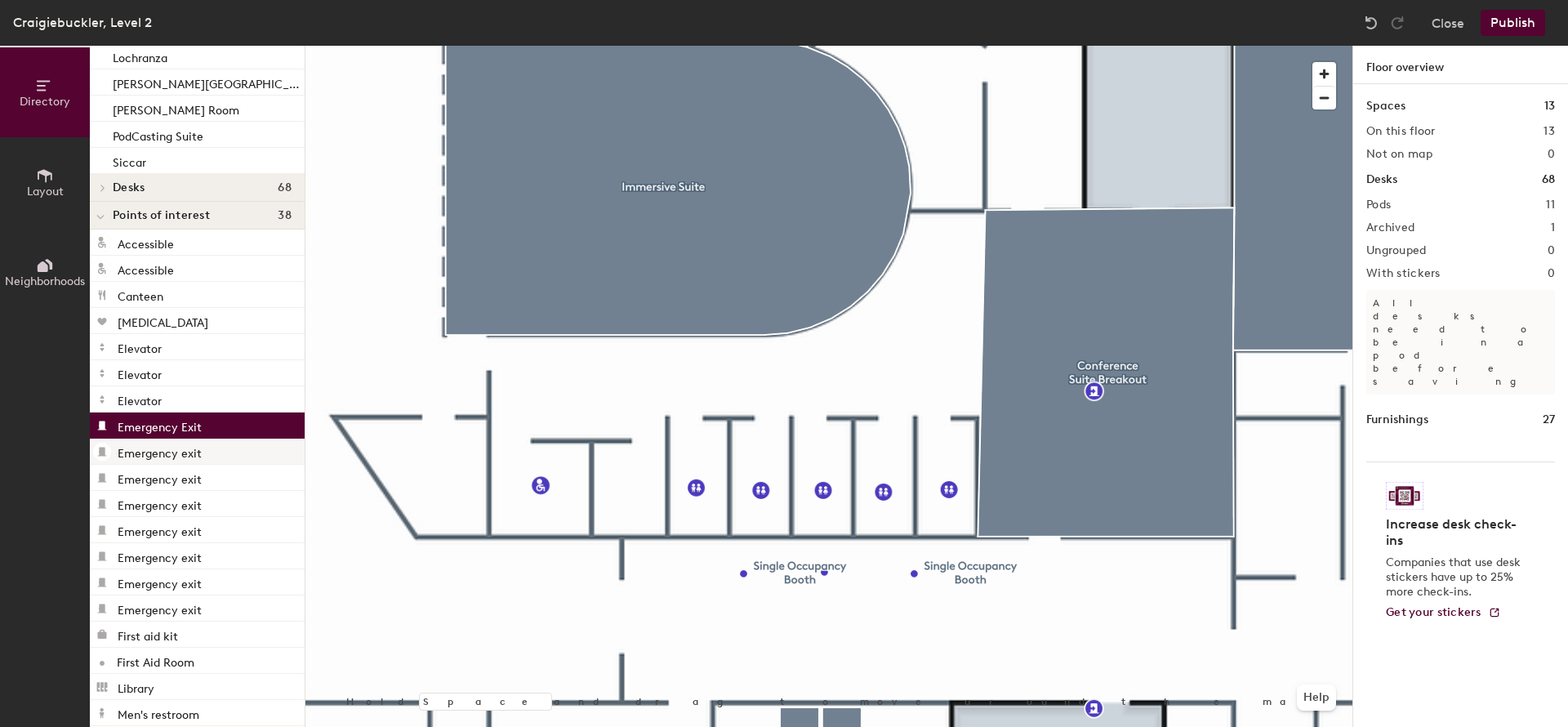
click at [162, 452] on p "Emergency exit" at bounding box center [159, 451] width 84 height 19
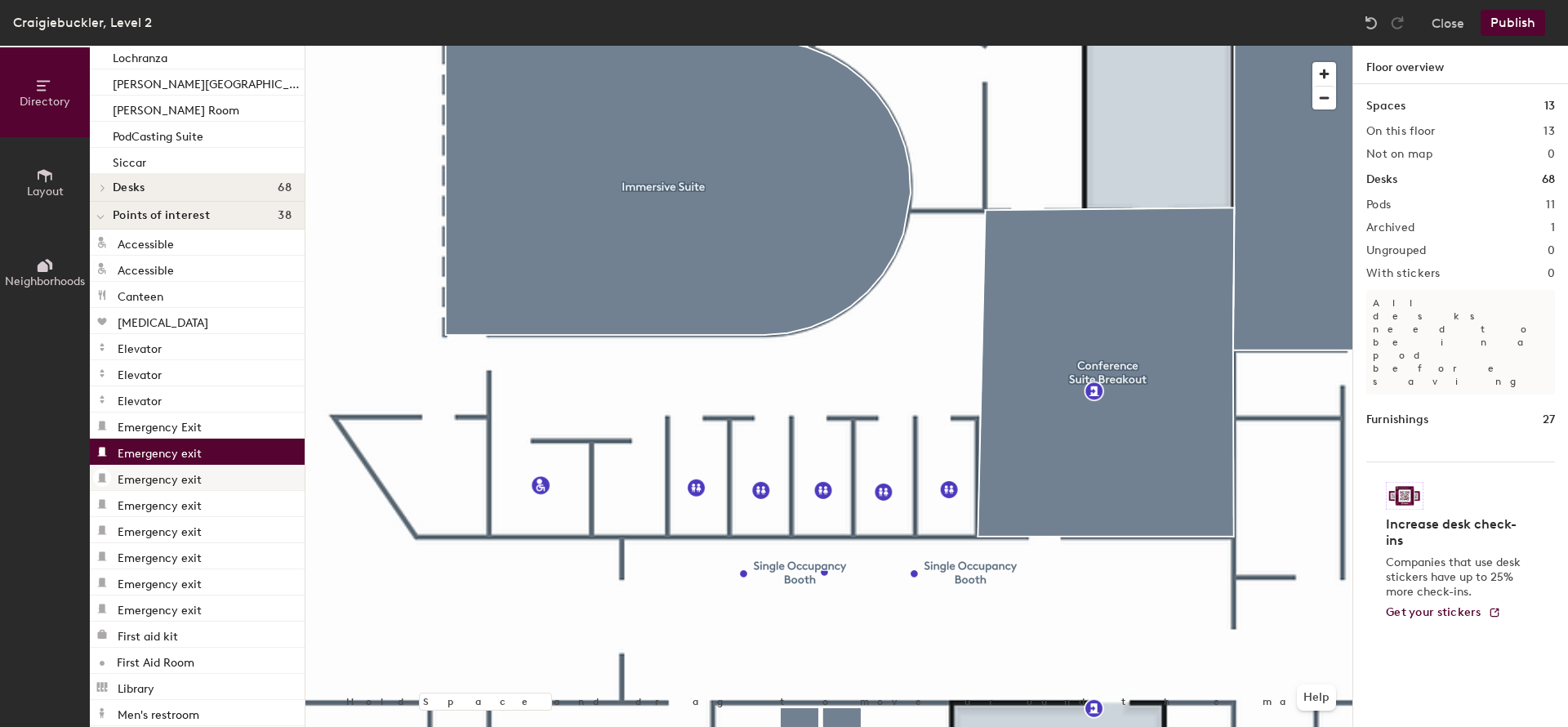
click at [163, 469] on p "Emergency exit" at bounding box center [159, 477] width 84 height 19
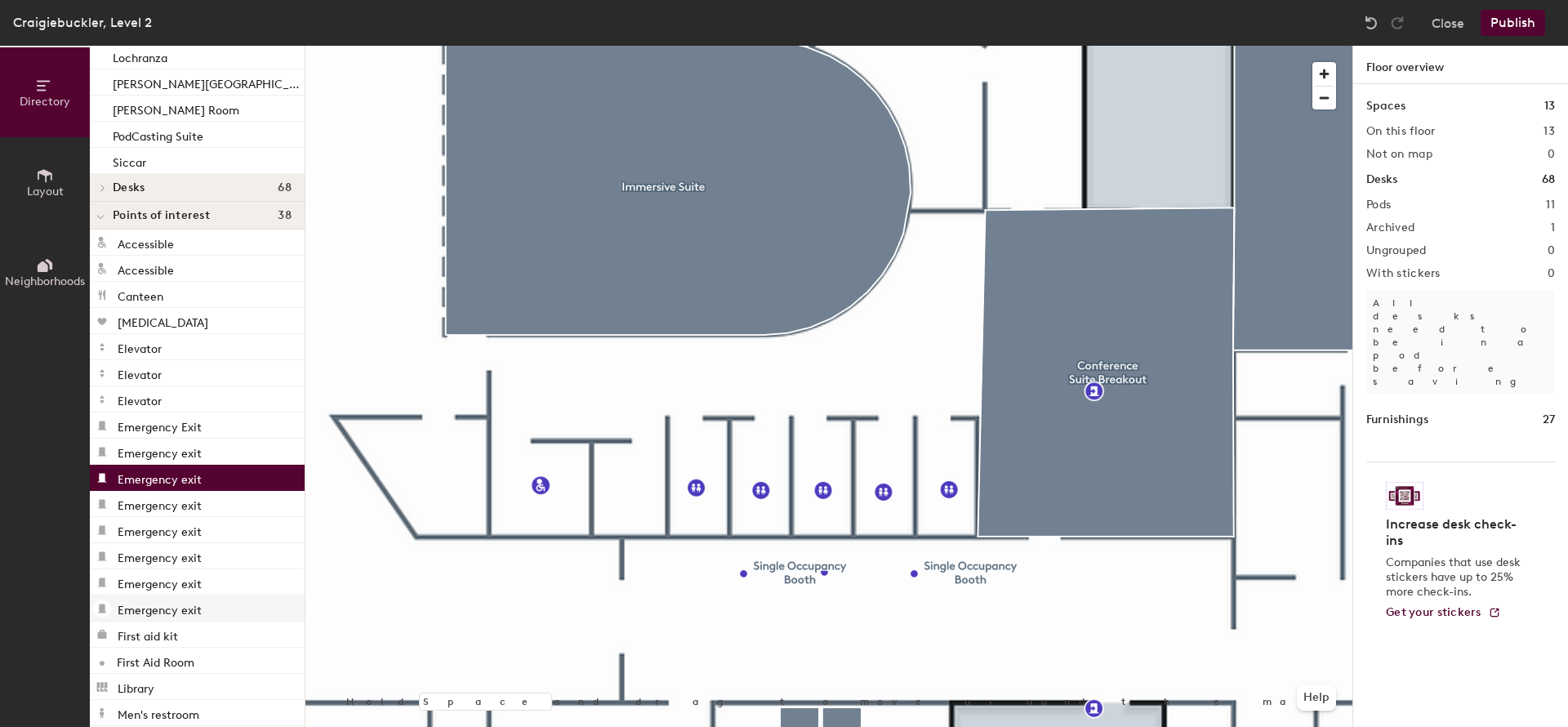
click at [162, 608] on p "Emergency exit" at bounding box center [159, 608] width 84 height 19
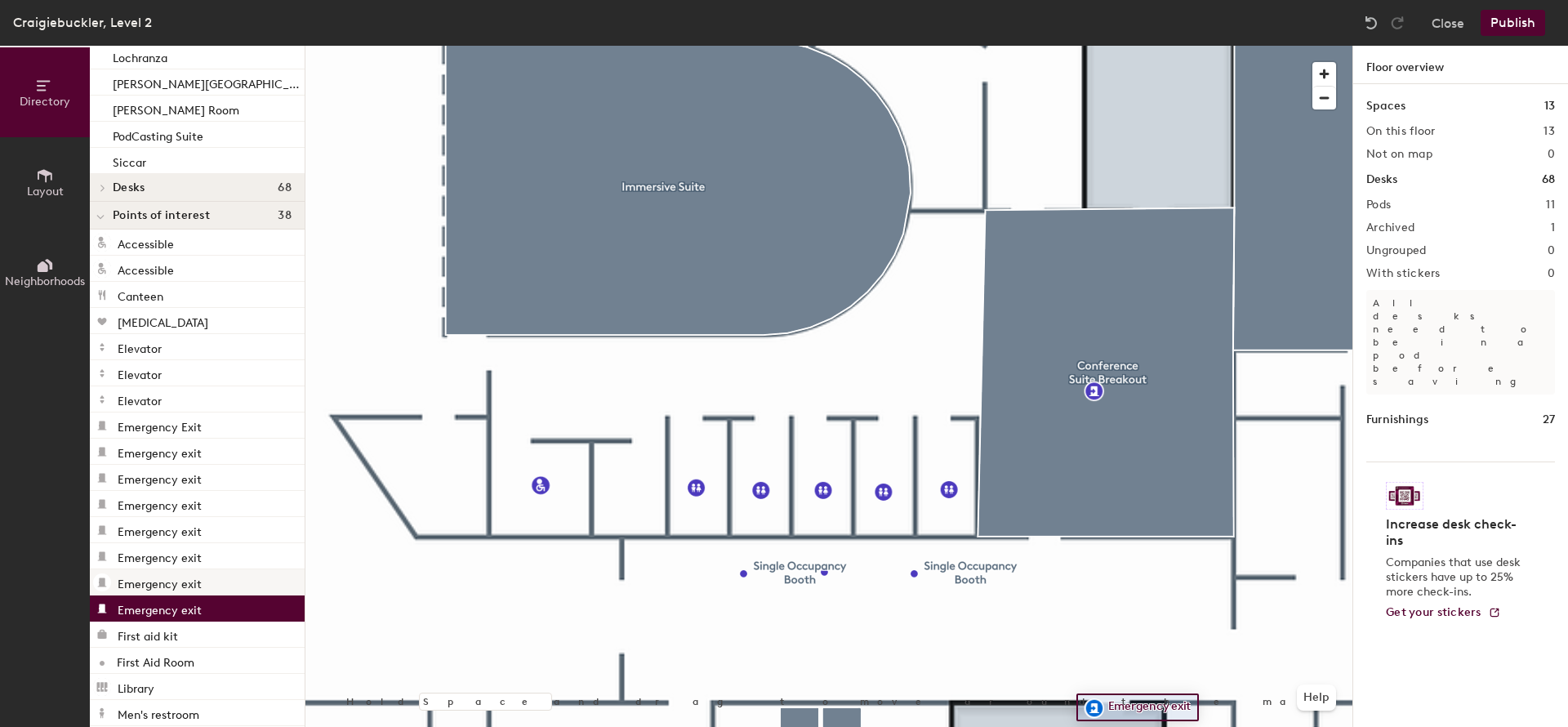
click at [162, 588] on p "Emergency exit" at bounding box center [159, 582] width 84 height 19
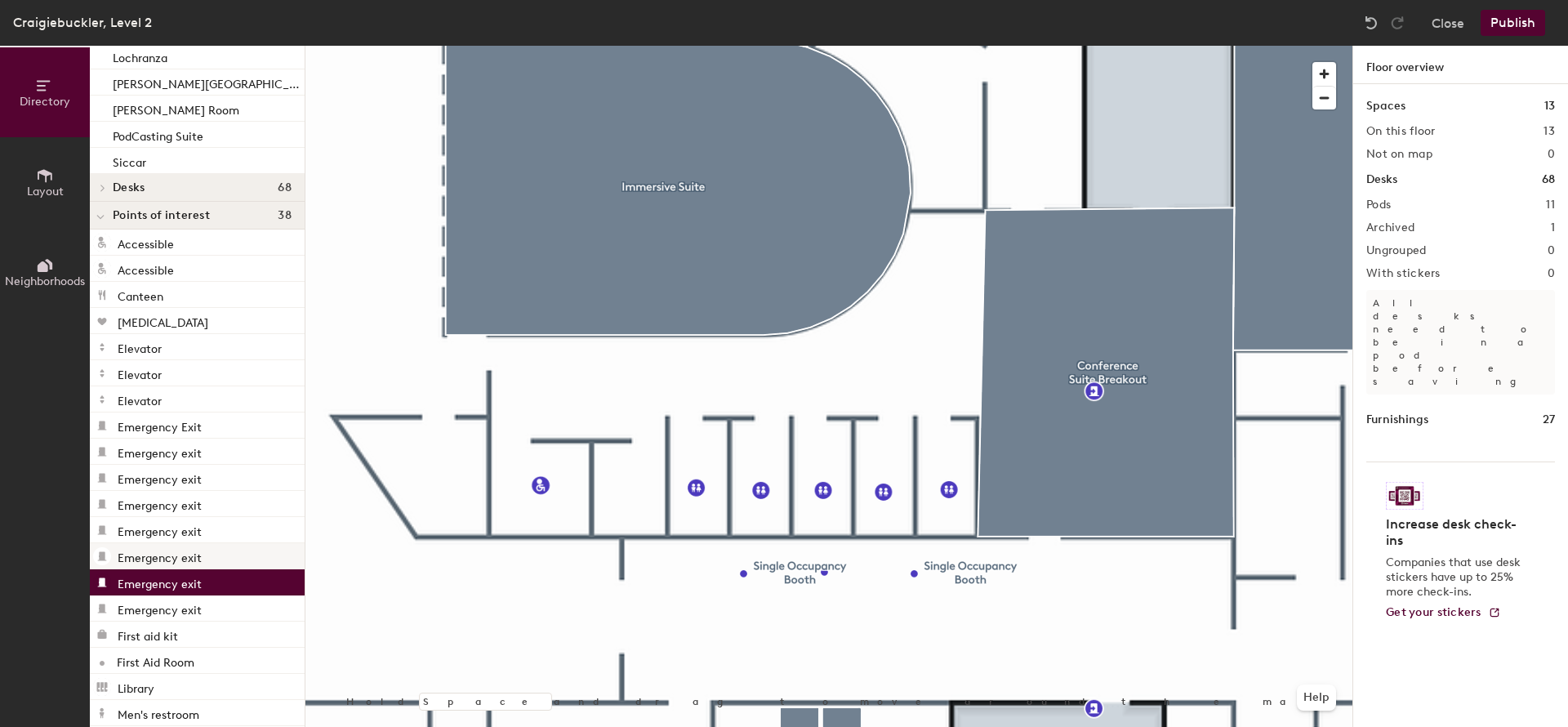
click at [158, 559] on p "Emergency exit" at bounding box center [159, 556] width 84 height 19
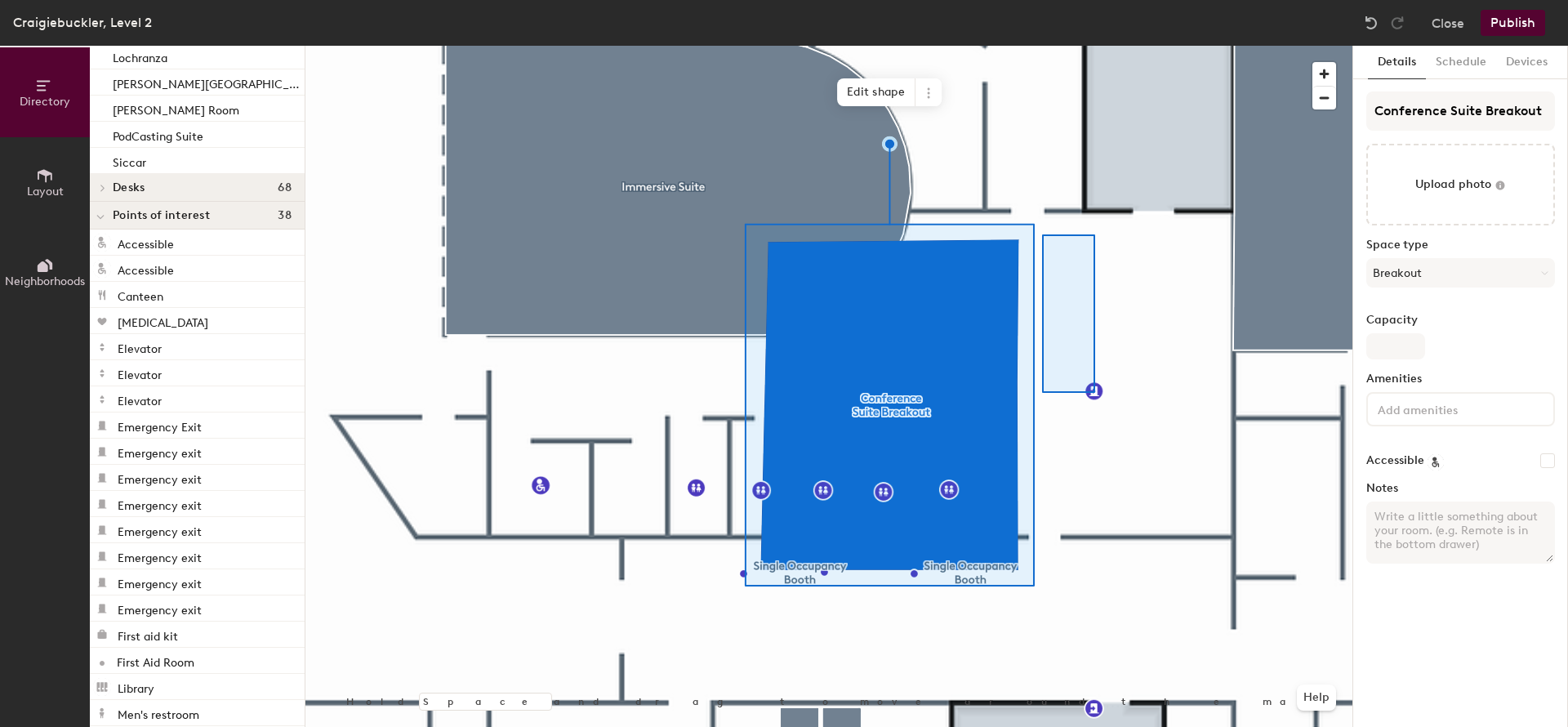
click at [1042, 46] on div at bounding box center [829, 46] width 1047 height 0
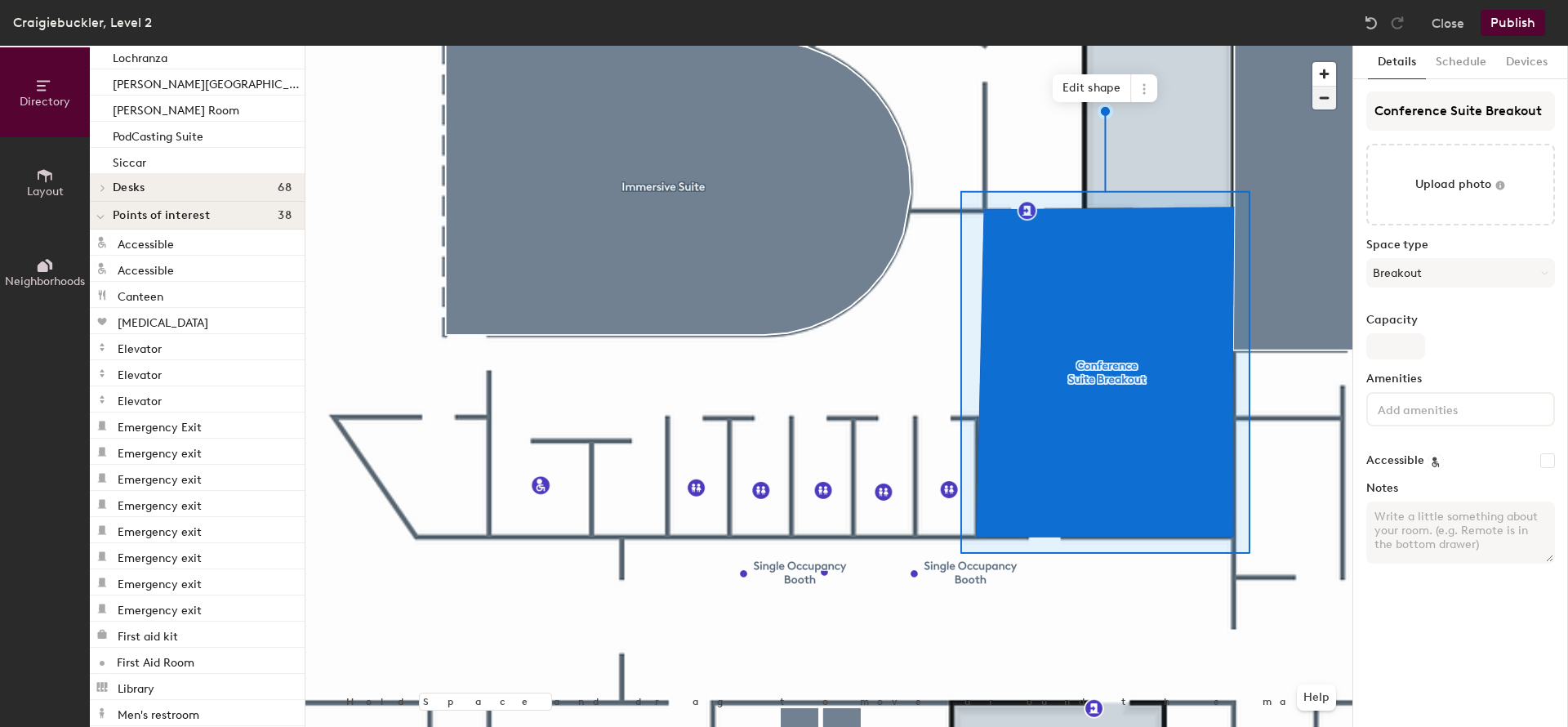
click at [1323, 96] on span "button" at bounding box center [1324, 98] width 23 height 23
click at [1324, 96] on span "button" at bounding box center [1324, 98] width 23 height 23
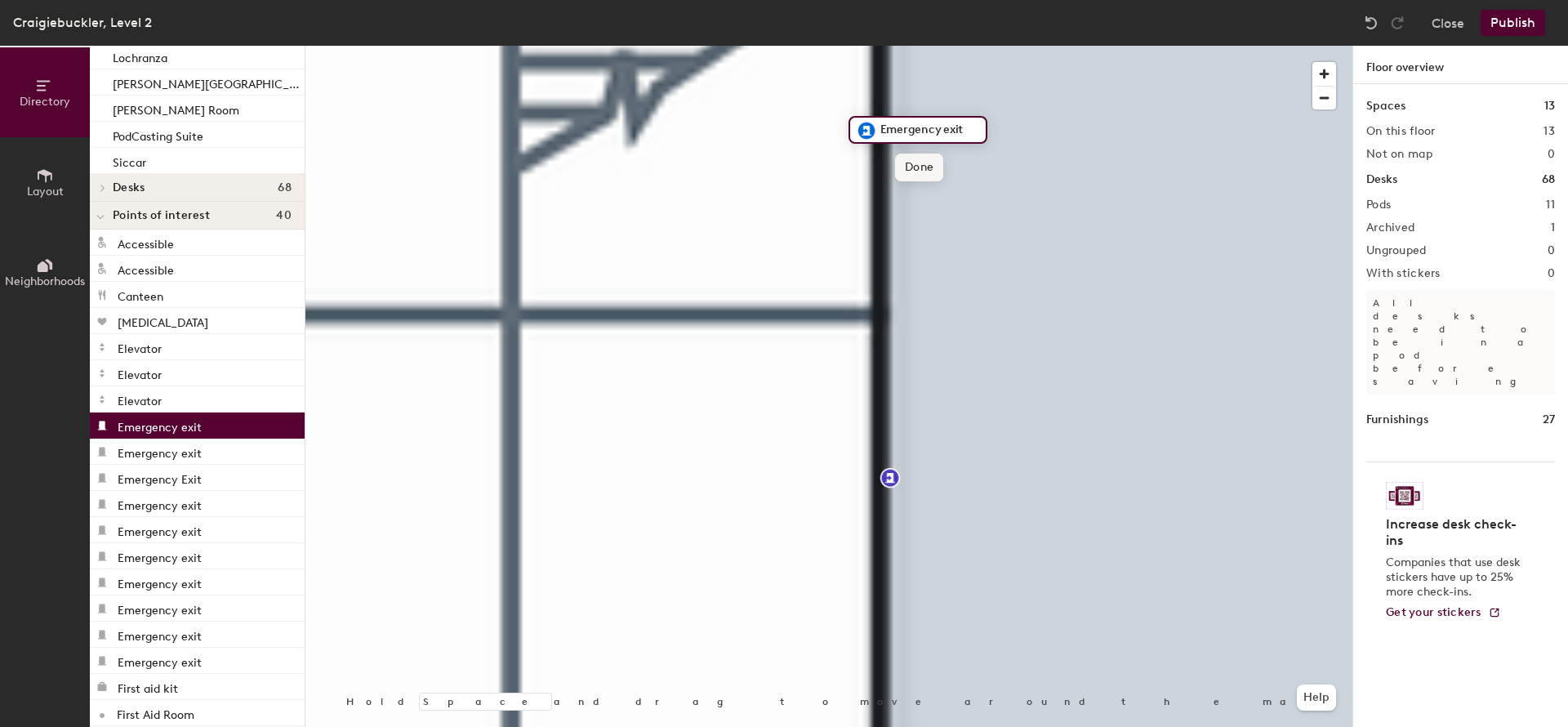
click at [911, 170] on span "Done" at bounding box center [919, 168] width 48 height 28
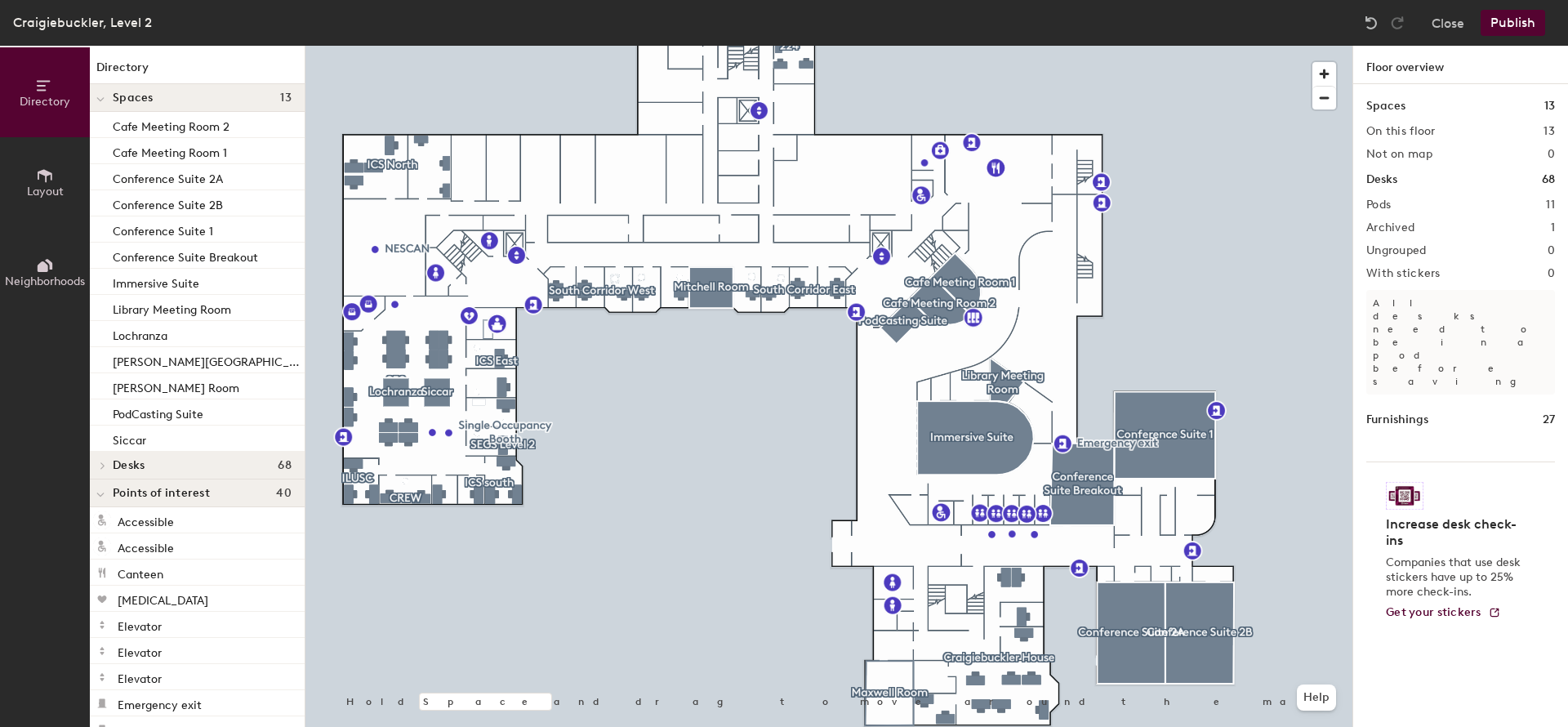
scroll to position [278, 0]
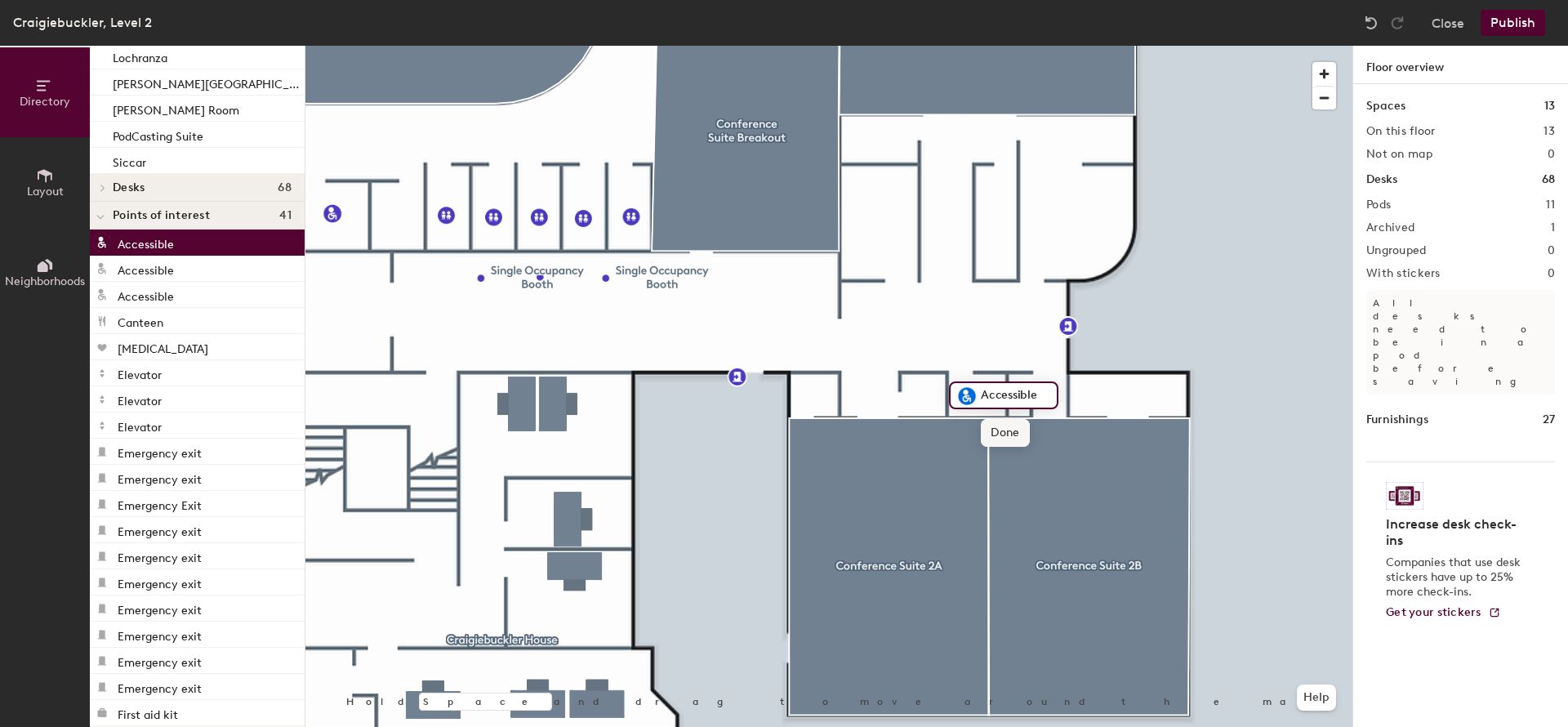
click at [995, 432] on span "Done" at bounding box center [1005, 433] width 48 height 28
click at [40, 172] on icon at bounding box center [45, 175] width 15 height 13
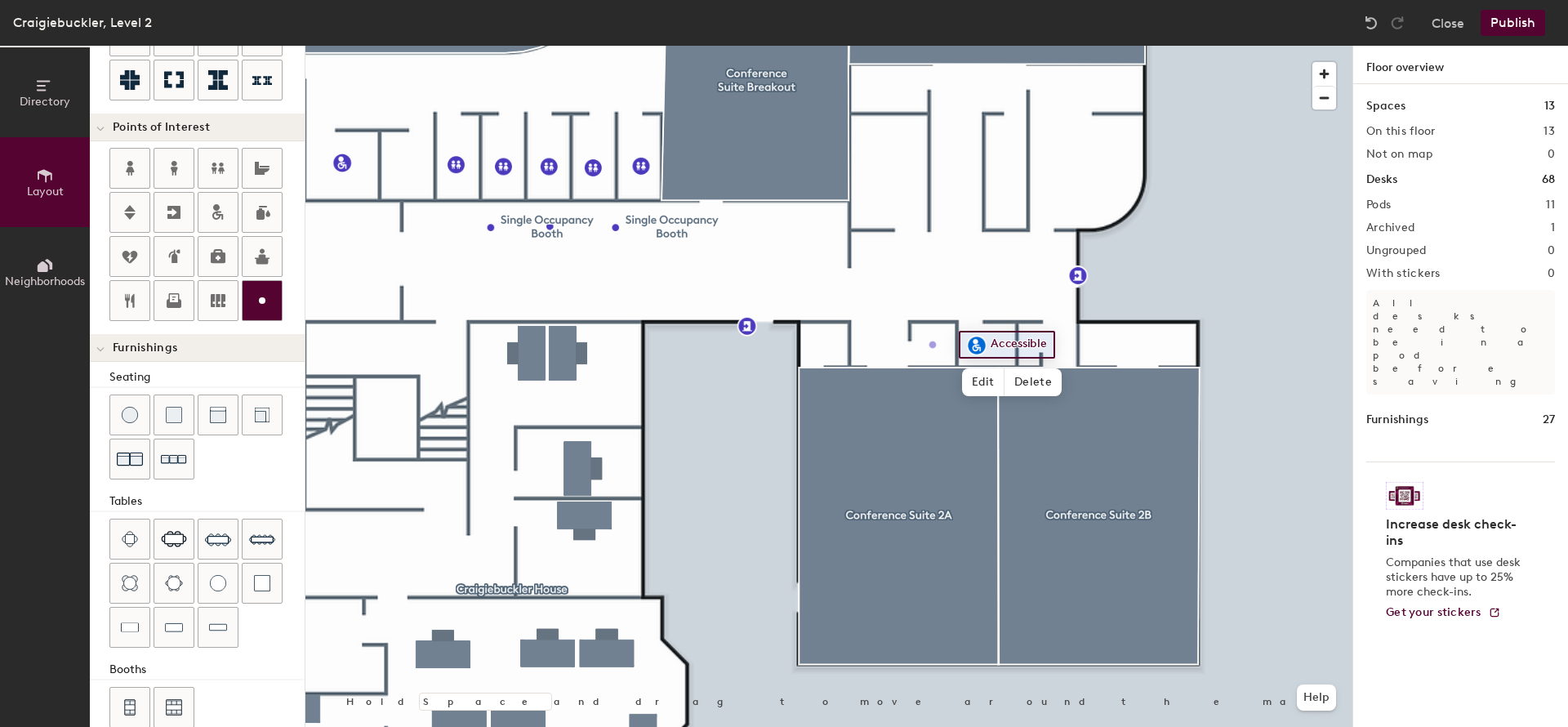
click at [934, 345] on div "Directory Layout Neighborhoods Layout Add space Resize Desks Points of Interest…" at bounding box center [784, 386] width 1568 height 681
type input "20"
type input "AV Room"
click at [1370, 257] on h2 "Ungrouped" at bounding box center [1396, 251] width 61 height 13
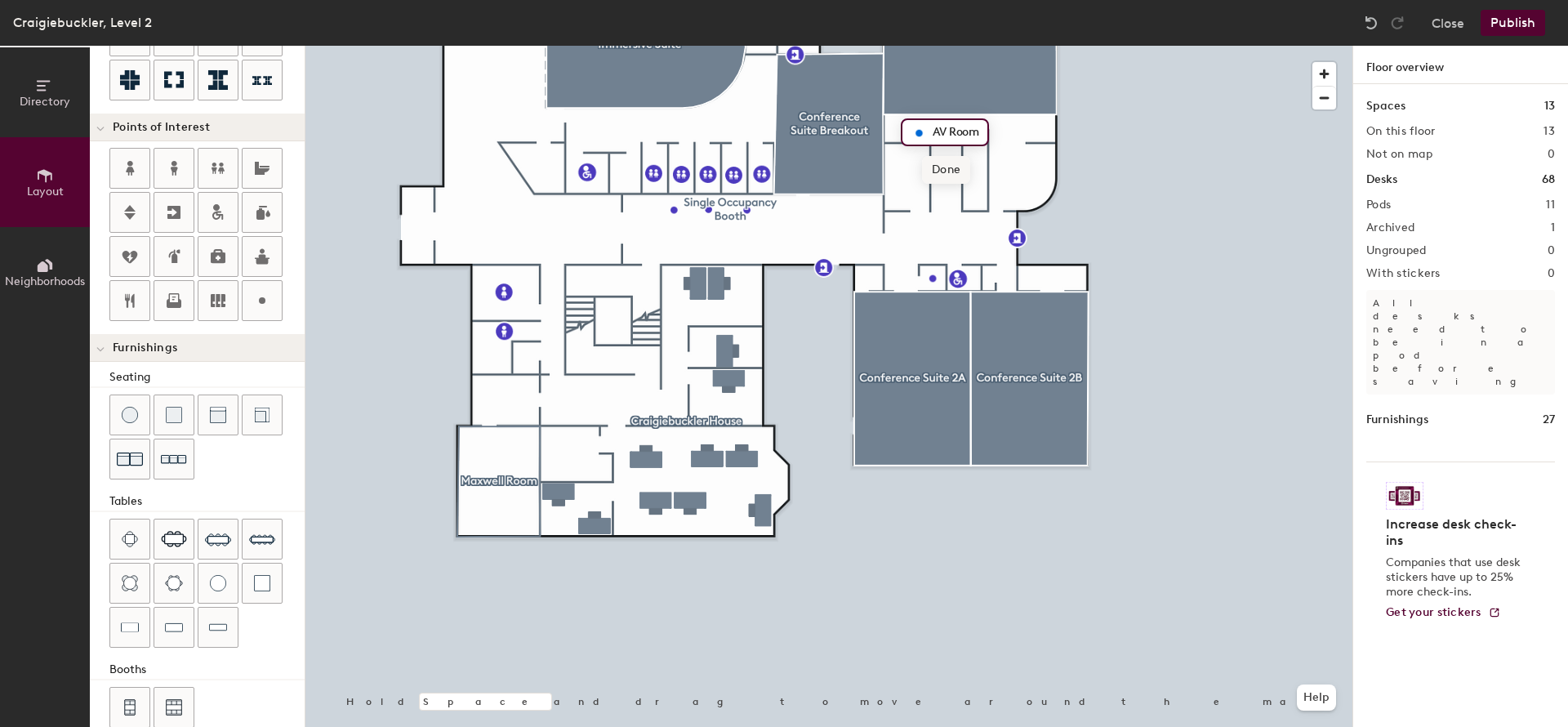
click at [951, 175] on span "Done" at bounding box center [946, 170] width 48 height 28
click at [259, 296] on icon at bounding box center [262, 300] width 20 height 20
type input "20"
type input "Cloakroom"
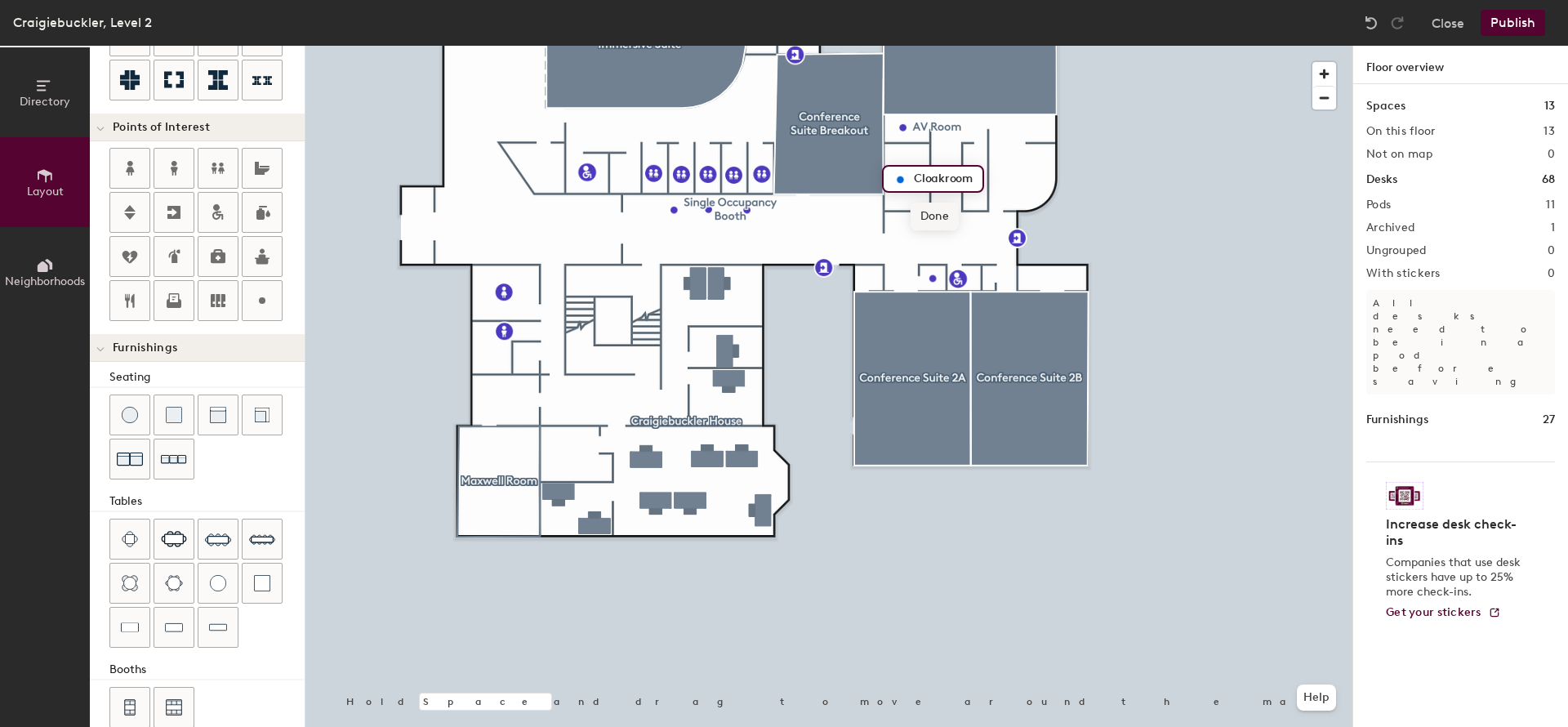
click at [936, 216] on span "Done" at bounding box center [935, 216] width 48 height 28
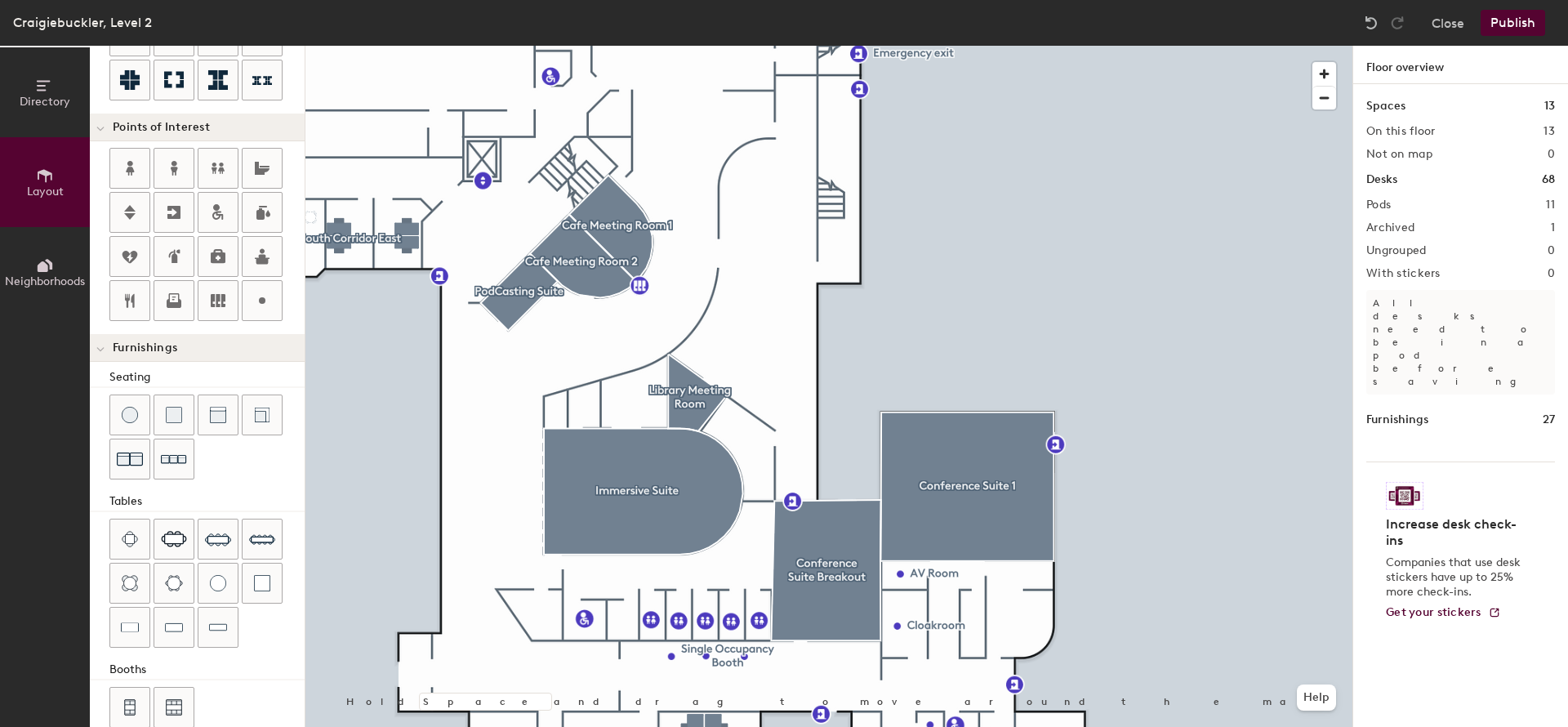
click at [1496, 21] on button "Publish" at bounding box center [1513, 23] width 64 height 26
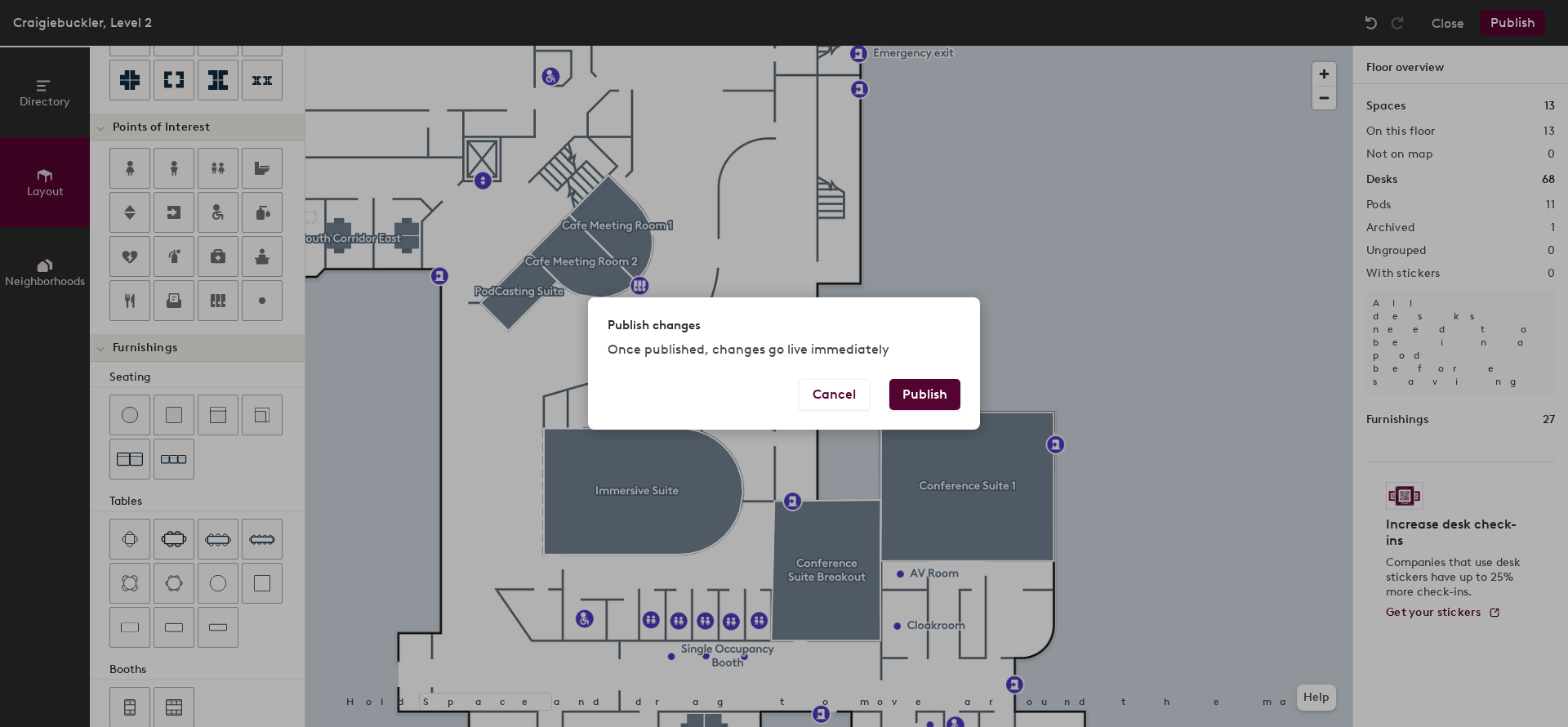
click at [918, 398] on button "Publish" at bounding box center [925, 394] width 71 height 31
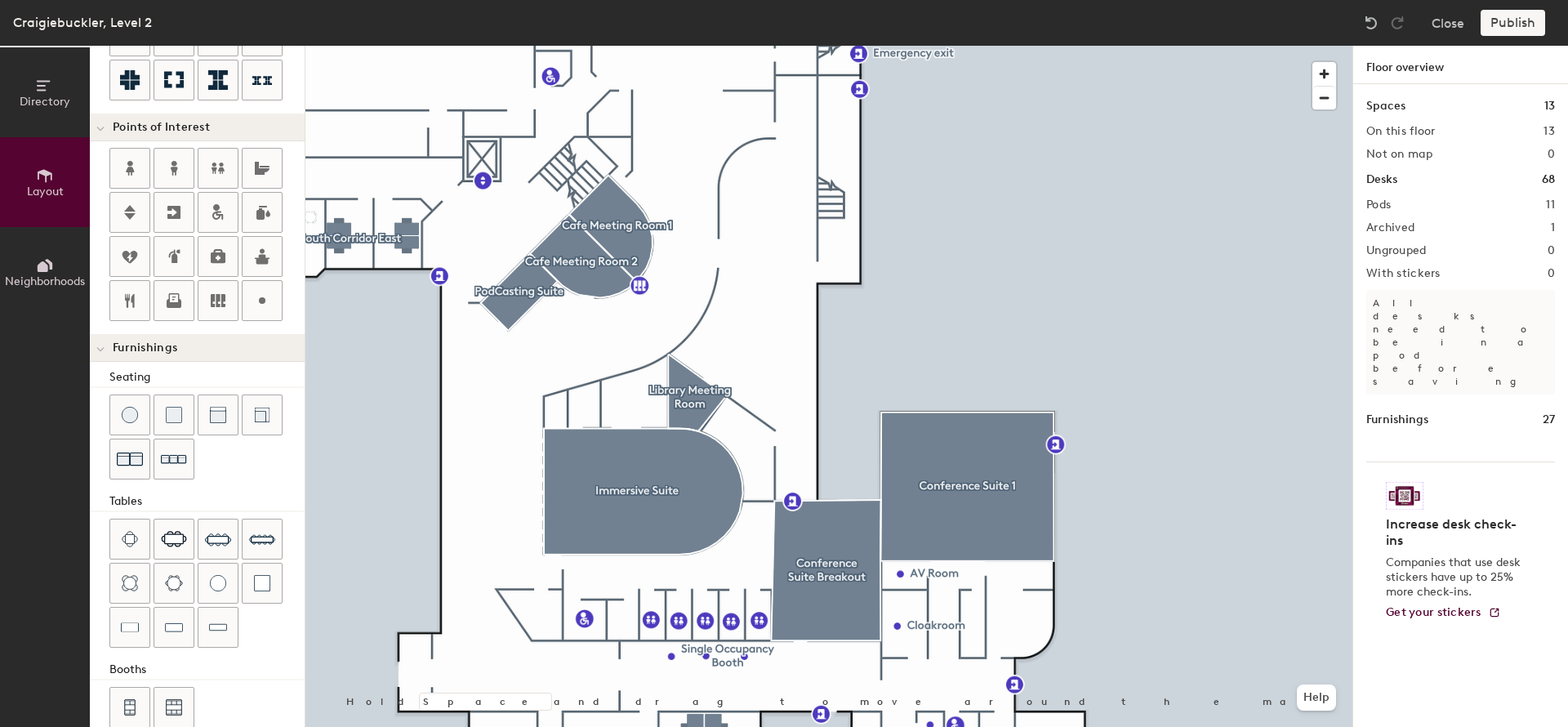
type input "20"
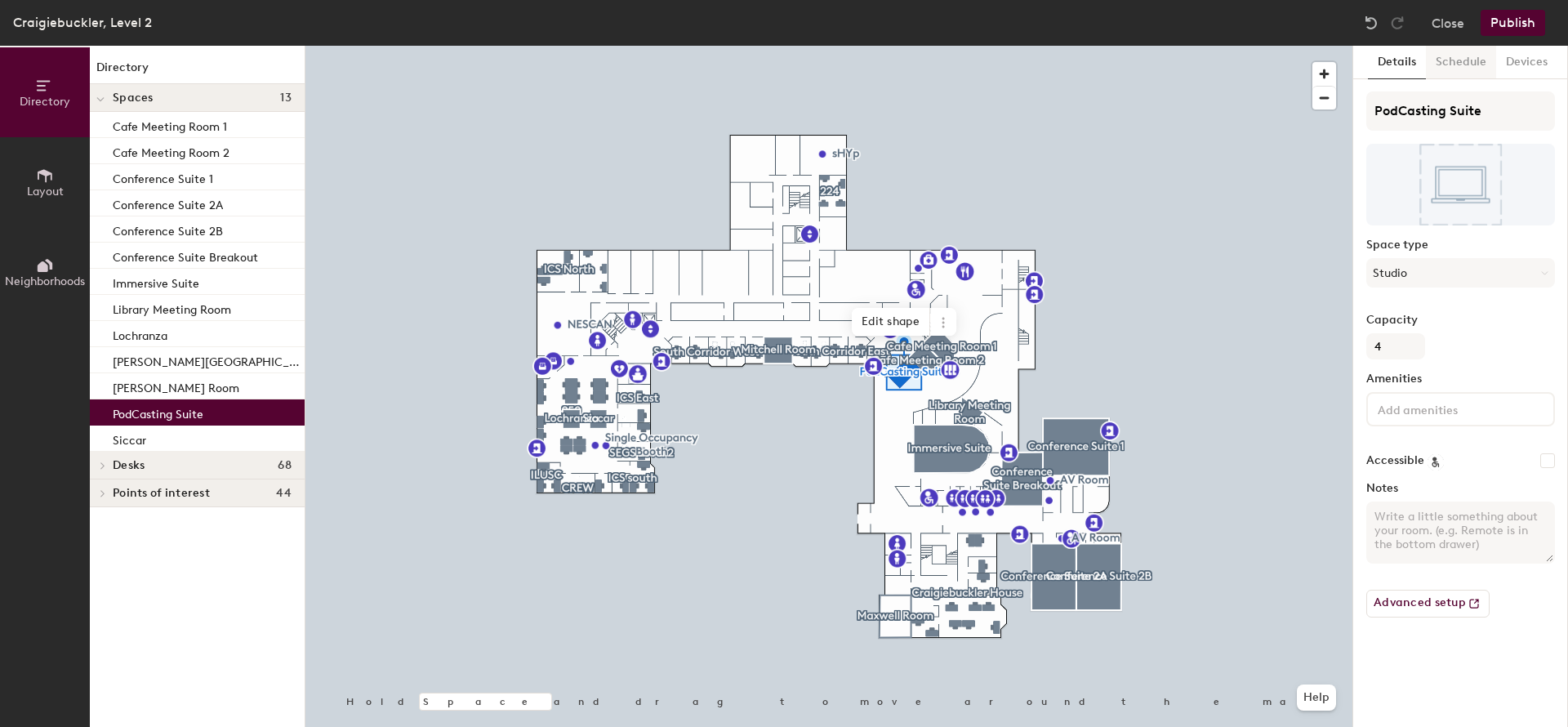
click at [1450, 61] on button "Schedule" at bounding box center [1461, 62] width 70 height 34
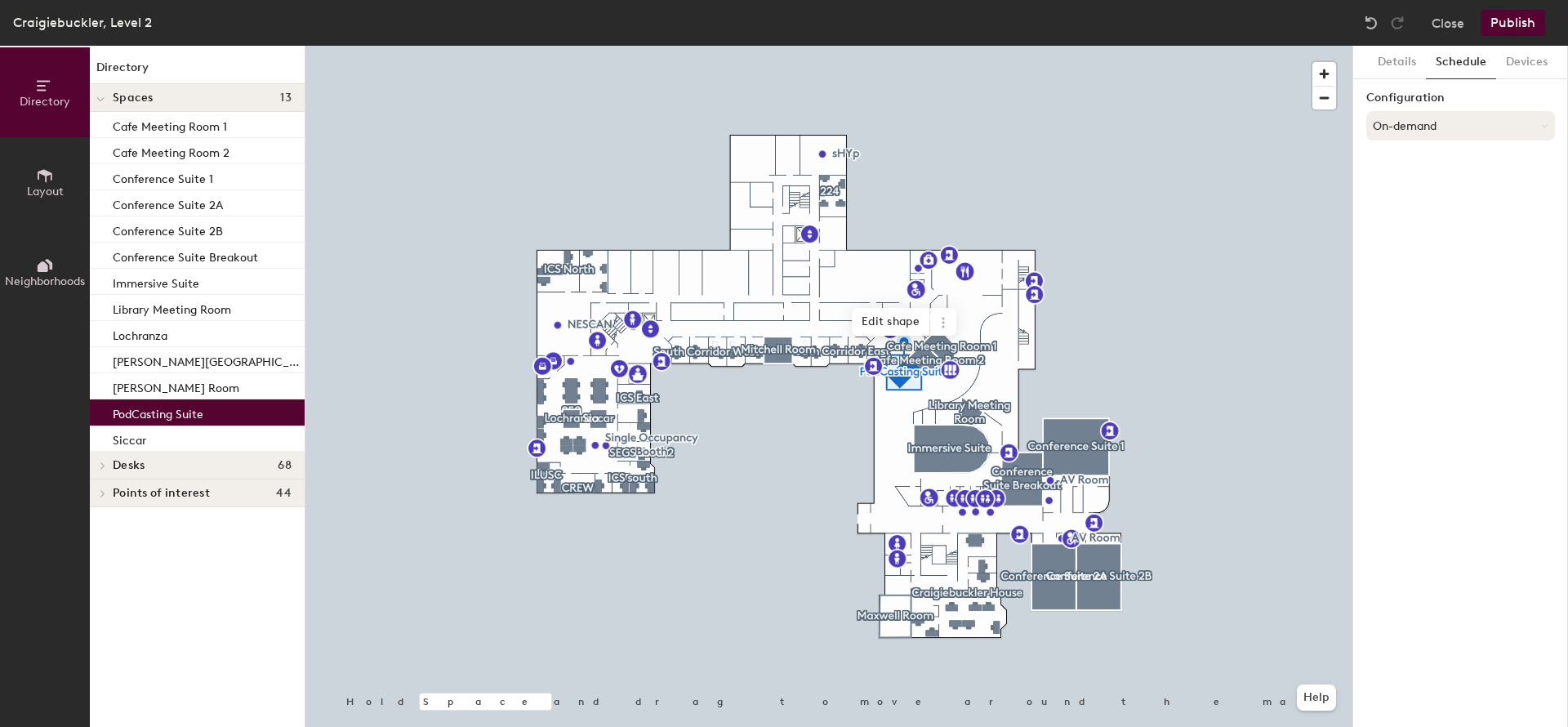
click at [1453, 117] on button "On-demand" at bounding box center [1461, 126] width 188 height 30
click at [1416, 188] on div "Scheduled" at bounding box center [1461, 191] width 187 height 24
click at [1414, 170] on button "Select account" at bounding box center [1461, 162] width 188 height 30
click at [1418, 225] on div "Microsoft 365" at bounding box center [1461, 226] width 187 height 24
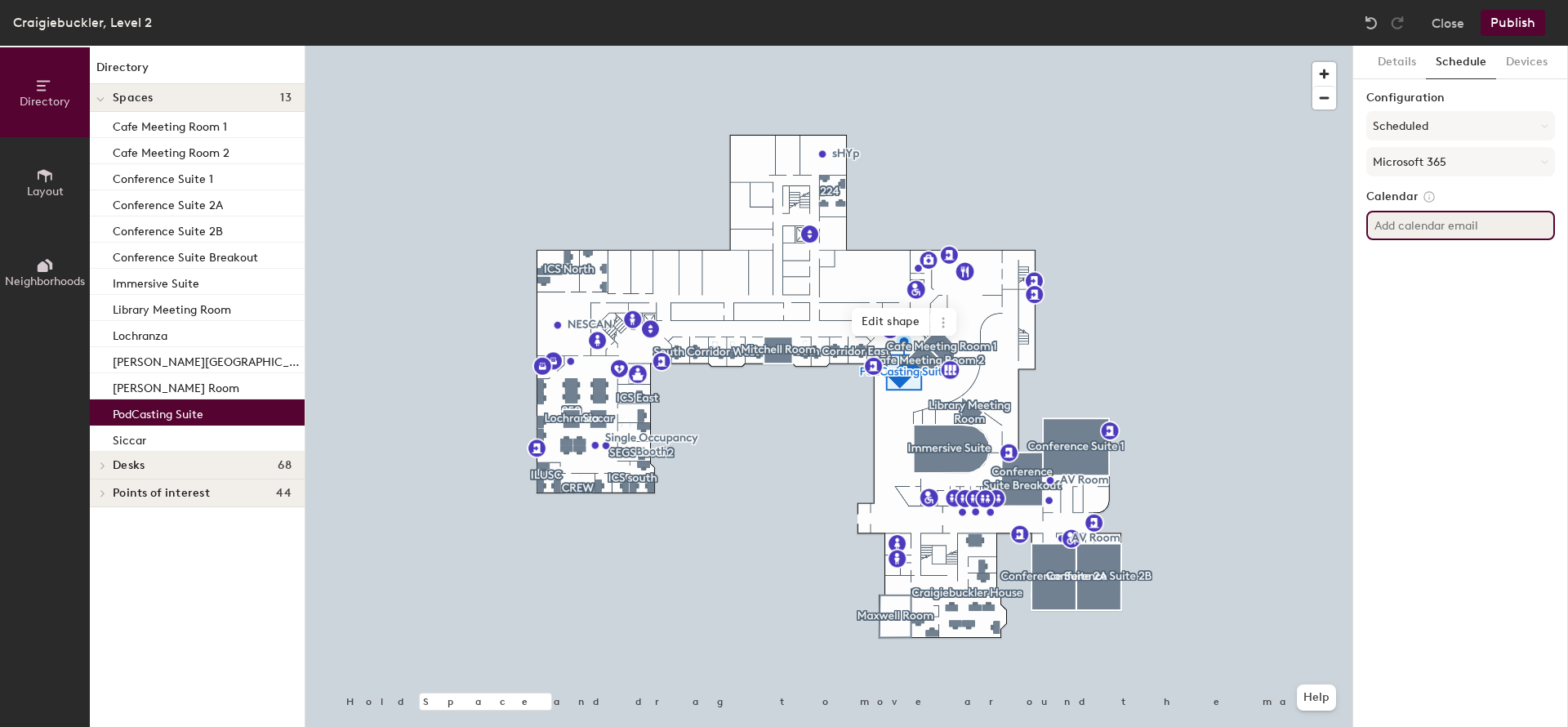
click at [1421, 225] on input at bounding box center [1461, 226] width 188 height 30
paste input "Aberdeen.PodCastingSuite"
type input "[EMAIL_ADDRESS][PERSON_NAME][DOMAIN_NAME]"
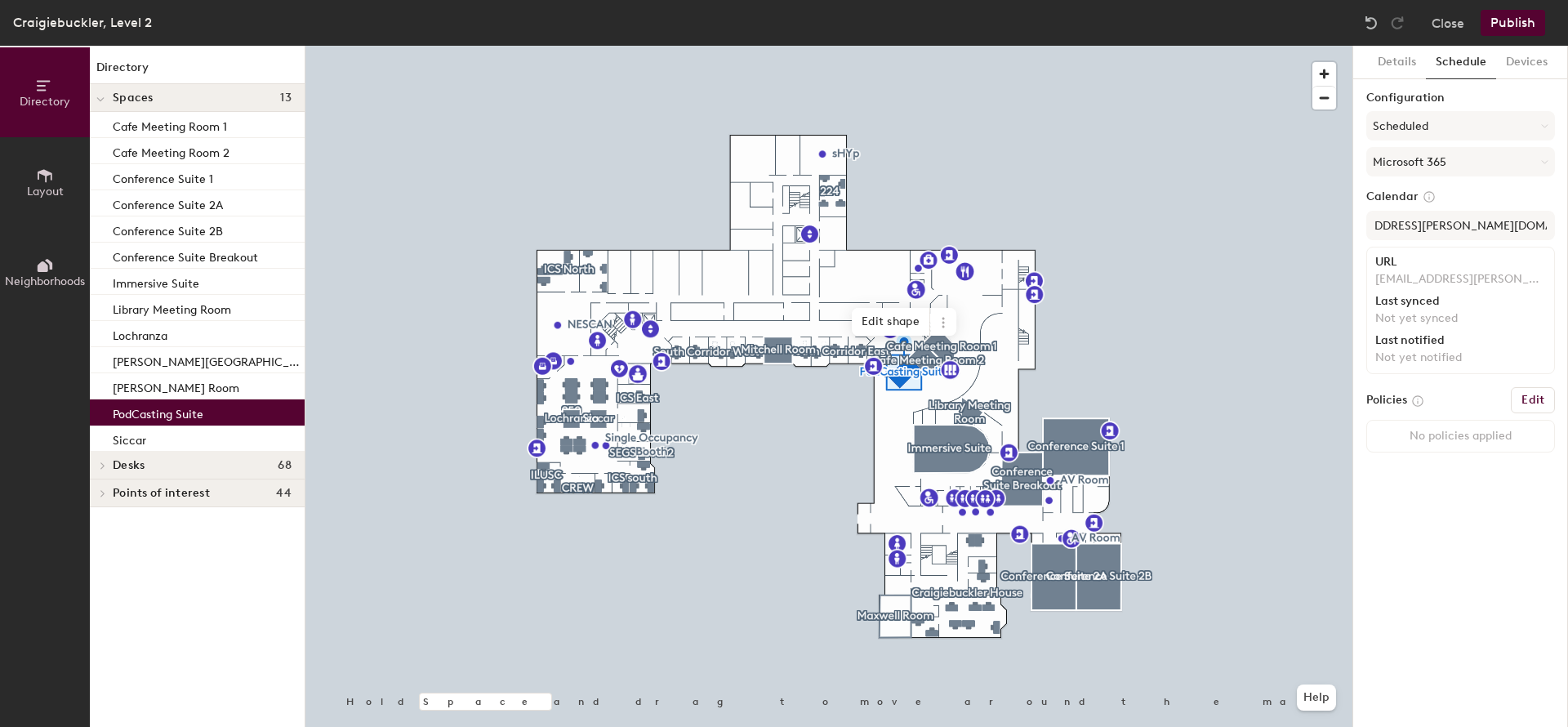
click at [1532, 400] on h6 "Edit" at bounding box center [1534, 400] width 23 height 13
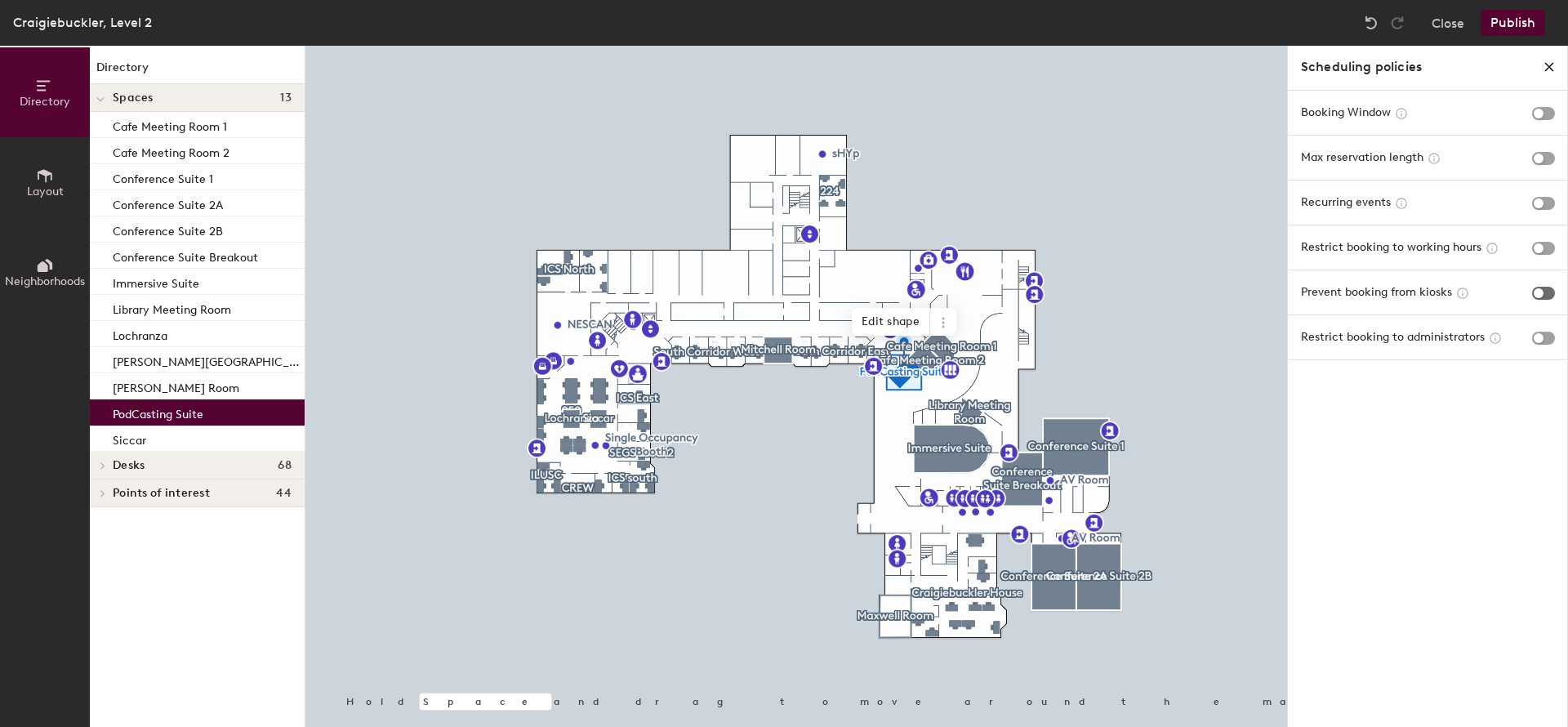
click at [1552, 291] on span "button" at bounding box center [1544, 294] width 23 height 13
click at [1547, 248] on span "button" at bounding box center [1544, 248] width 23 height 13
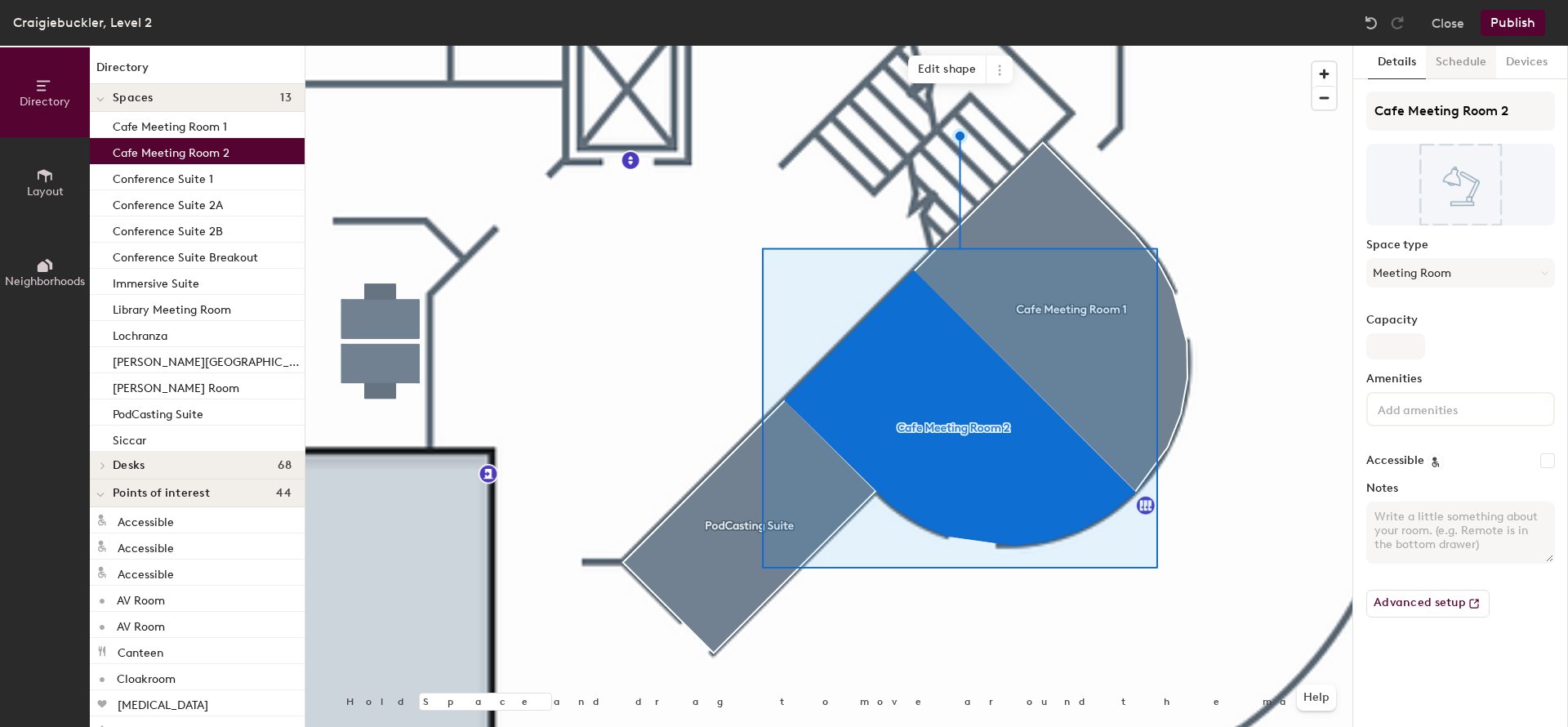
click at [1447, 66] on button "Schedule" at bounding box center [1461, 62] width 70 height 34
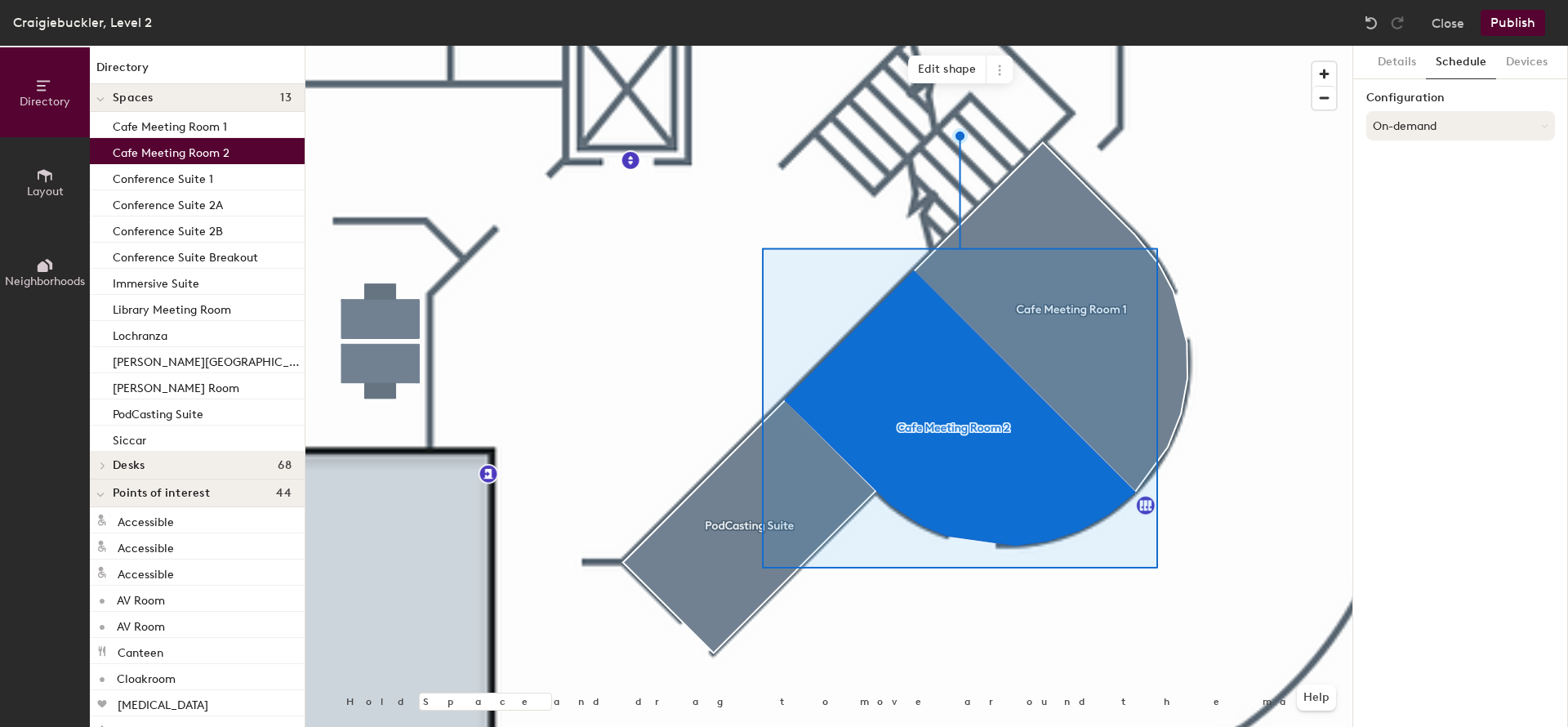
click at [1414, 129] on button "On-demand" at bounding box center [1461, 126] width 188 height 30
click at [1415, 188] on div "Scheduled" at bounding box center [1461, 191] width 187 height 24
click at [1420, 163] on button "Select account" at bounding box center [1461, 162] width 188 height 30
click at [1413, 226] on div "Microsoft 365" at bounding box center [1461, 226] width 187 height 24
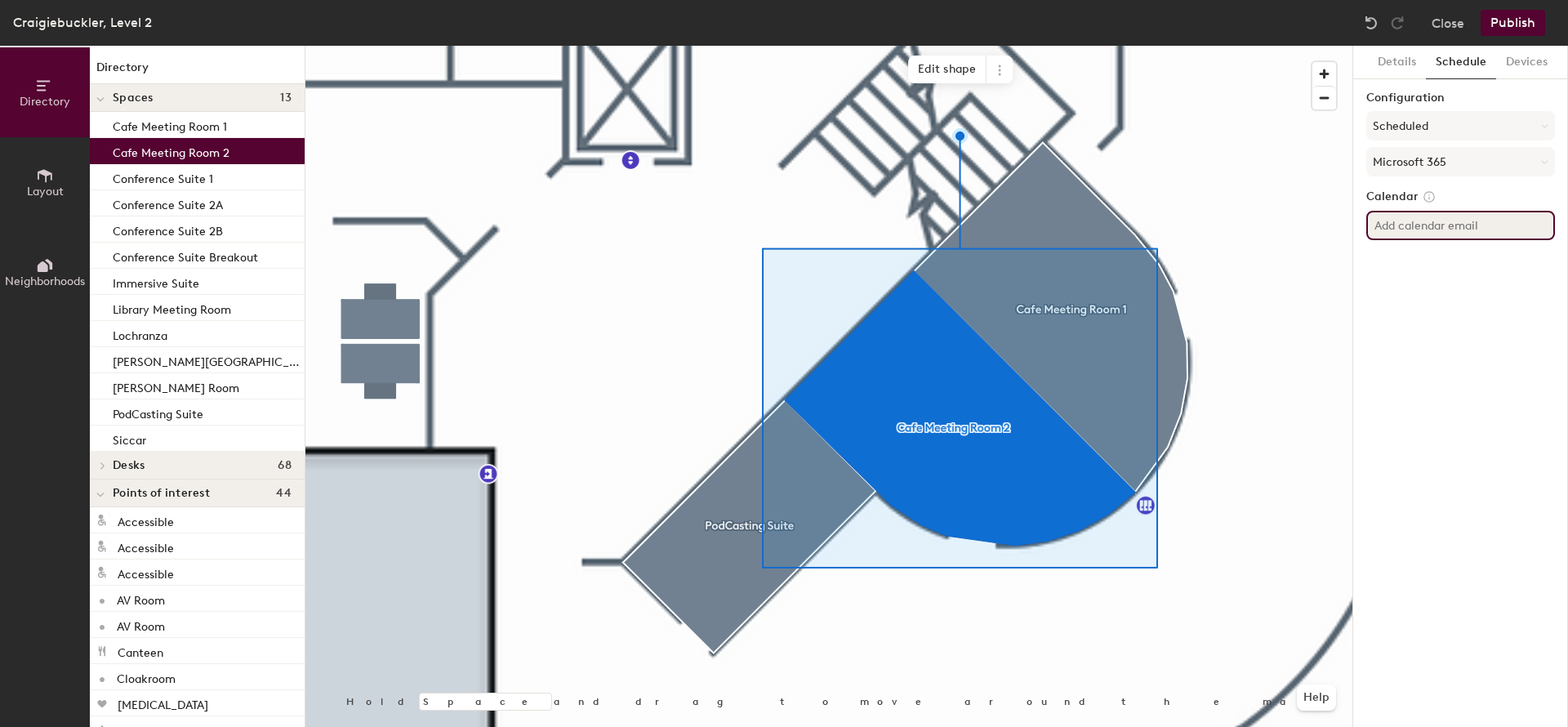
click at [1456, 221] on input at bounding box center [1461, 226] width 188 height 30
paste input "Aberdeen.CafeMeetingRoom2"
type input "[EMAIL_ADDRESS][PERSON_NAME][DOMAIN_NAME]"
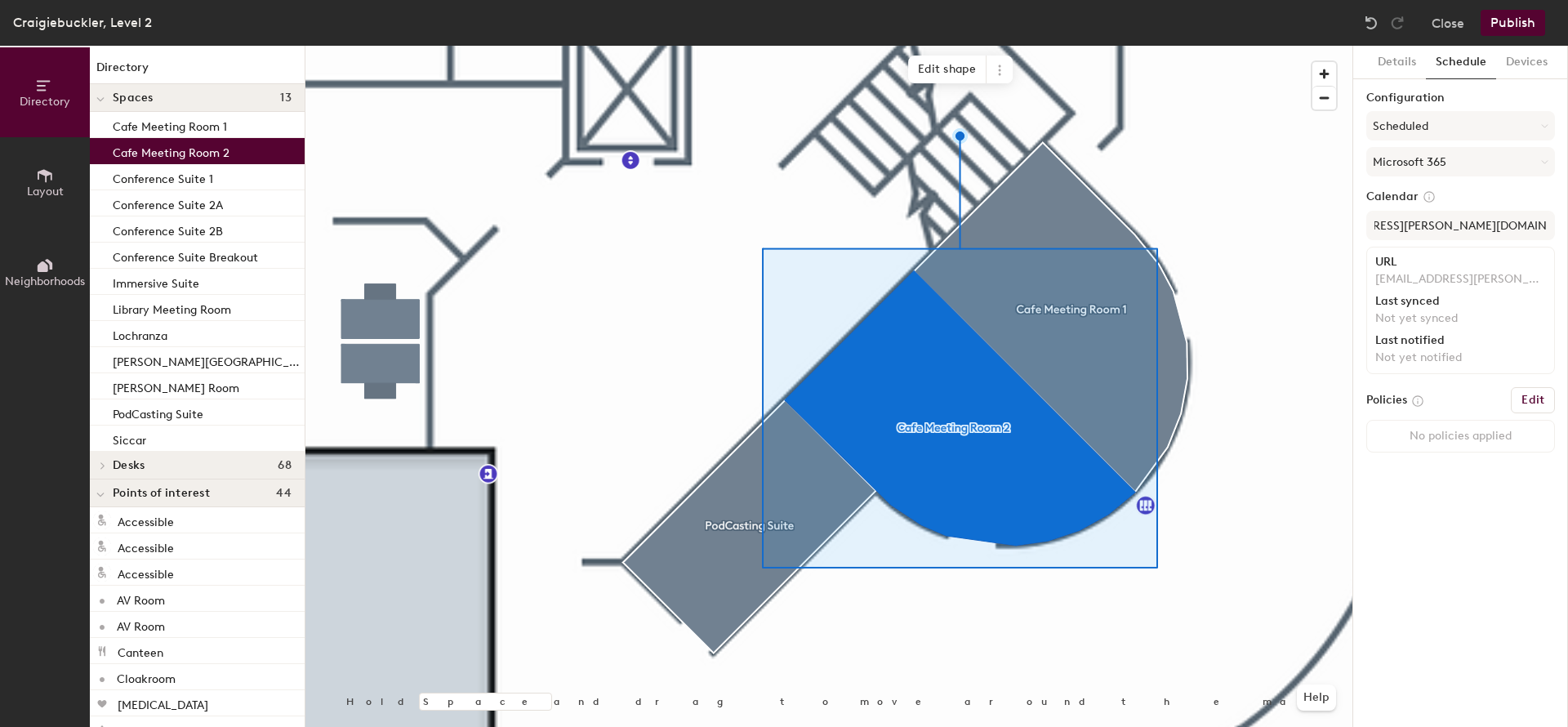
click at [1538, 392] on button "Edit" at bounding box center [1533, 400] width 44 height 26
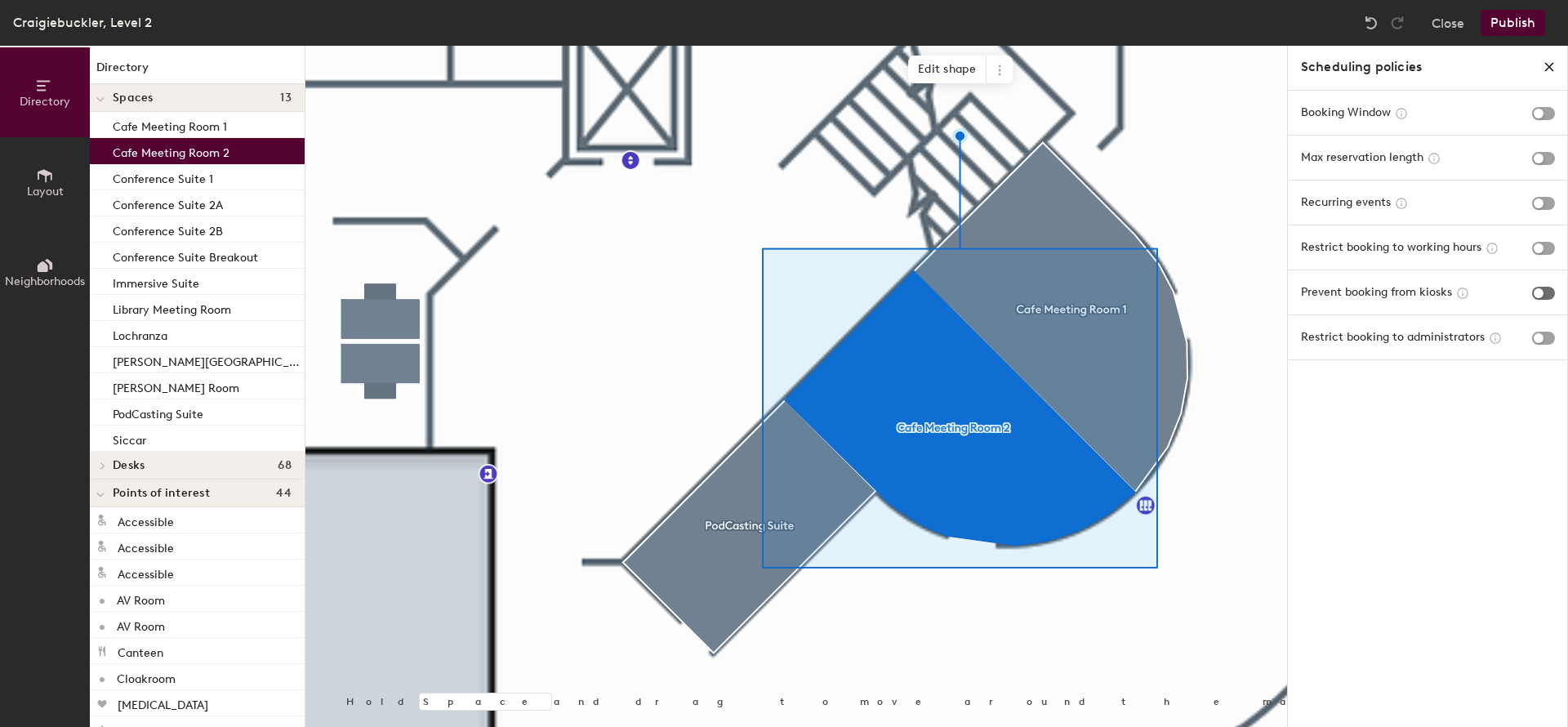
click at [1549, 291] on span "button" at bounding box center [1544, 294] width 23 height 13
click at [1548, 249] on span "button" at bounding box center [1544, 248] width 23 height 13
click at [1548, 203] on span "button" at bounding box center [1544, 203] width 23 height 13
click at [1541, 203] on span "button" at bounding box center [1544, 203] width 23 height 13
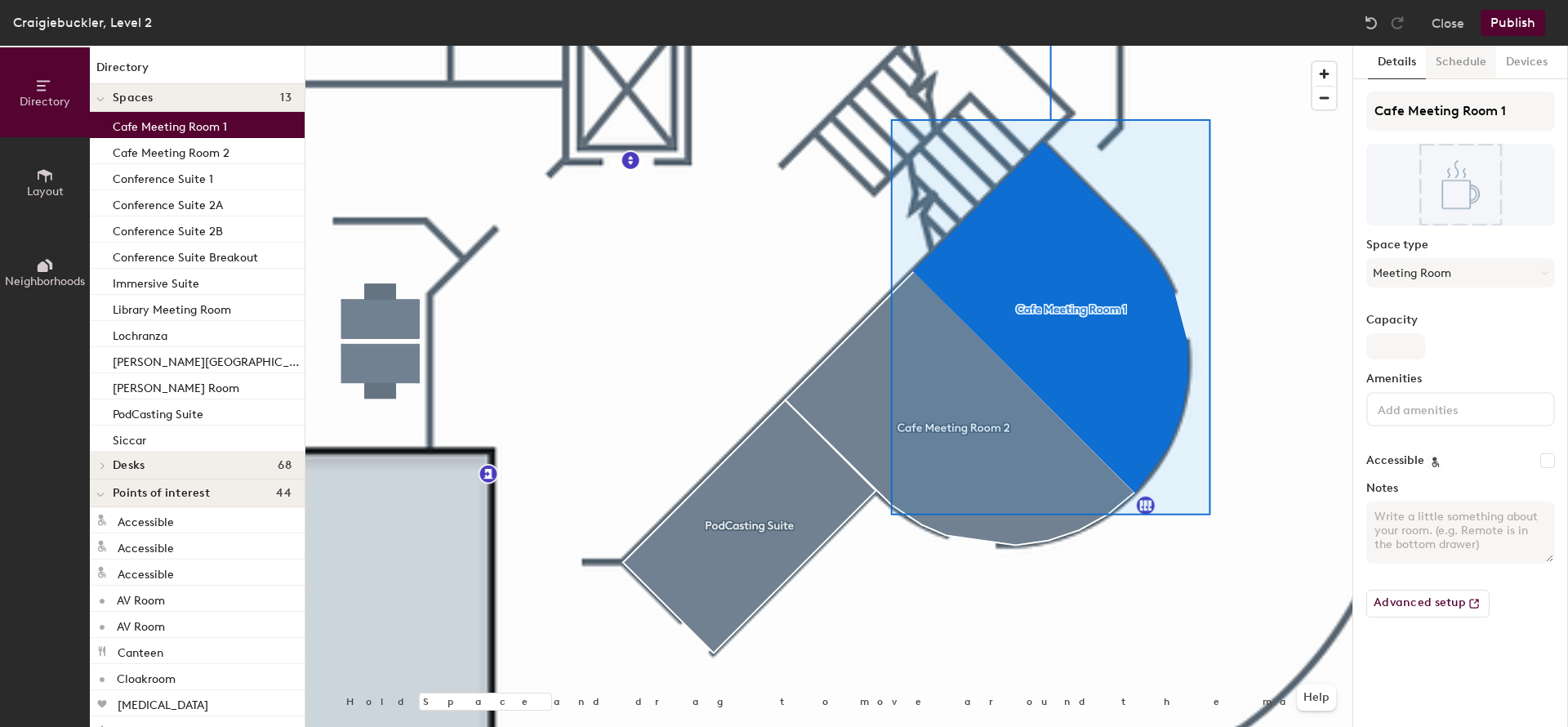
click at [1463, 65] on button "Schedule" at bounding box center [1461, 62] width 70 height 34
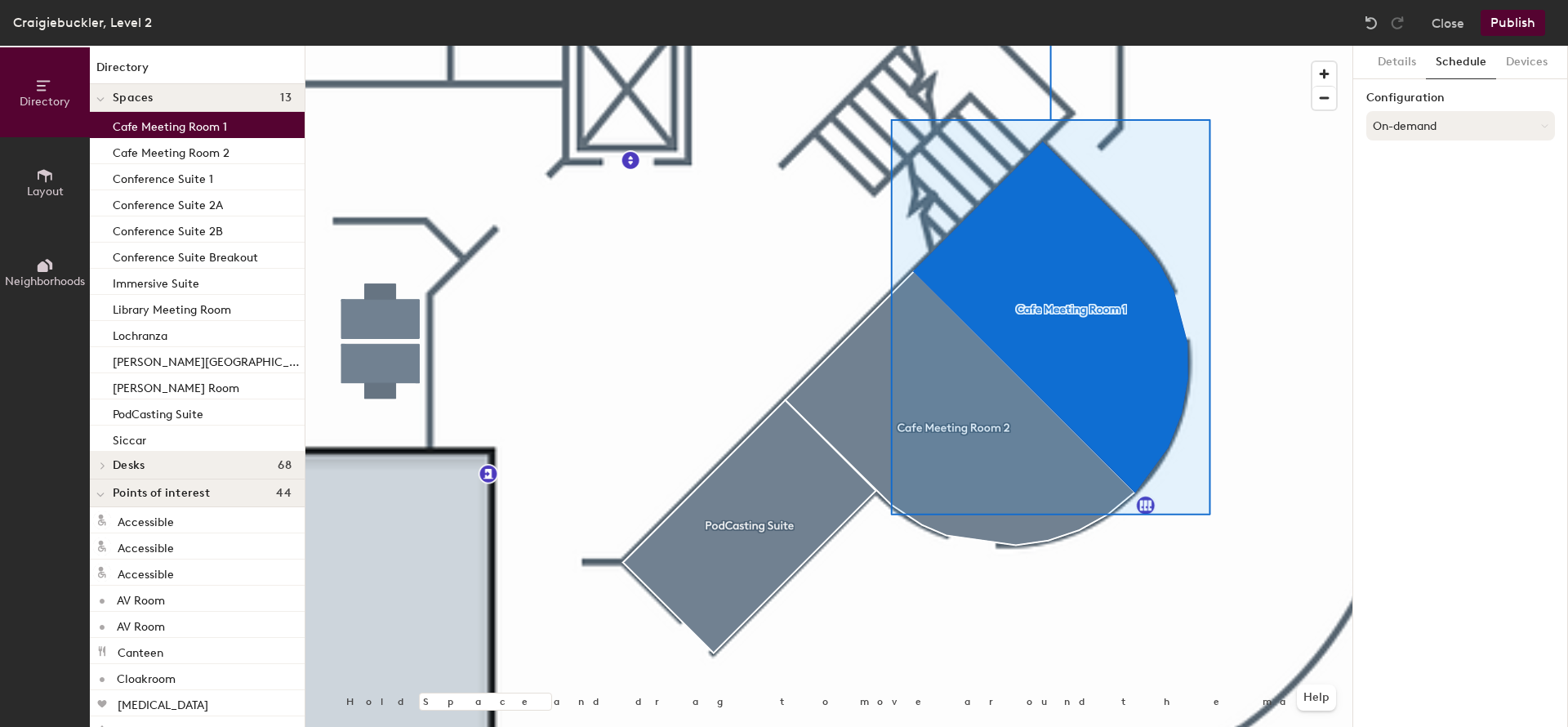
click at [1420, 125] on button "On-demand" at bounding box center [1461, 126] width 188 height 30
click at [1427, 188] on div "Scheduled" at bounding box center [1461, 191] width 187 height 24
click at [1423, 165] on button "Select account" at bounding box center [1461, 162] width 188 height 30
click at [1423, 224] on div "Microsoft 365" at bounding box center [1461, 226] width 187 height 24
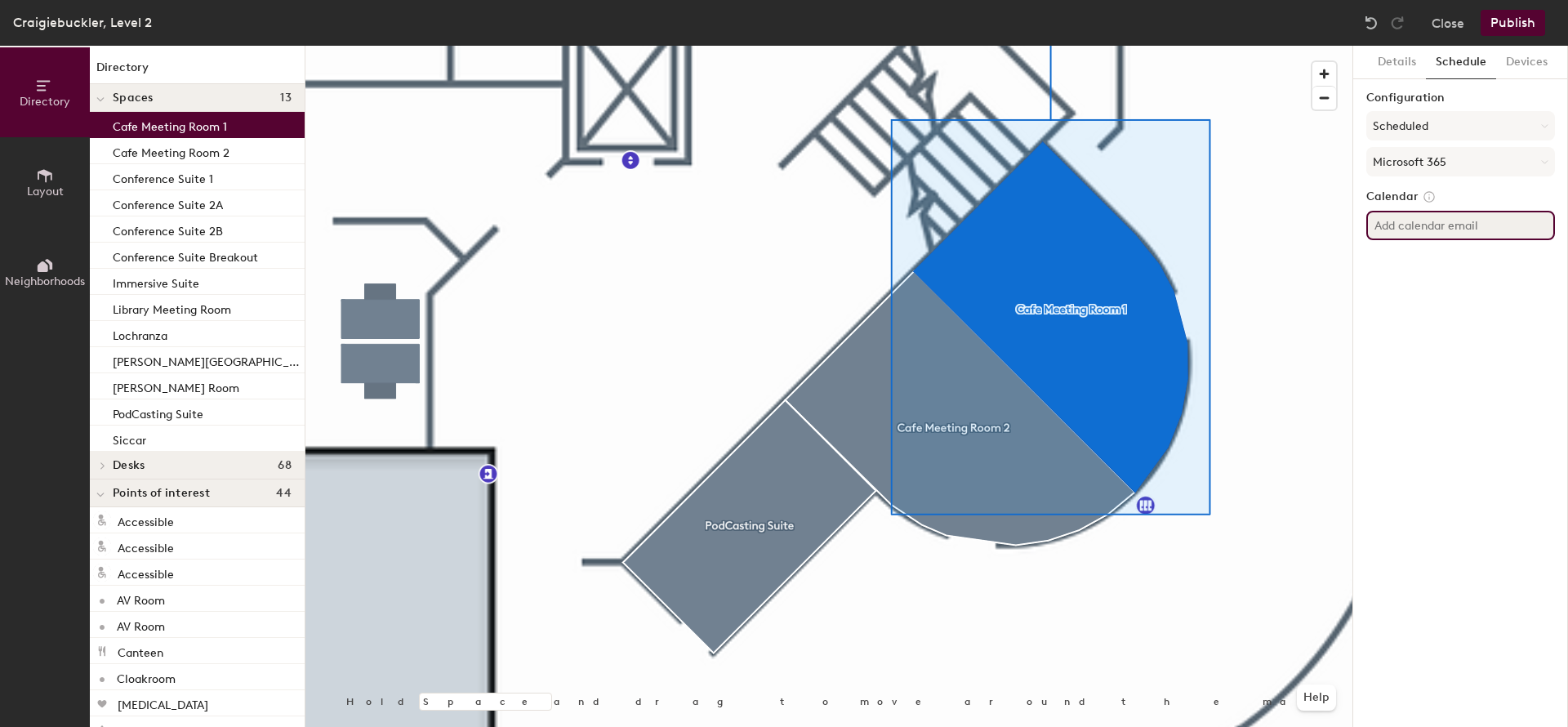
click at [1421, 227] on input at bounding box center [1461, 226] width 188 height 30
paste input "Aberdeen.CafeMeetingRoom2"
type input "[EMAIL_ADDRESS][PERSON_NAME][DOMAIN_NAME]"
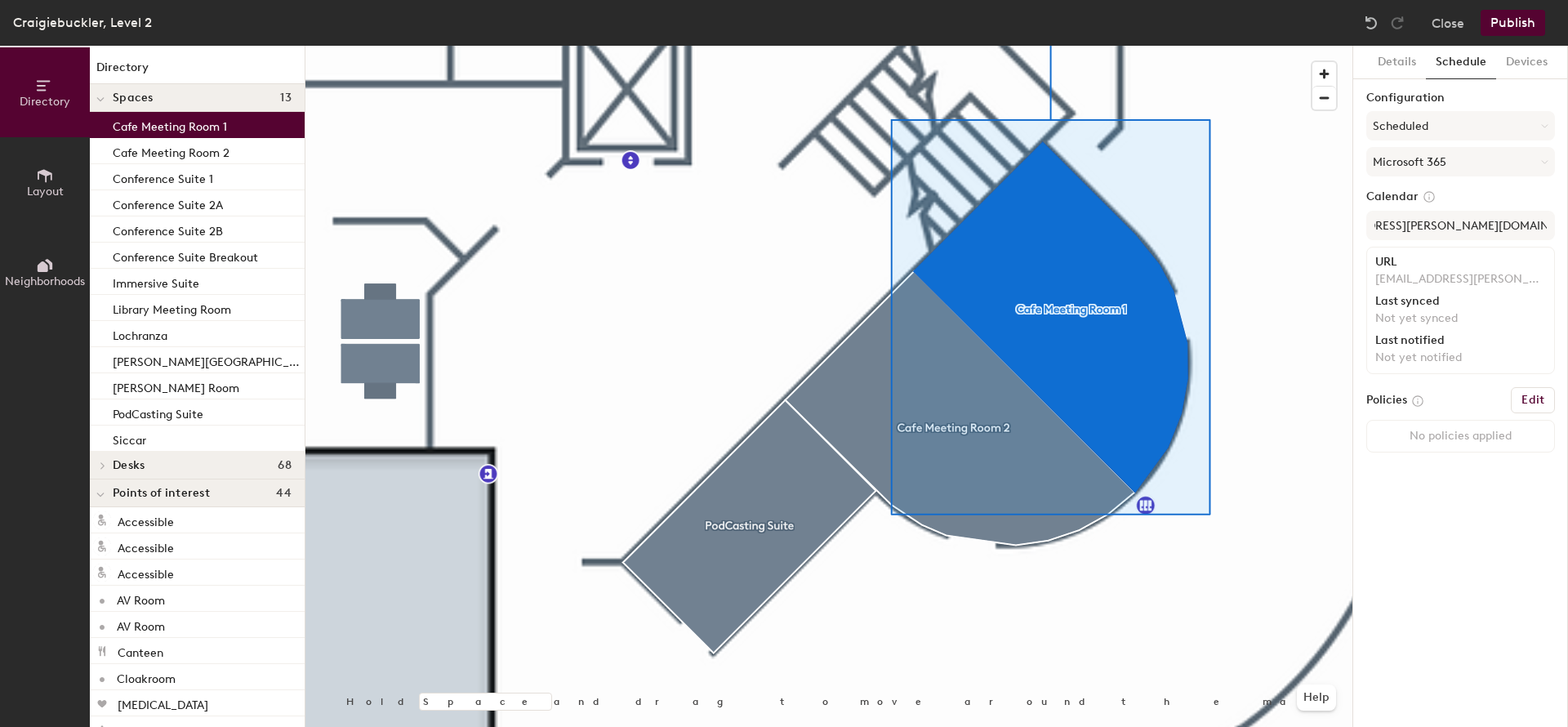
click at [1548, 400] on button "Edit" at bounding box center [1533, 400] width 44 height 26
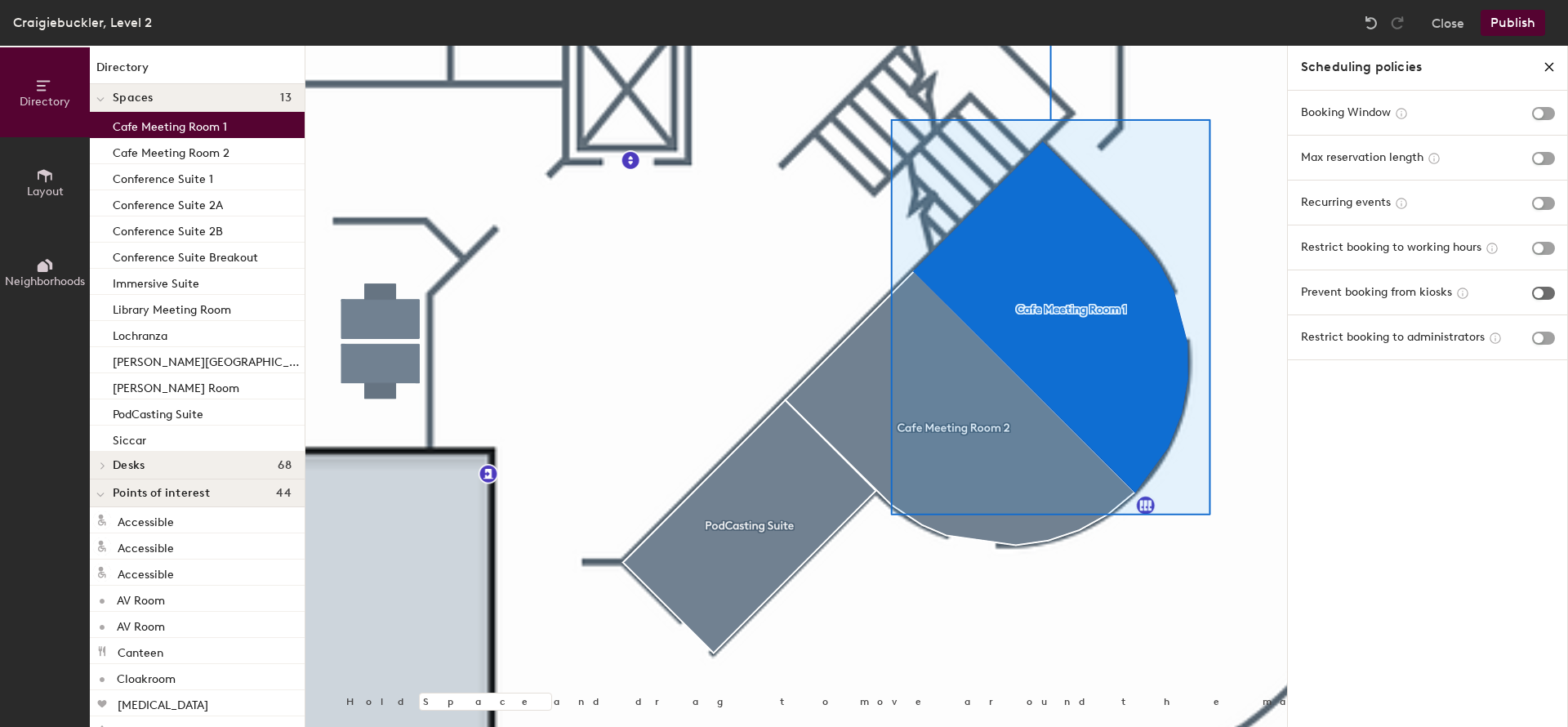
click at [1549, 291] on span "button" at bounding box center [1544, 294] width 23 height 13
click at [1549, 246] on span "button" at bounding box center [1544, 248] width 23 height 13
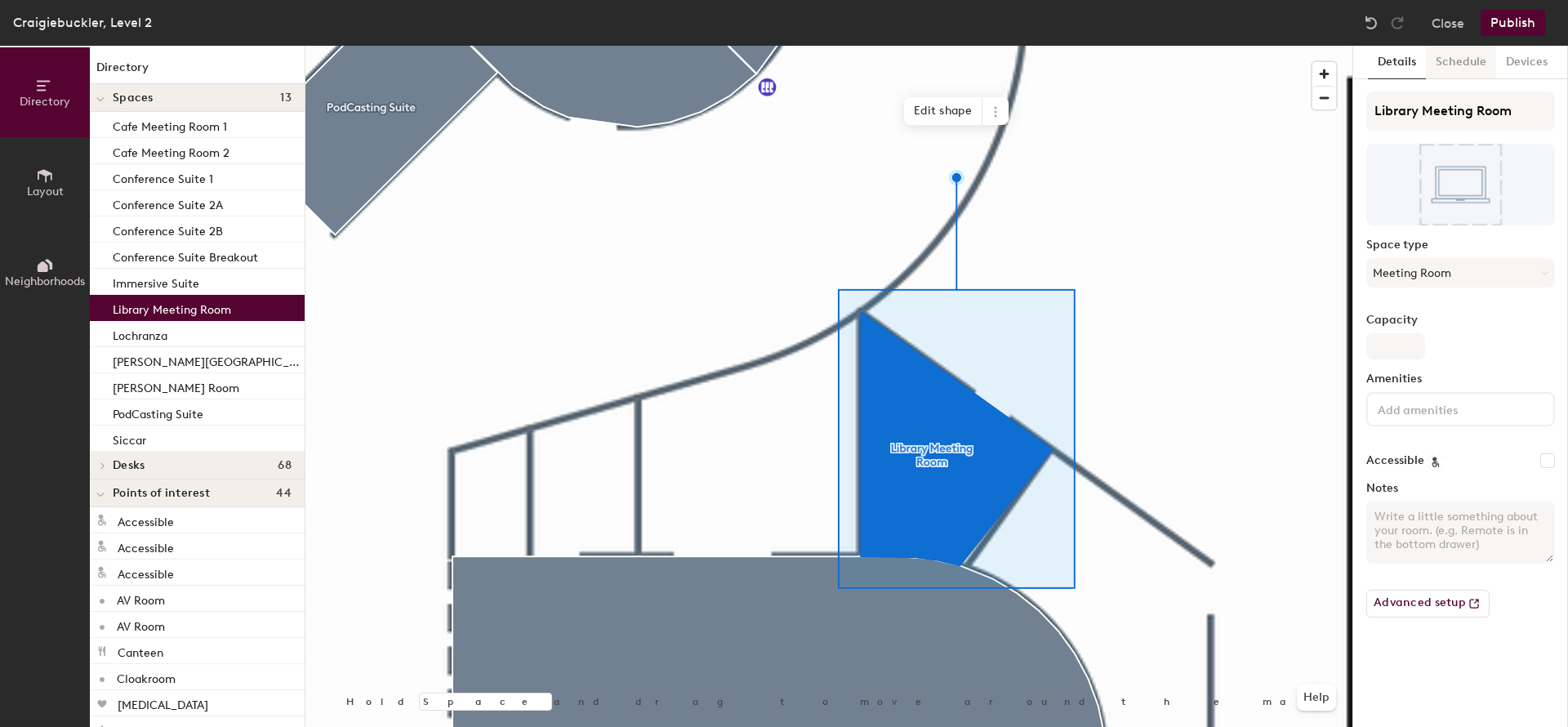
click at [1452, 57] on button "Schedule" at bounding box center [1461, 62] width 70 height 34
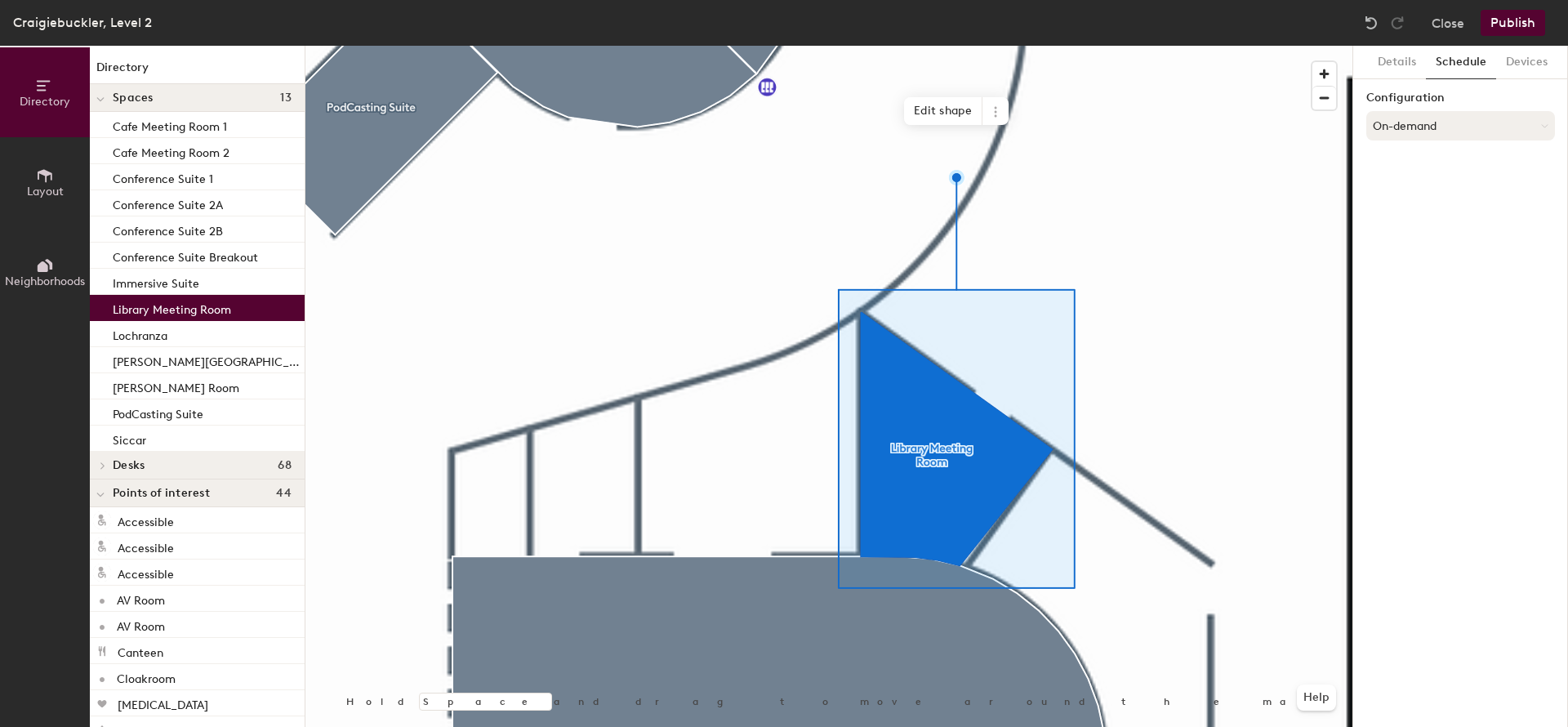
click at [1438, 120] on button "On-demand" at bounding box center [1461, 126] width 188 height 30
click at [1429, 190] on div "Scheduled" at bounding box center [1461, 191] width 187 height 24
click at [1437, 166] on button "Select account" at bounding box center [1461, 162] width 188 height 30
click at [1429, 227] on div "Microsoft 365" at bounding box center [1461, 226] width 187 height 24
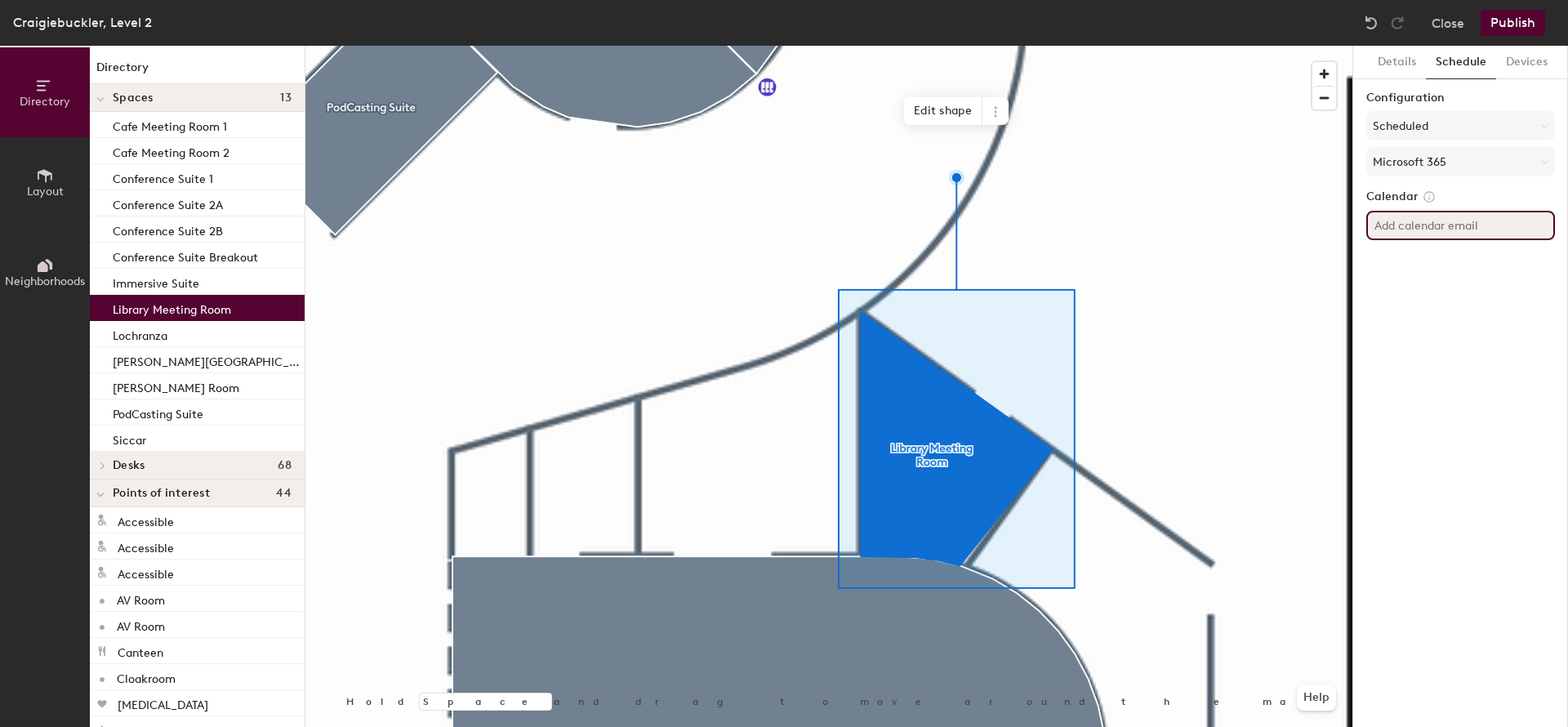
click at [1423, 229] on input at bounding box center [1461, 226] width 188 height 30
paste input "Aberdeen.LibraryMeetingRoom"
type input "[EMAIL_ADDRESS][PERSON_NAME][DOMAIN_NAME]"
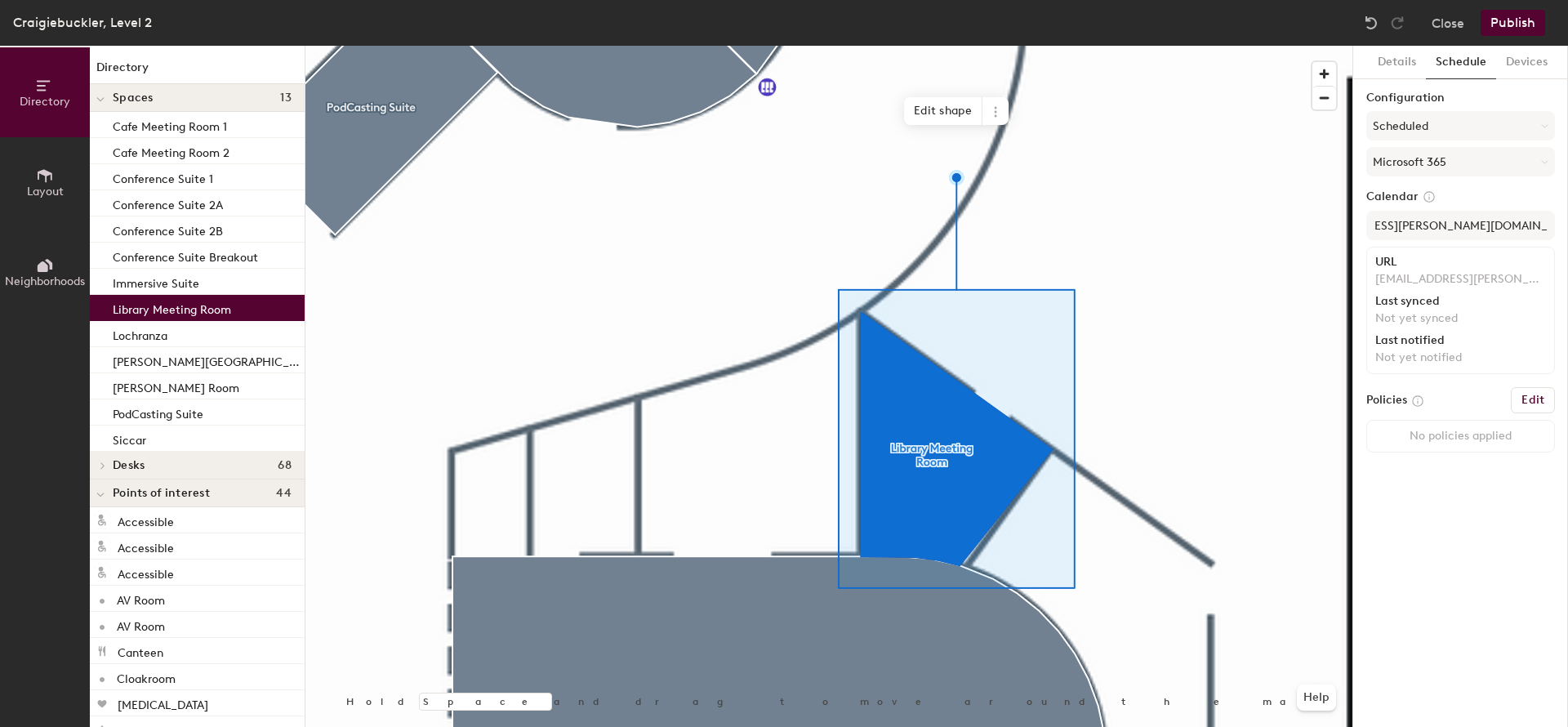
click at [1537, 399] on h6 "Edit" at bounding box center [1534, 400] width 23 height 13
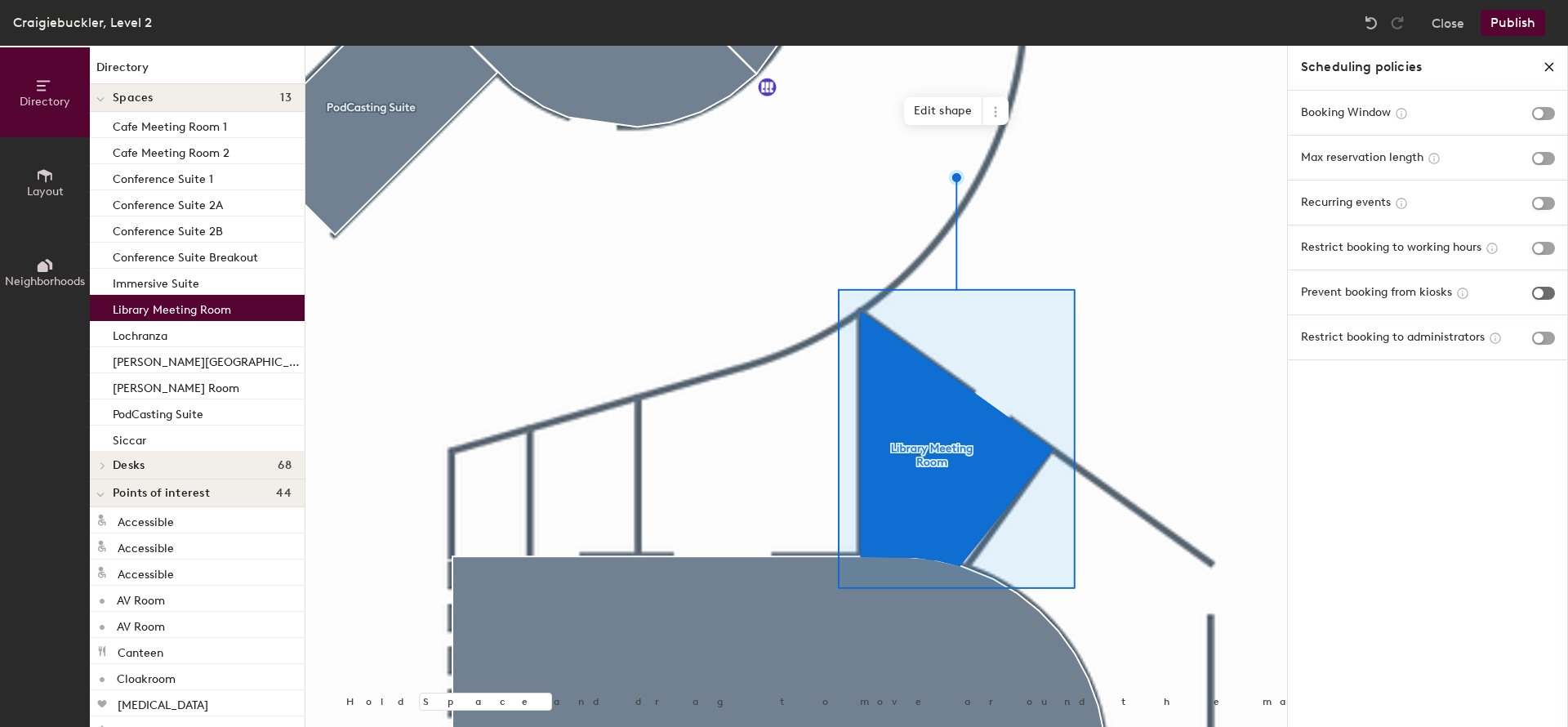
click at [1548, 291] on span "button" at bounding box center [1544, 294] width 23 height 13
click at [1548, 248] on span "button" at bounding box center [1544, 248] width 23 height 13
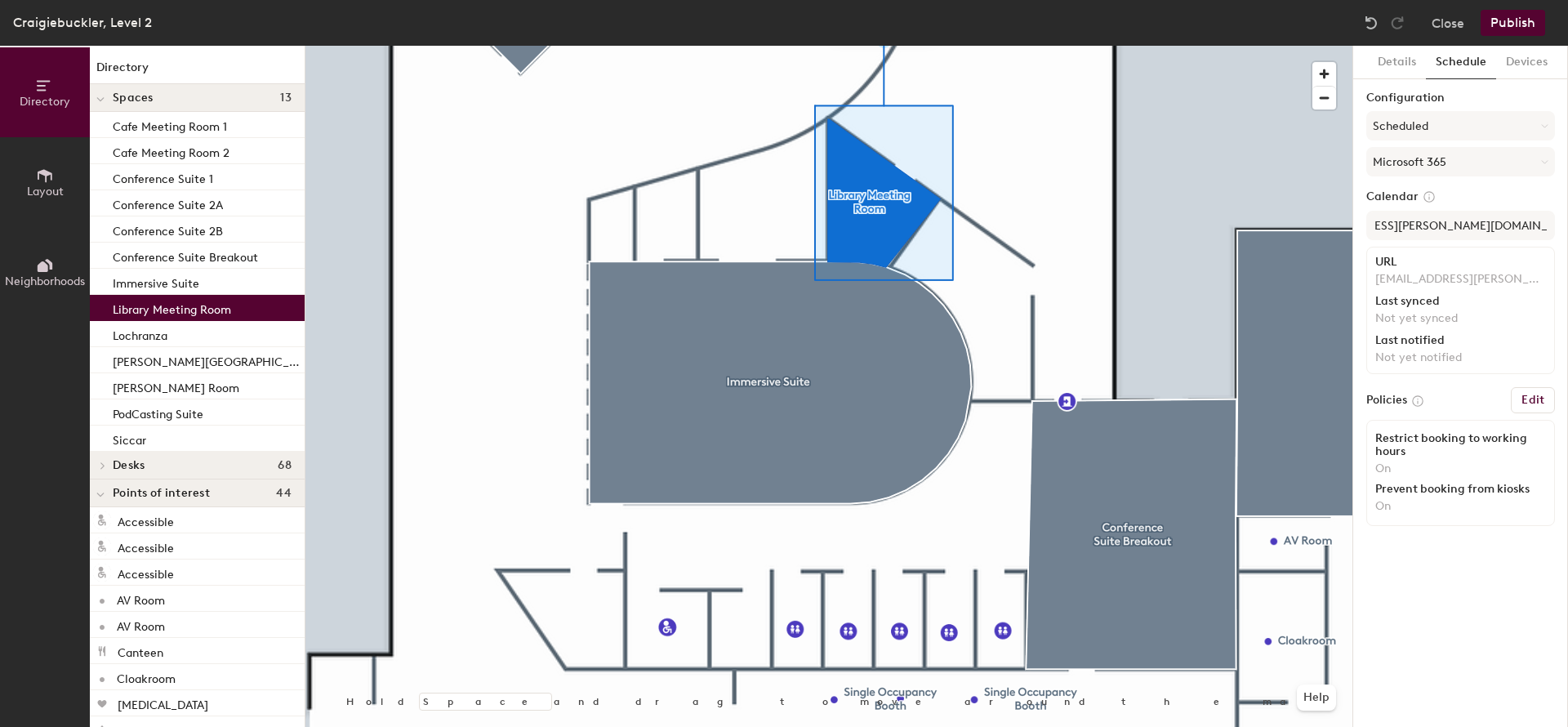
click at [1497, 24] on button "Publish" at bounding box center [1513, 23] width 64 height 26
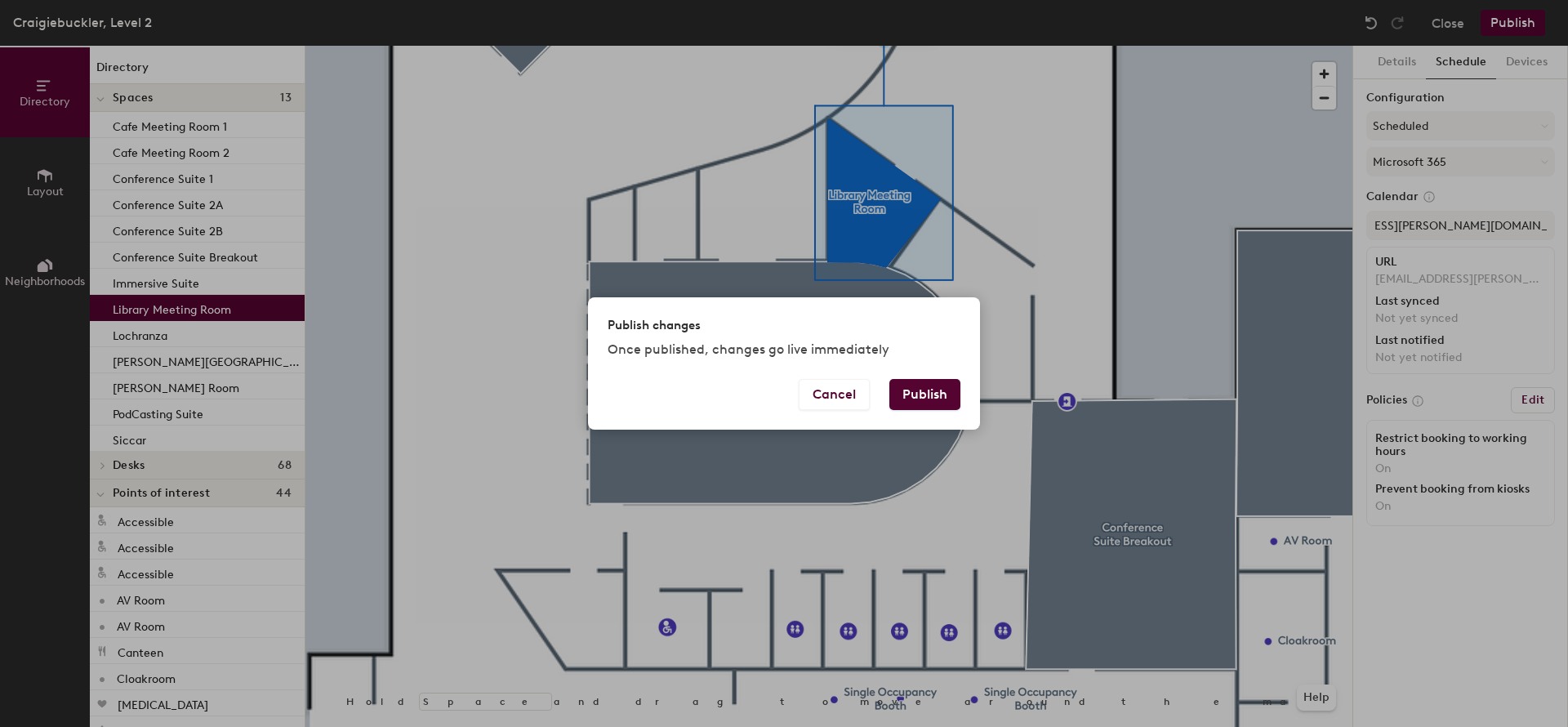
click at [934, 402] on button "Publish" at bounding box center [925, 394] width 71 height 31
